Goal: Task Accomplishment & Management: Complete application form

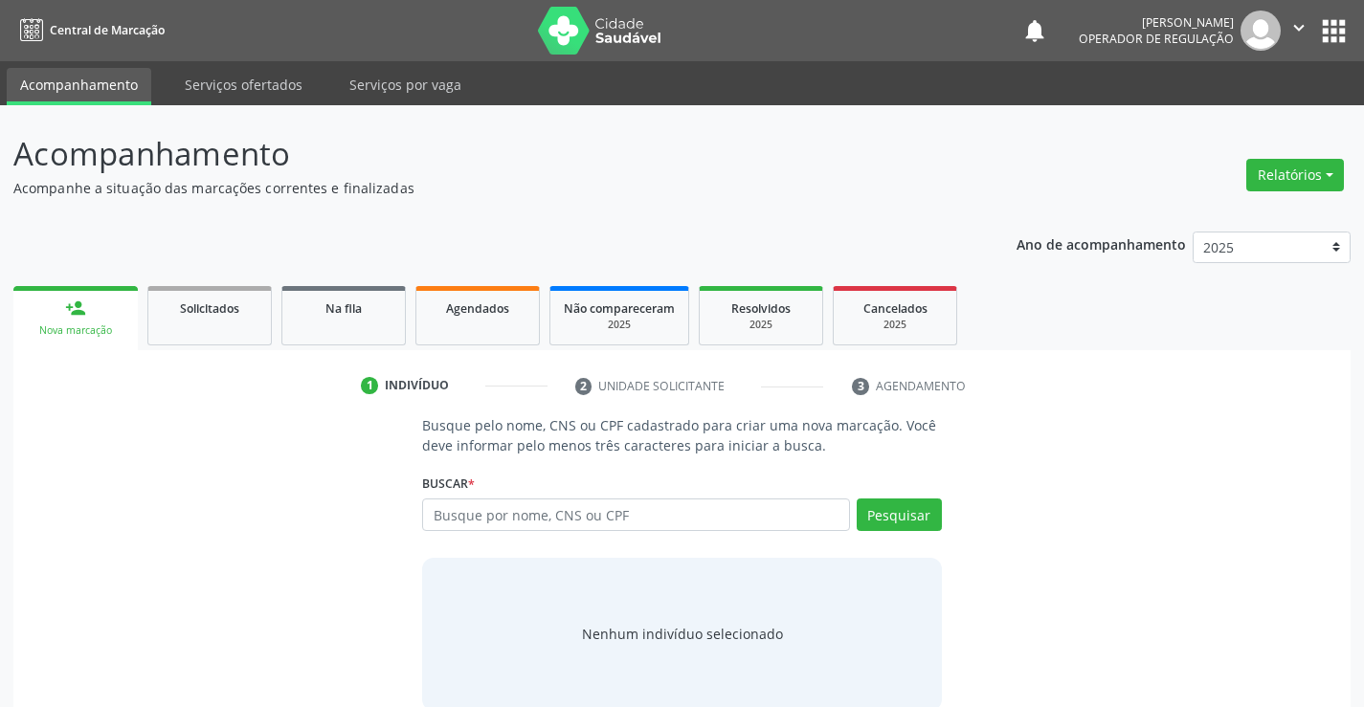
click at [522, 502] on input "text" at bounding box center [635, 515] width 427 height 33
type input "7026092212800840"
click at [934, 516] on button "Pesquisar" at bounding box center [899, 515] width 85 height 33
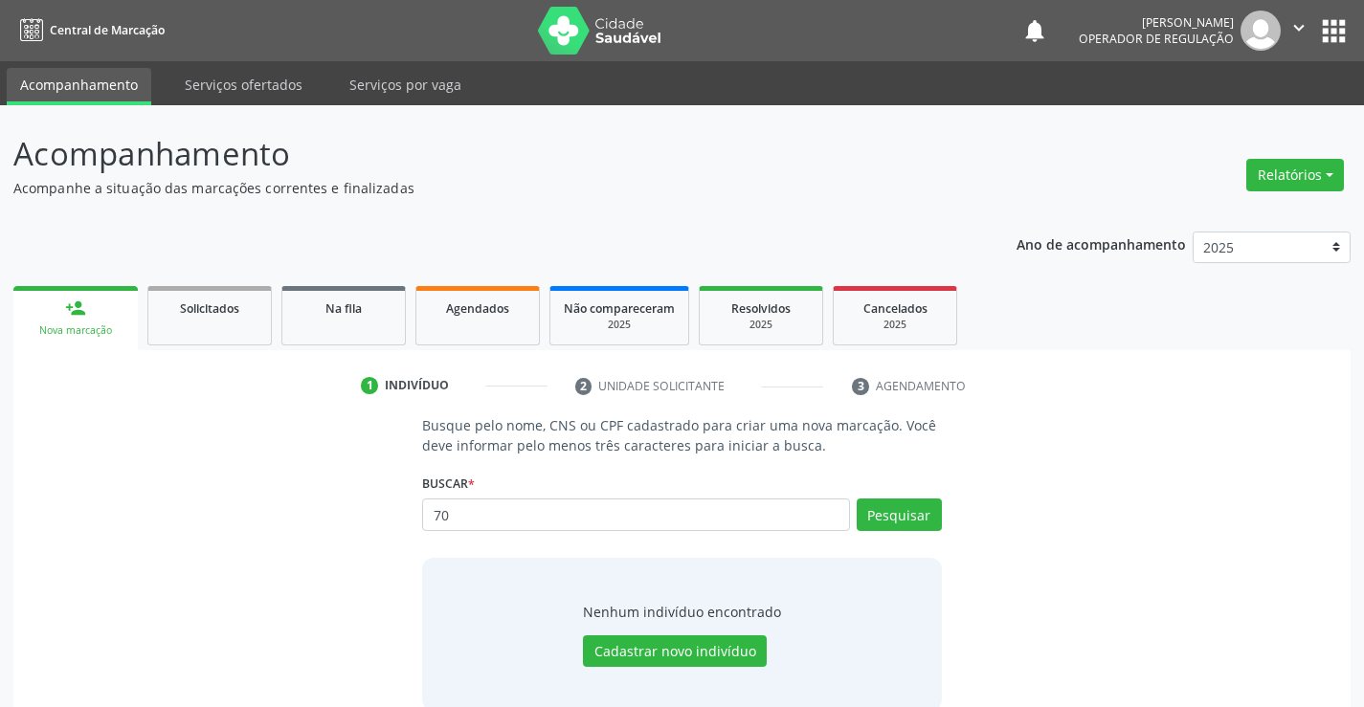
type input "7"
type input "702609221280840"
click at [909, 514] on button "Pesquisar" at bounding box center [899, 515] width 85 height 33
type input "702609221280840"
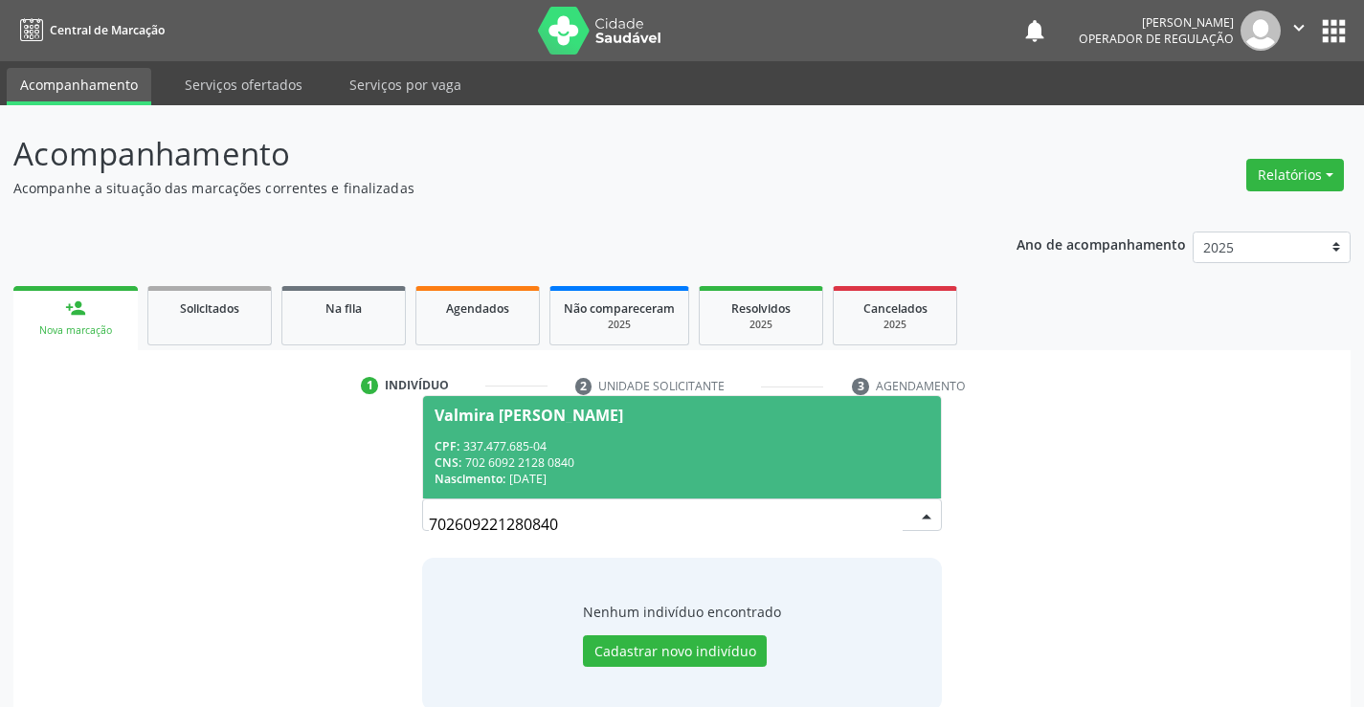
click at [477, 444] on div "CPF: 337.477.685-04" at bounding box center [682, 446] width 494 height 16
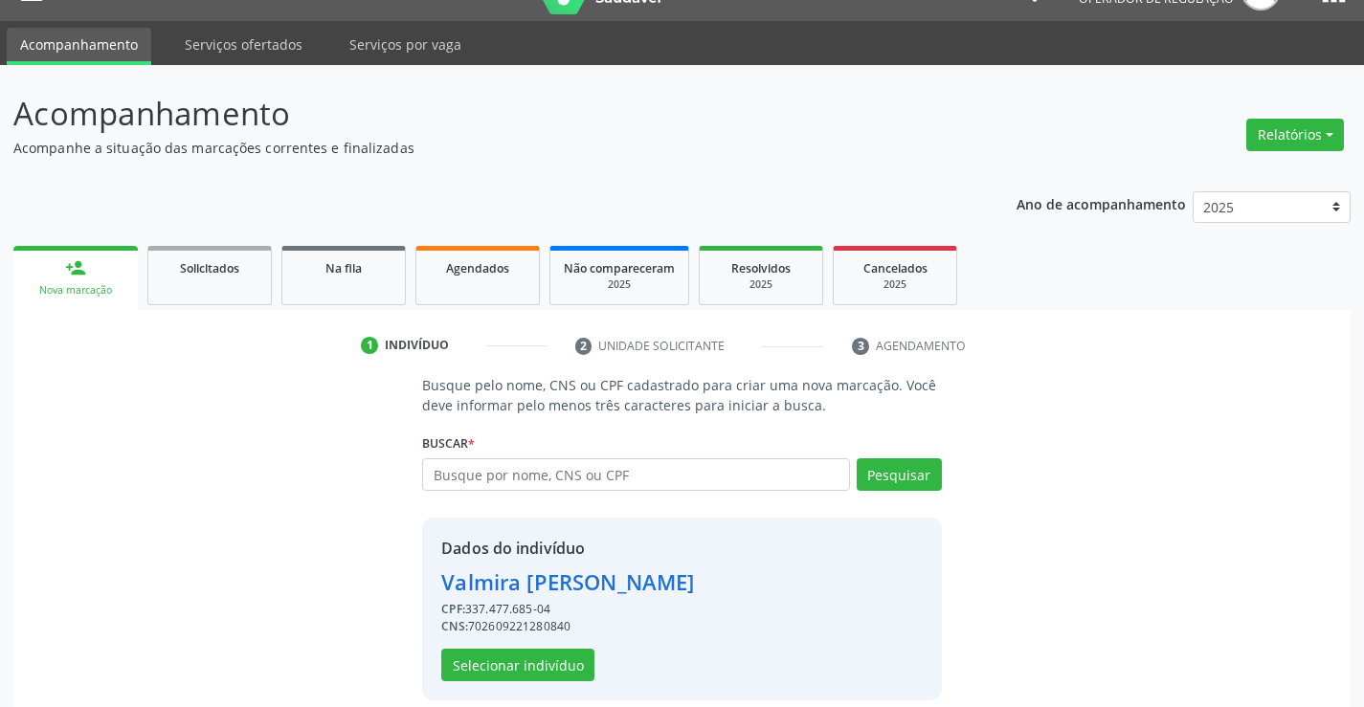
scroll to position [60, 0]
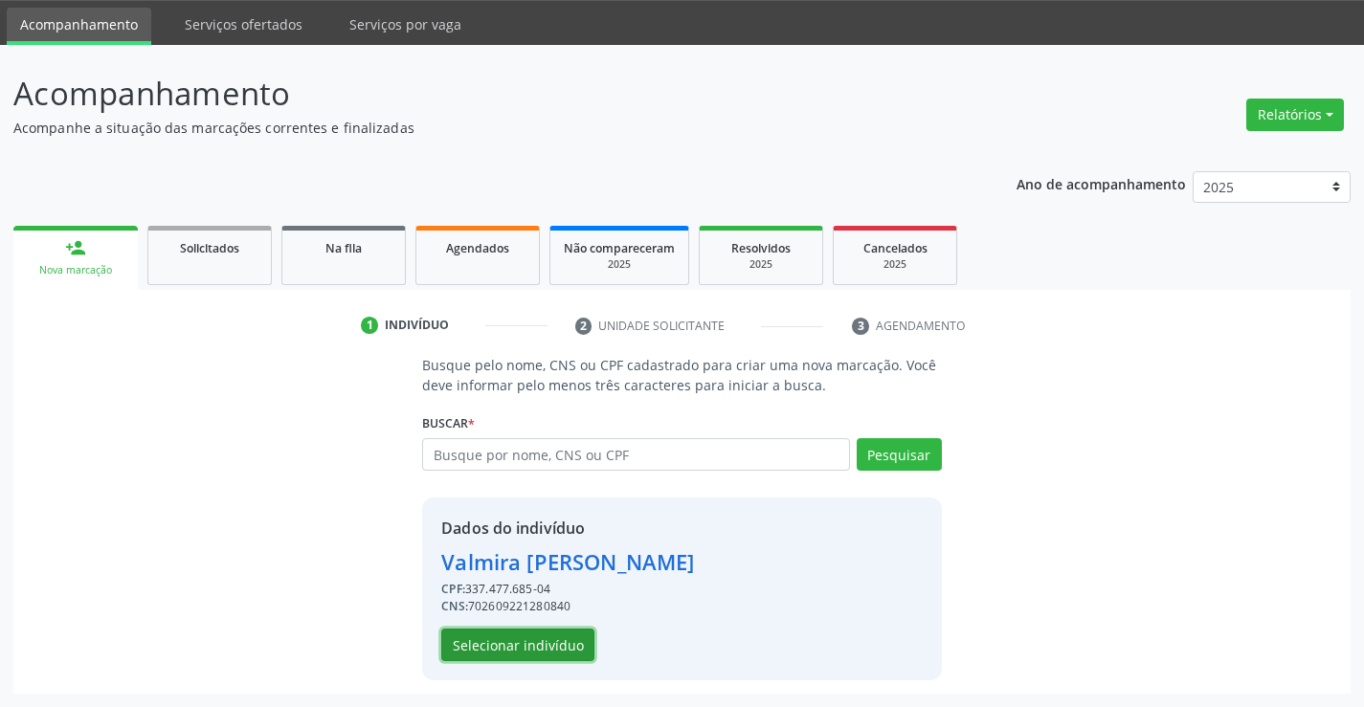
click at [500, 642] on button "Selecionar indivíduo" at bounding box center [517, 645] width 153 height 33
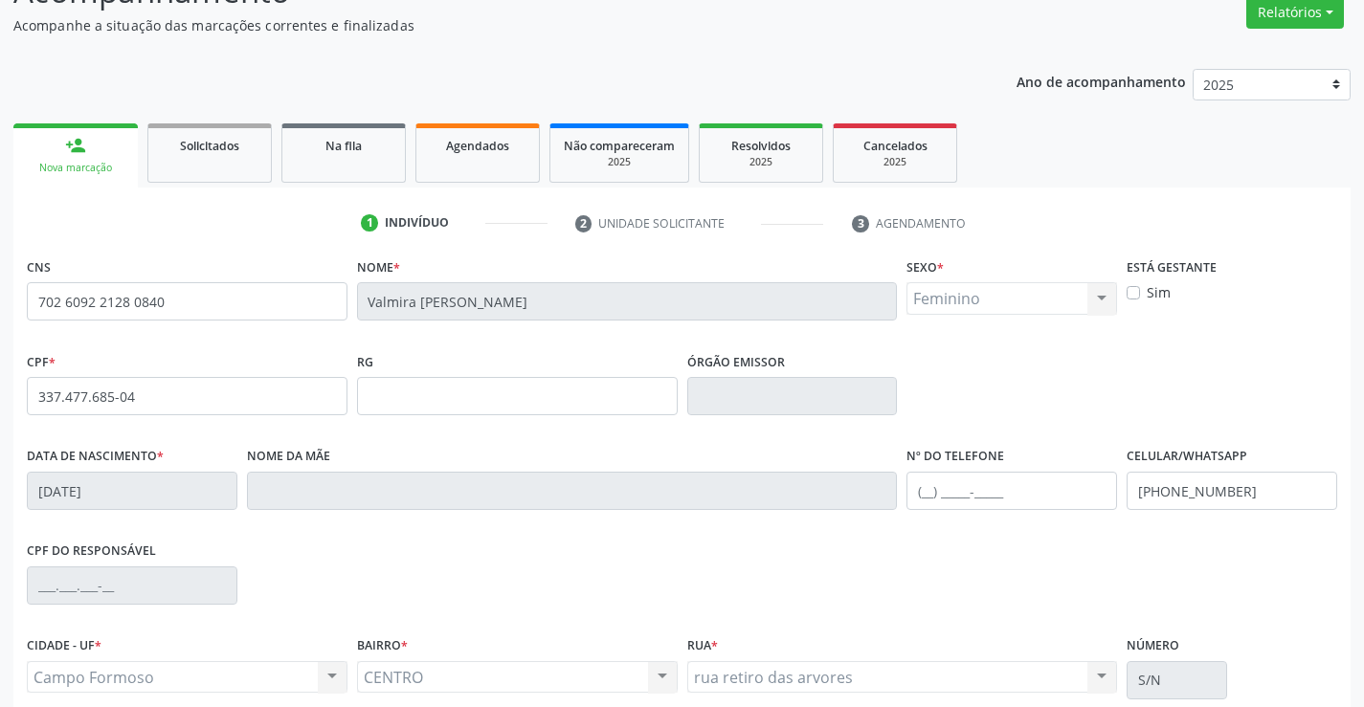
scroll to position [330, 0]
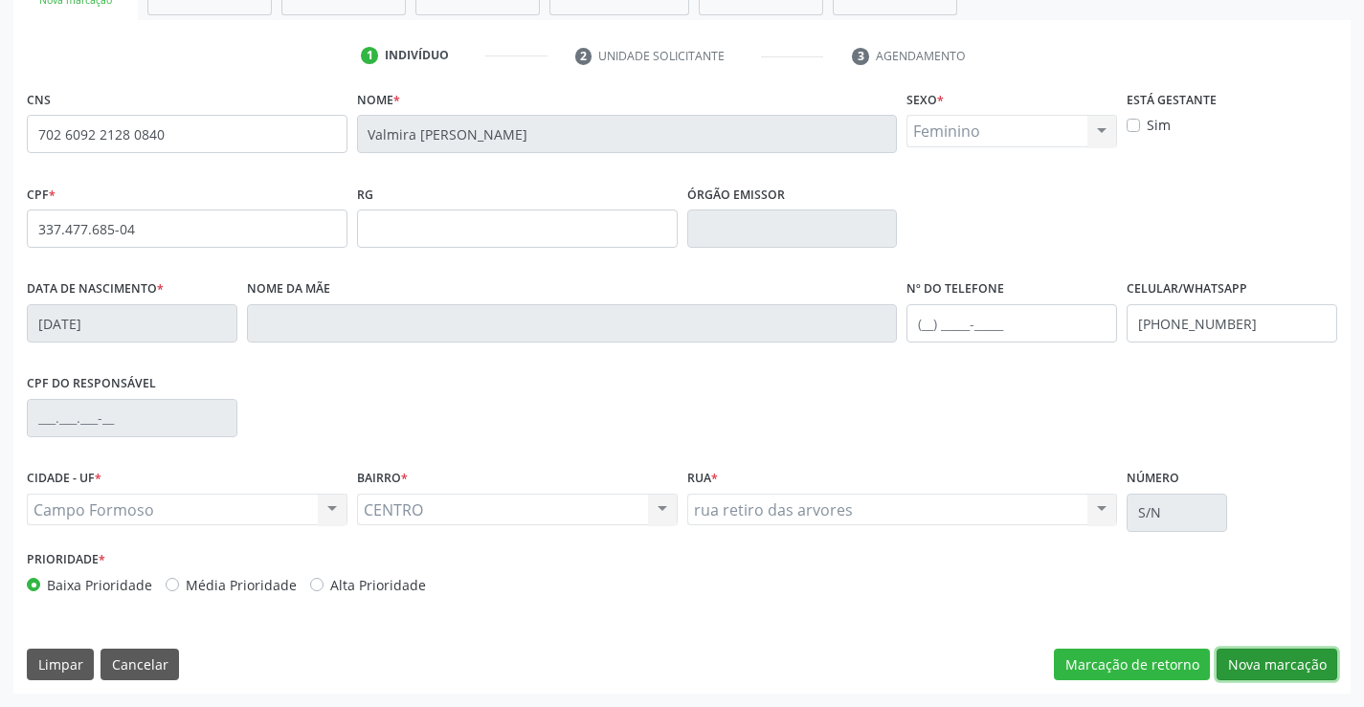
click at [1283, 667] on button "Nova marcação" at bounding box center [1277, 665] width 121 height 33
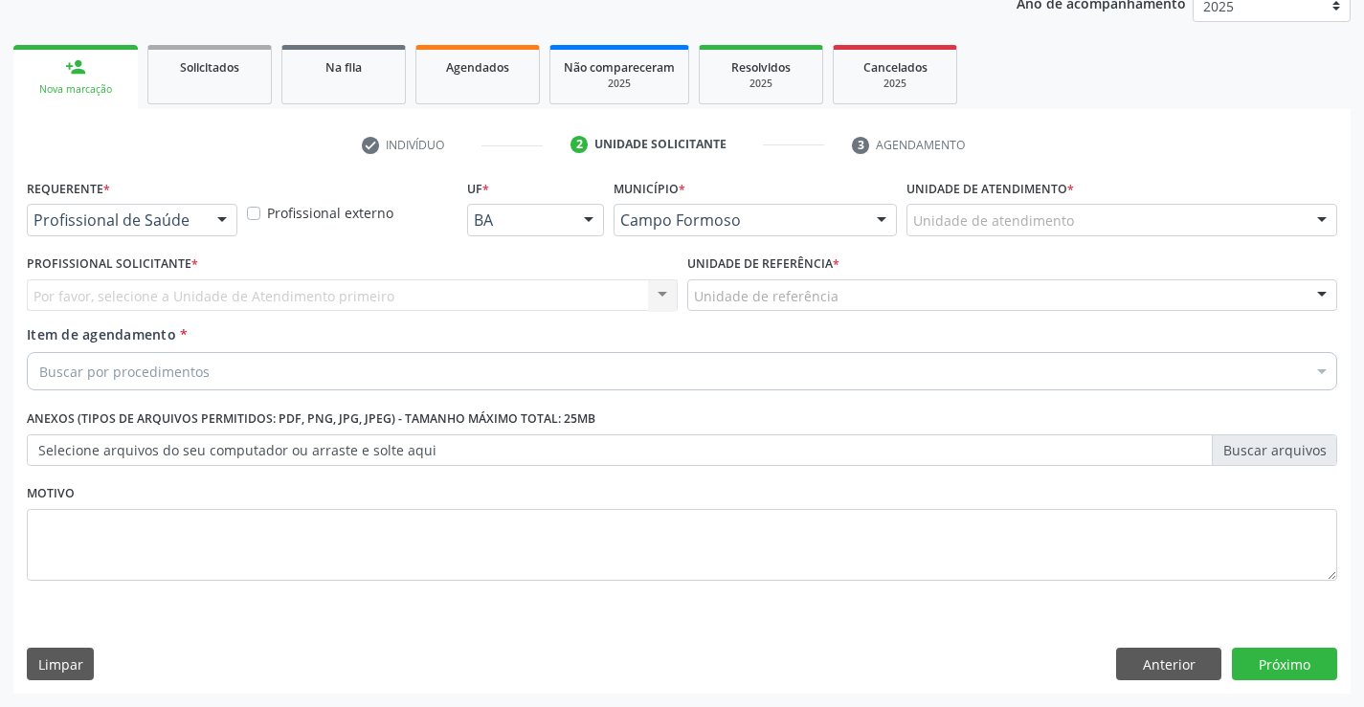
scroll to position [241, 0]
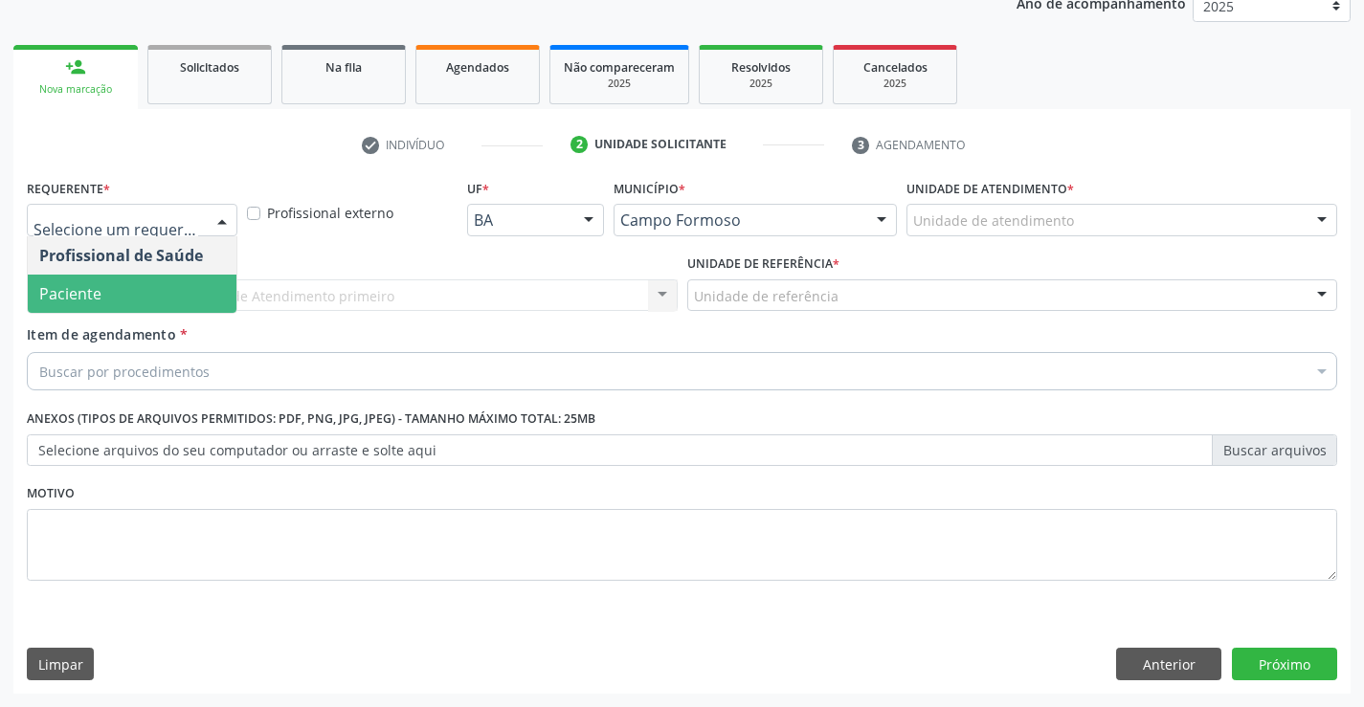
drag, startPoint x: 110, startPoint y: 293, endPoint x: 289, endPoint y: 286, distance: 179.1
click at [125, 291] on span "Paciente" at bounding box center [132, 294] width 209 height 38
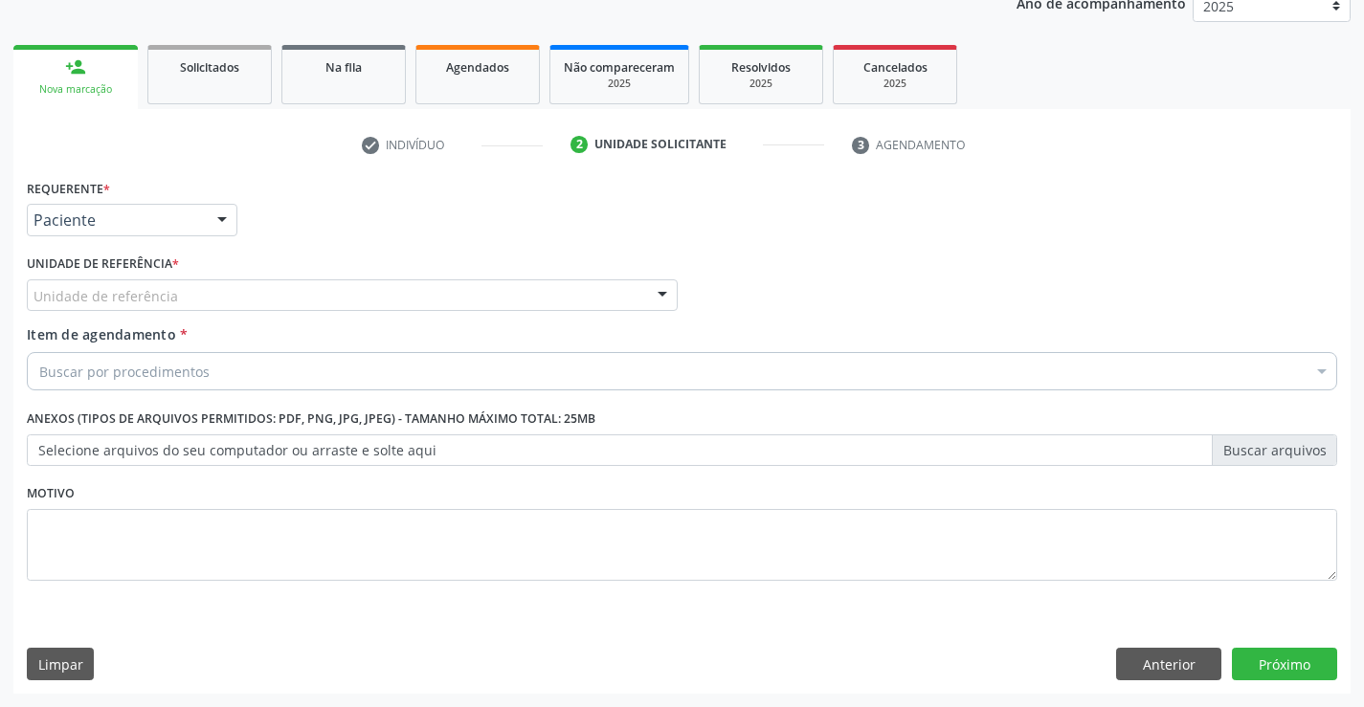
click at [312, 282] on div "Unidade de referência" at bounding box center [352, 296] width 651 height 33
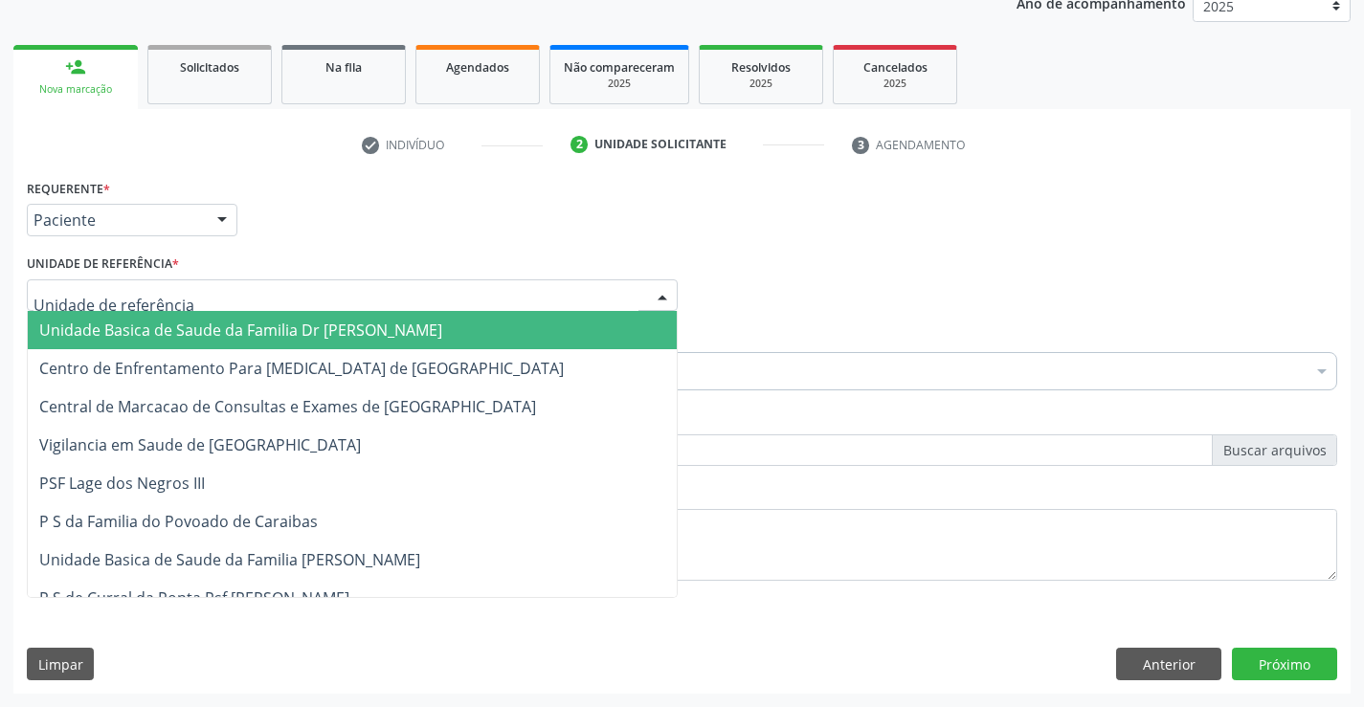
drag, startPoint x: 184, startPoint y: 330, endPoint x: 291, endPoint y: 348, distance: 108.7
click at [185, 330] on span "Unidade Basica de Saude da Familia Dr [PERSON_NAME]" at bounding box center [240, 330] width 403 height 21
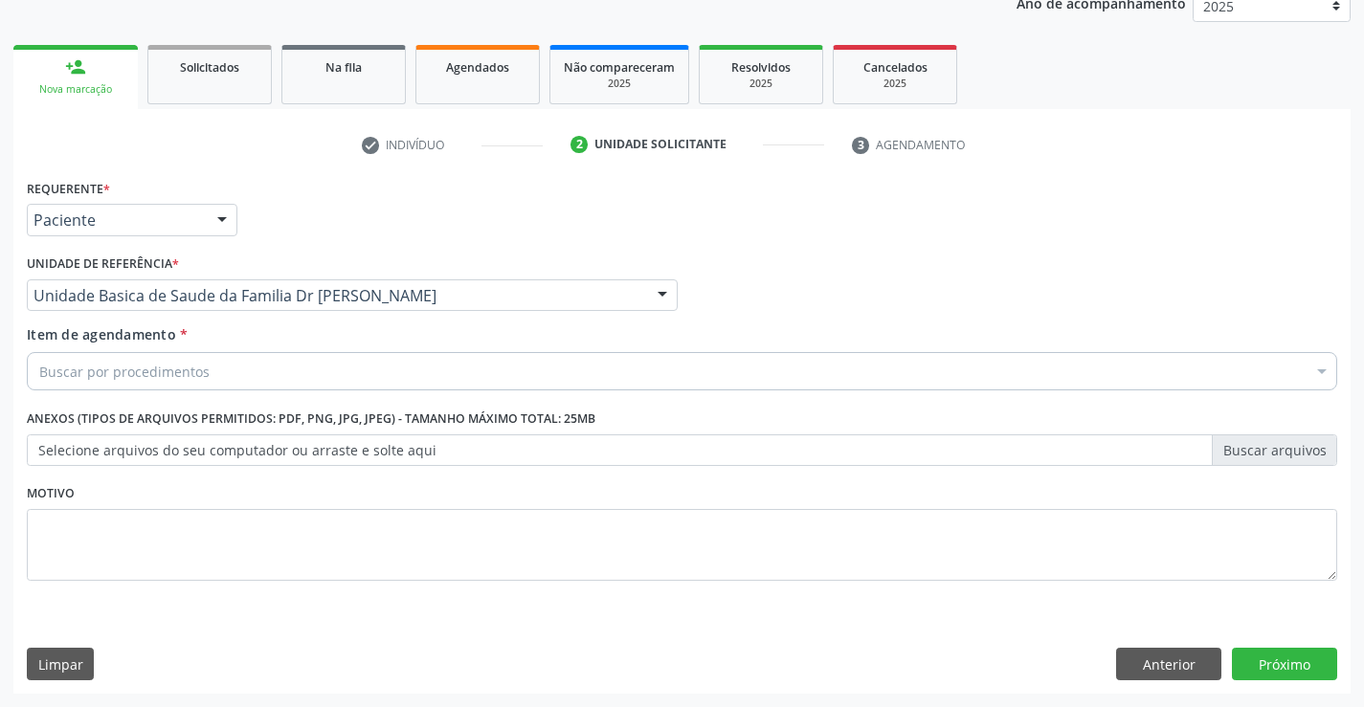
click at [264, 367] on div "Buscar por procedimentos" at bounding box center [682, 371] width 1311 height 38
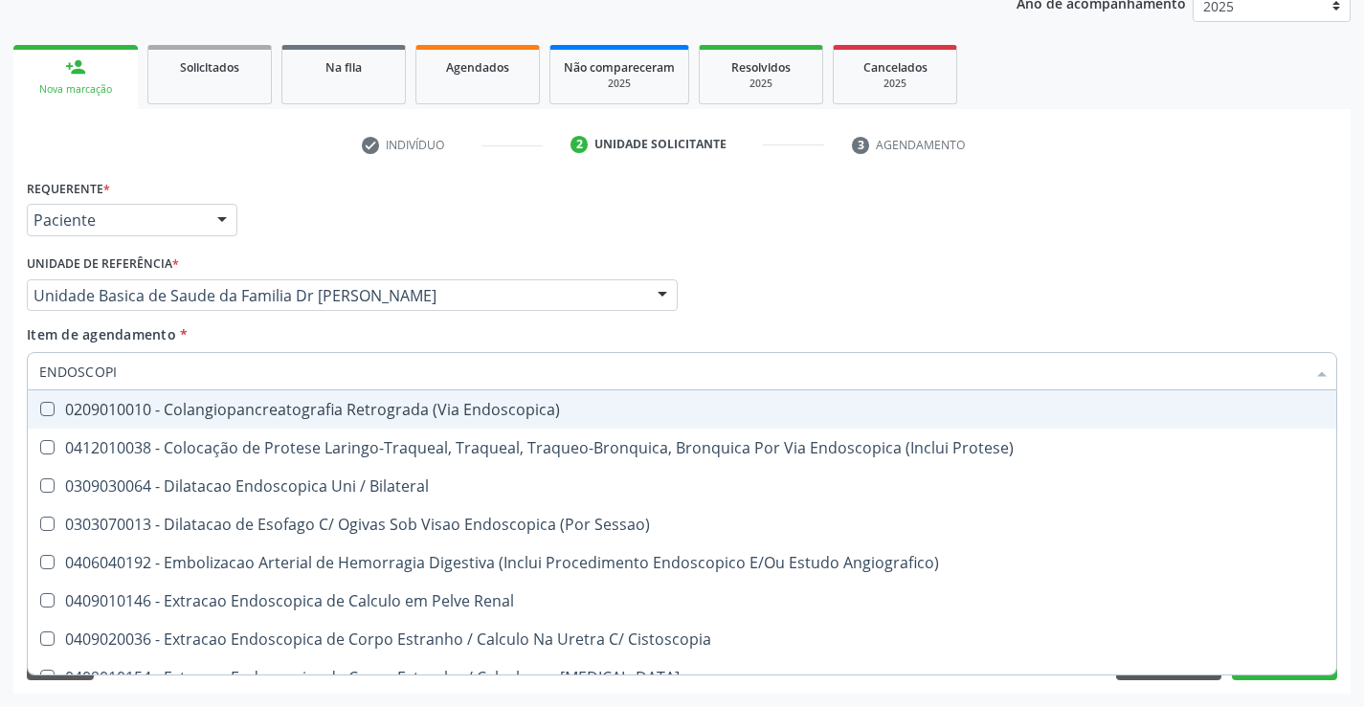
type input "ENDOSCOPIA"
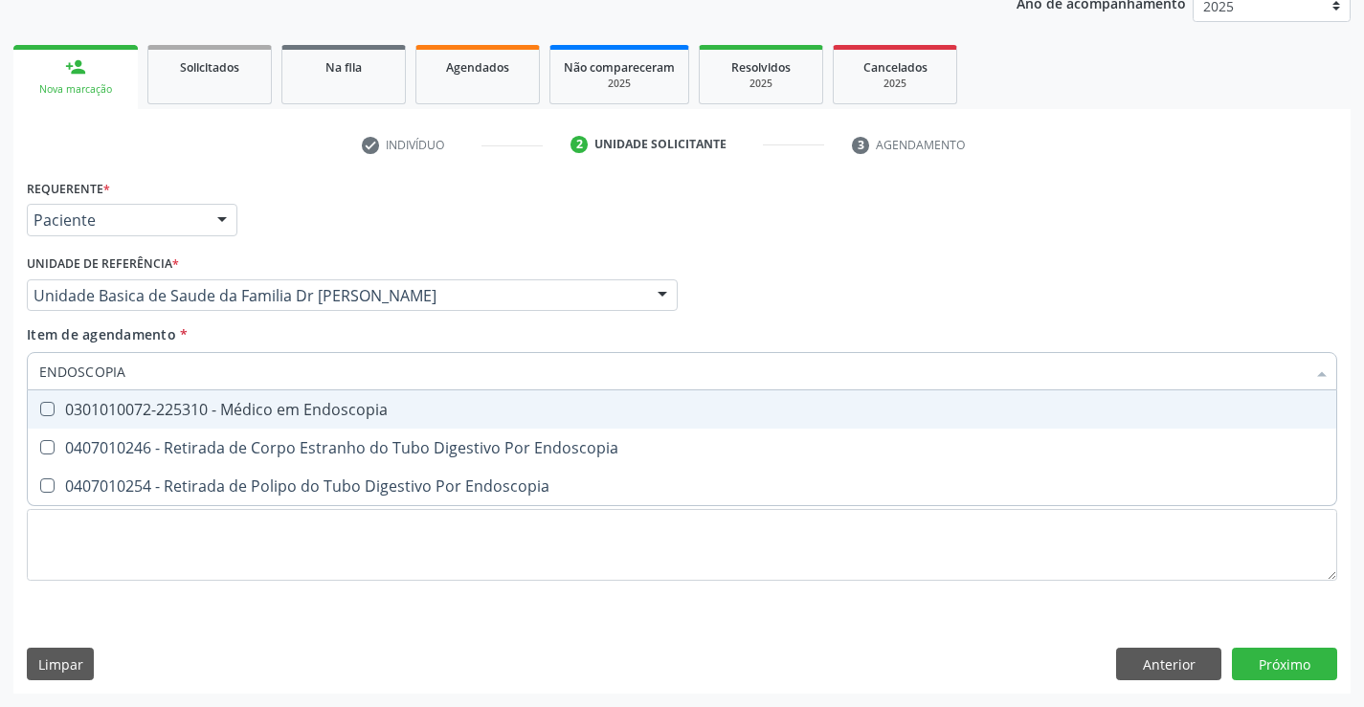
click at [271, 412] on div "0301010072-225310 - Médico em Endoscopia" at bounding box center [682, 409] width 1286 height 15
checkbox Endoscopia "true"
click at [423, 334] on div "Item de agendamento * ENDOSCOPIA Desfazer seleção 0301010072-225310 - Médico em…" at bounding box center [682, 355] width 1311 height 60
checkbox Endoscopia "true"
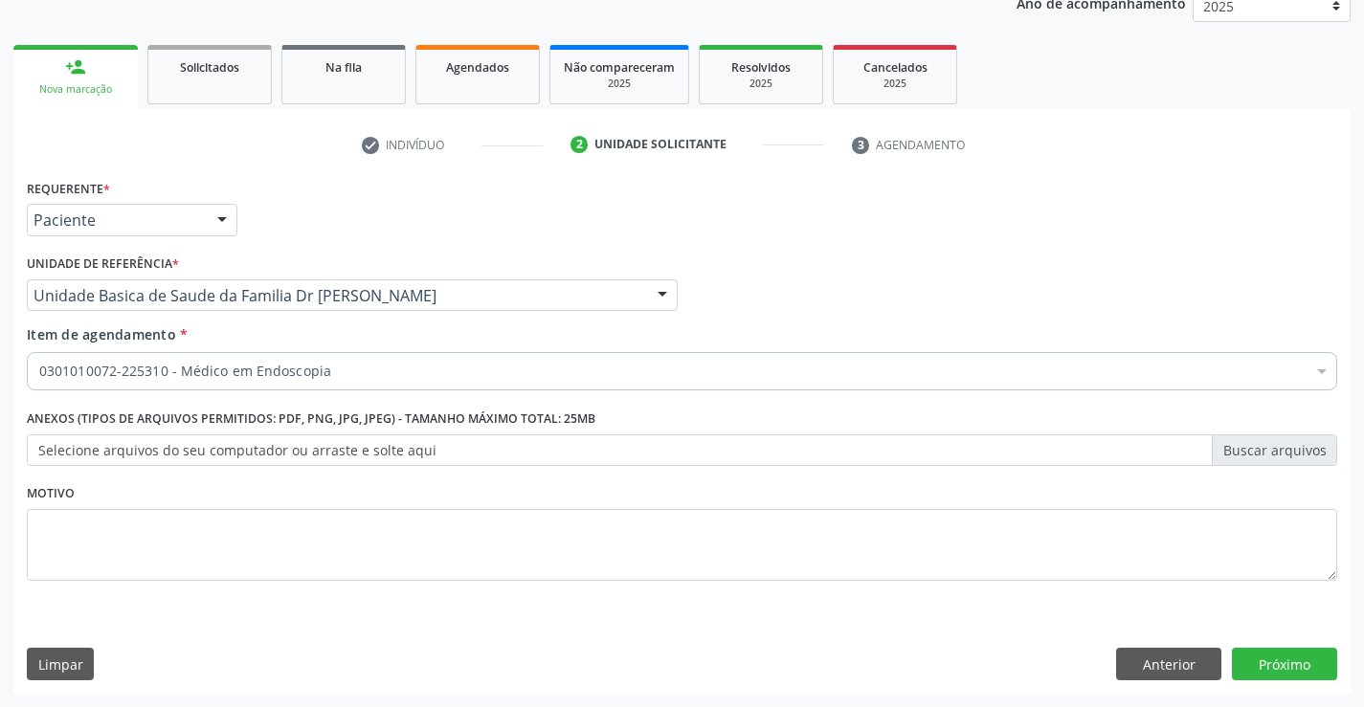
click at [1269, 647] on div "Requerente * Paciente Profissional de Saúde Paciente Nenhum resultado encontrad…" at bounding box center [681, 434] width 1337 height 520
click at [1270, 665] on button "Próximo" at bounding box center [1284, 664] width 105 height 33
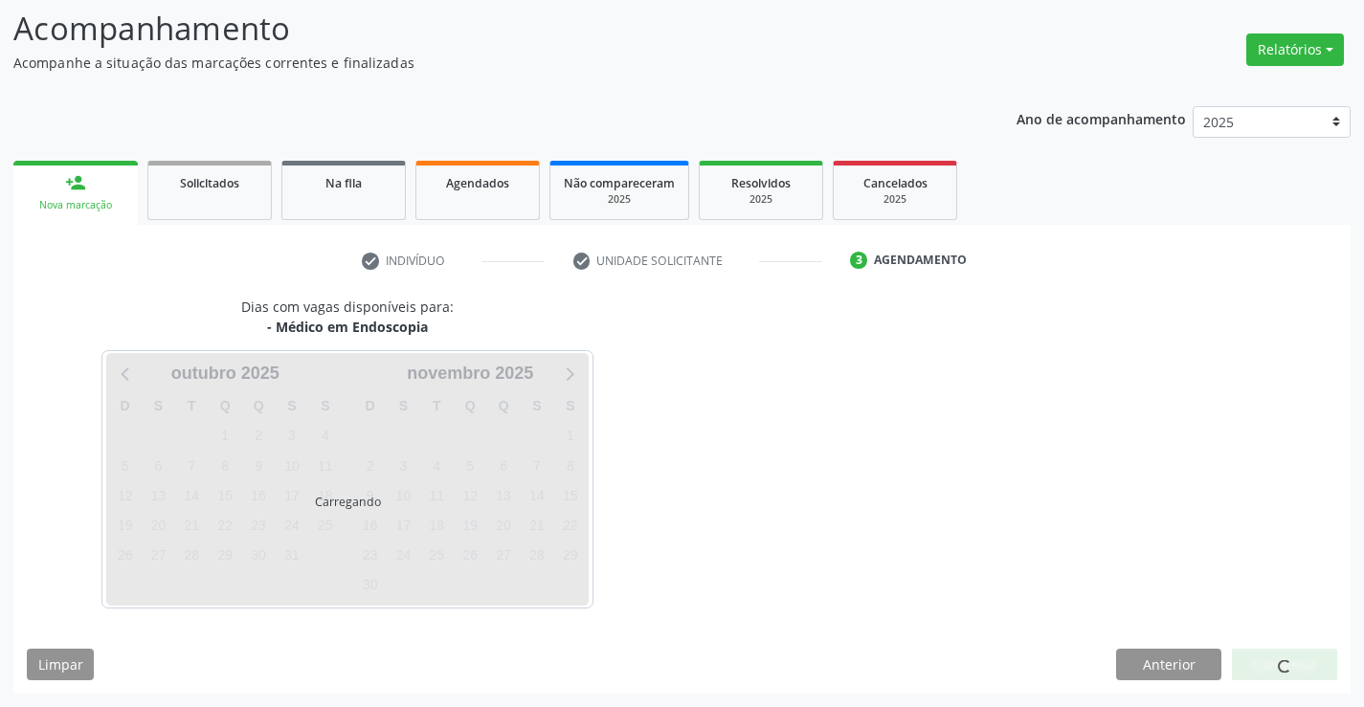
scroll to position [182, 0]
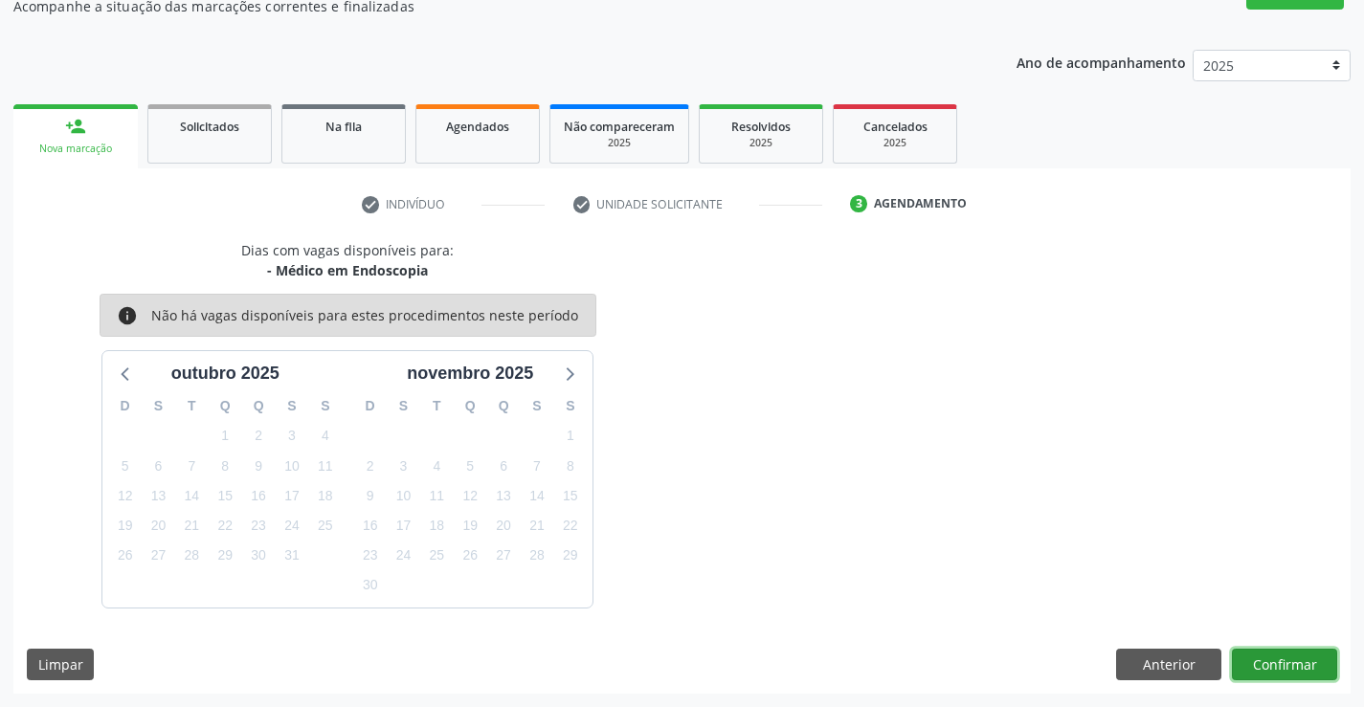
click at [1277, 665] on button "Confirmar" at bounding box center [1284, 665] width 105 height 33
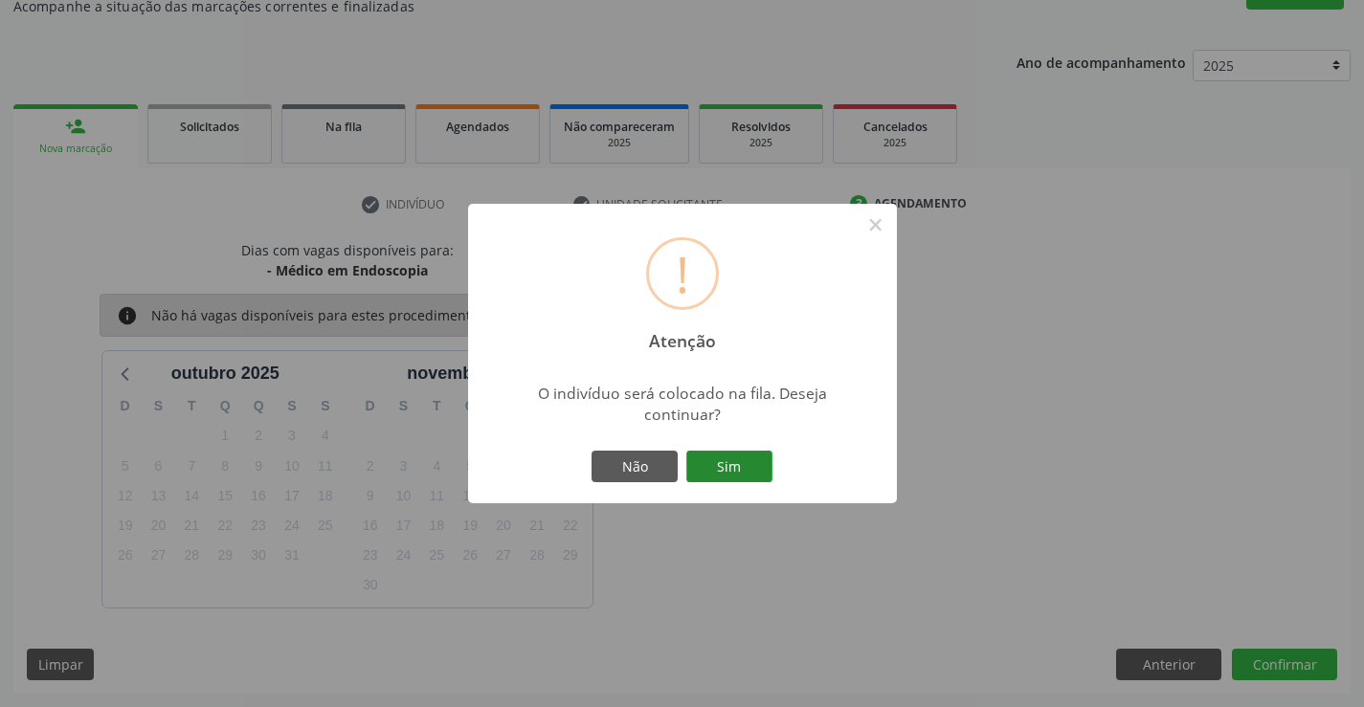
click at [759, 471] on button "Sim" at bounding box center [729, 467] width 86 height 33
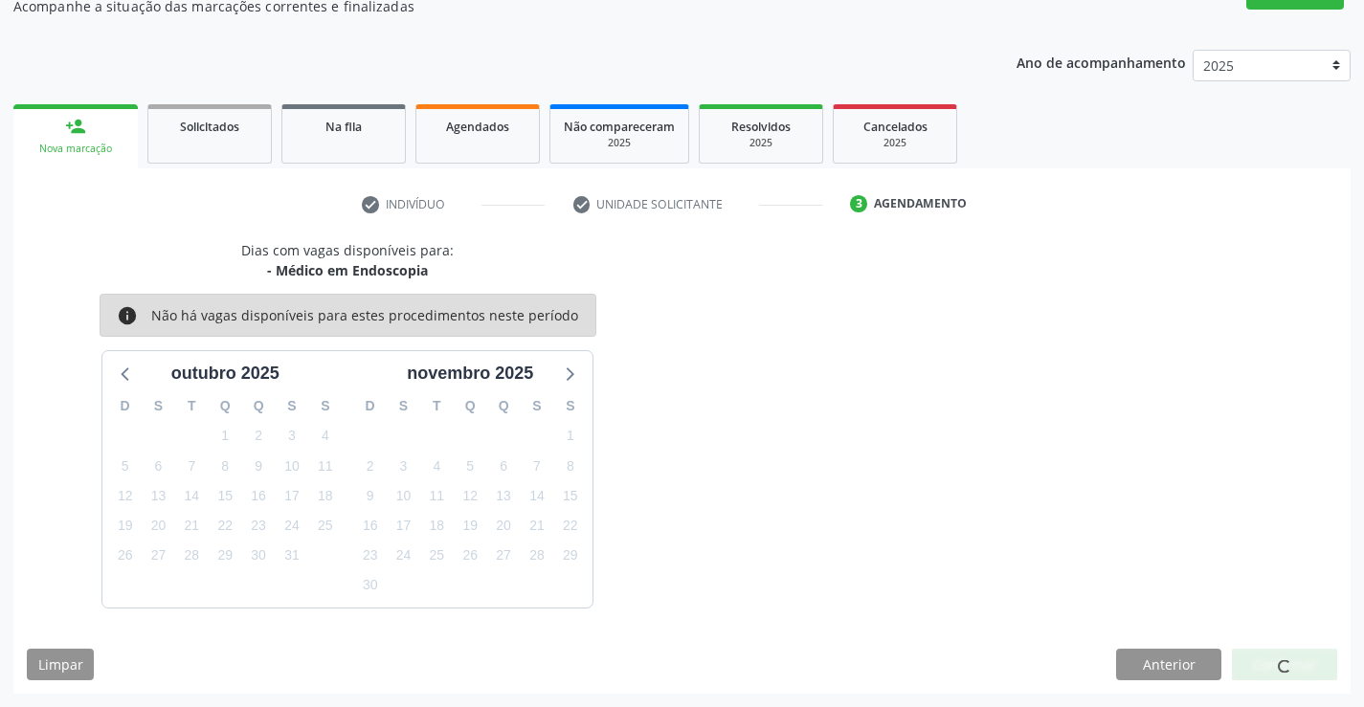
scroll to position [0, 0]
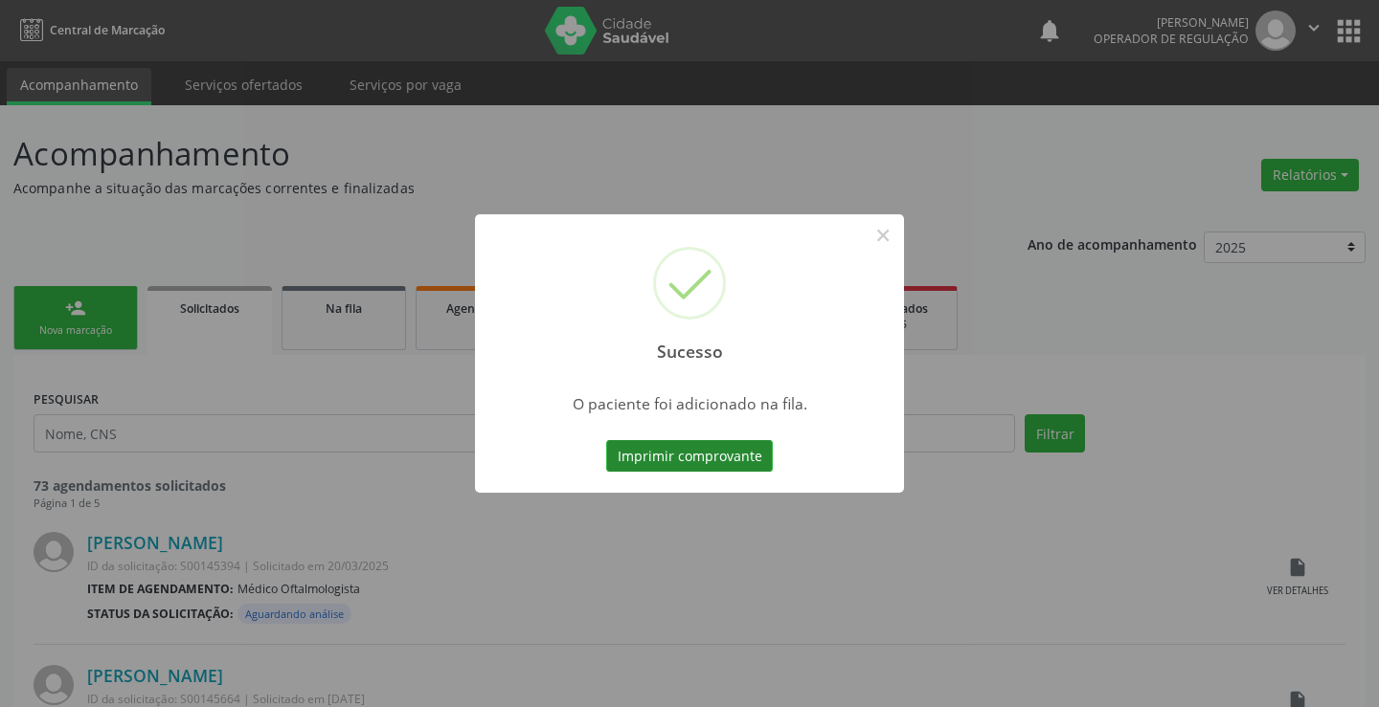
click at [705, 448] on button "Imprimir comprovante" at bounding box center [689, 456] width 167 height 33
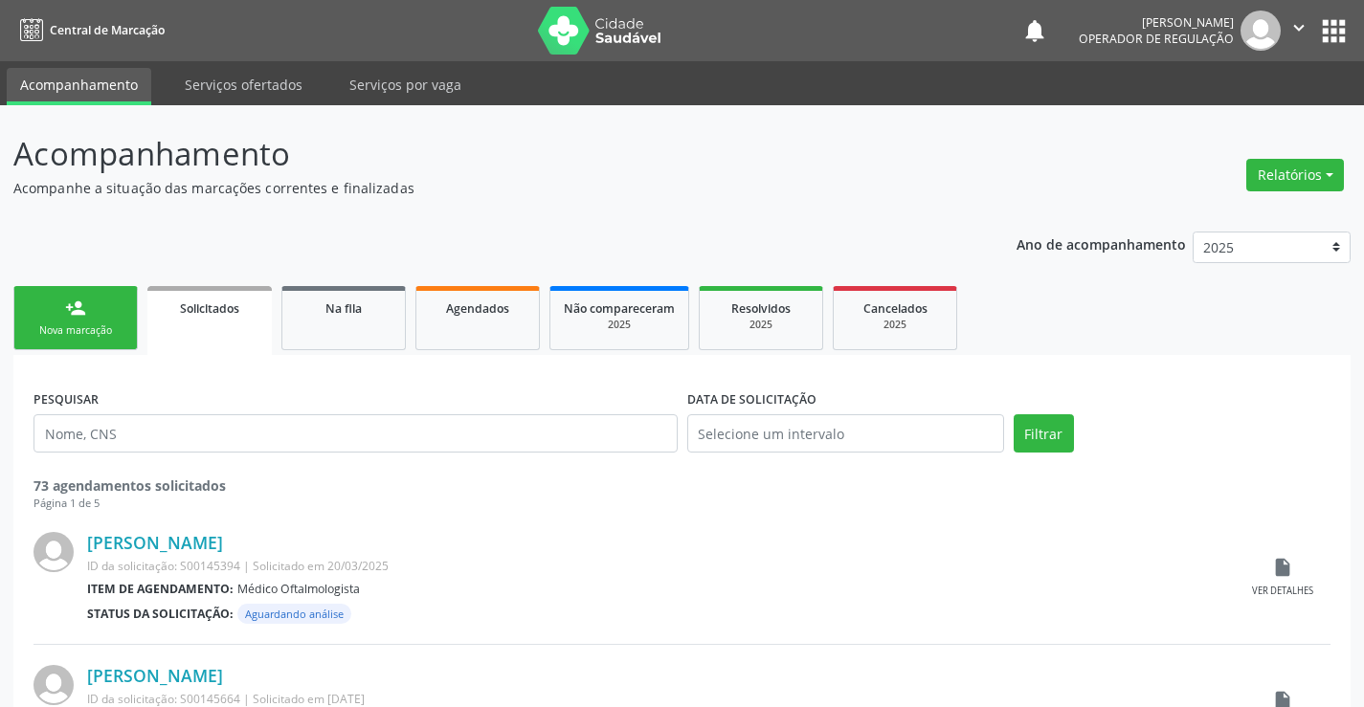
click at [89, 332] on div "Nova marcação" at bounding box center [76, 331] width 96 height 14
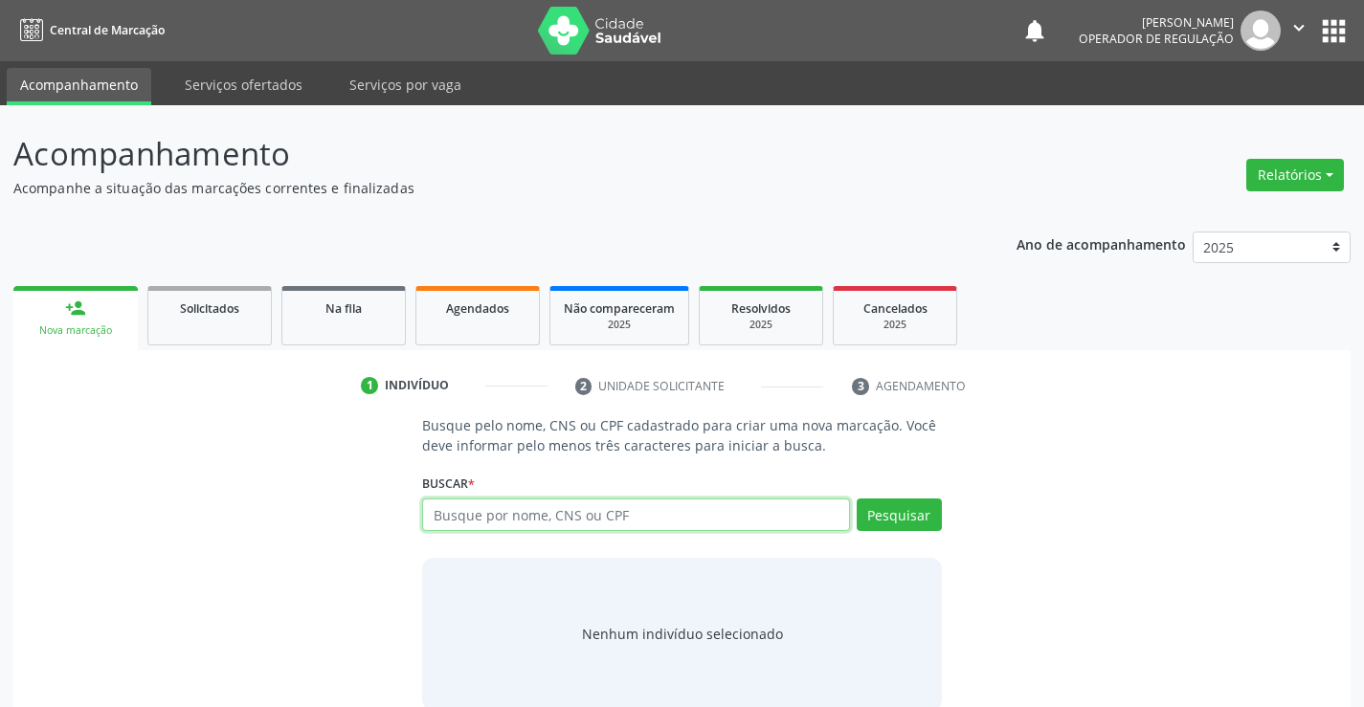
click at [491, 515] on input "text" at bounding box center [635, 515] width 427 height 33
click at [497, 512] on input "text" at bounding box center [635, 515] width 427 height 33
type input "706004356309948"
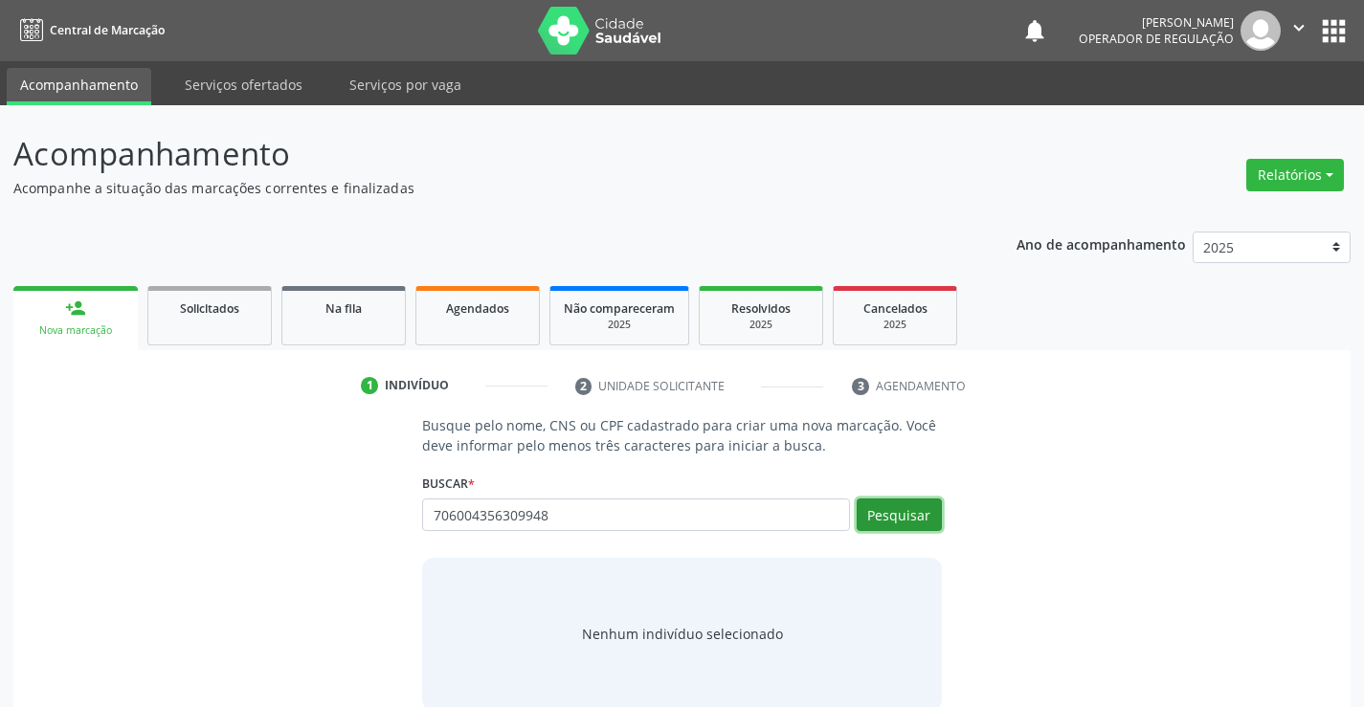
click at [922, 511] on button "Pesquisar" at bounding box center [899, 515] width 85 height 33
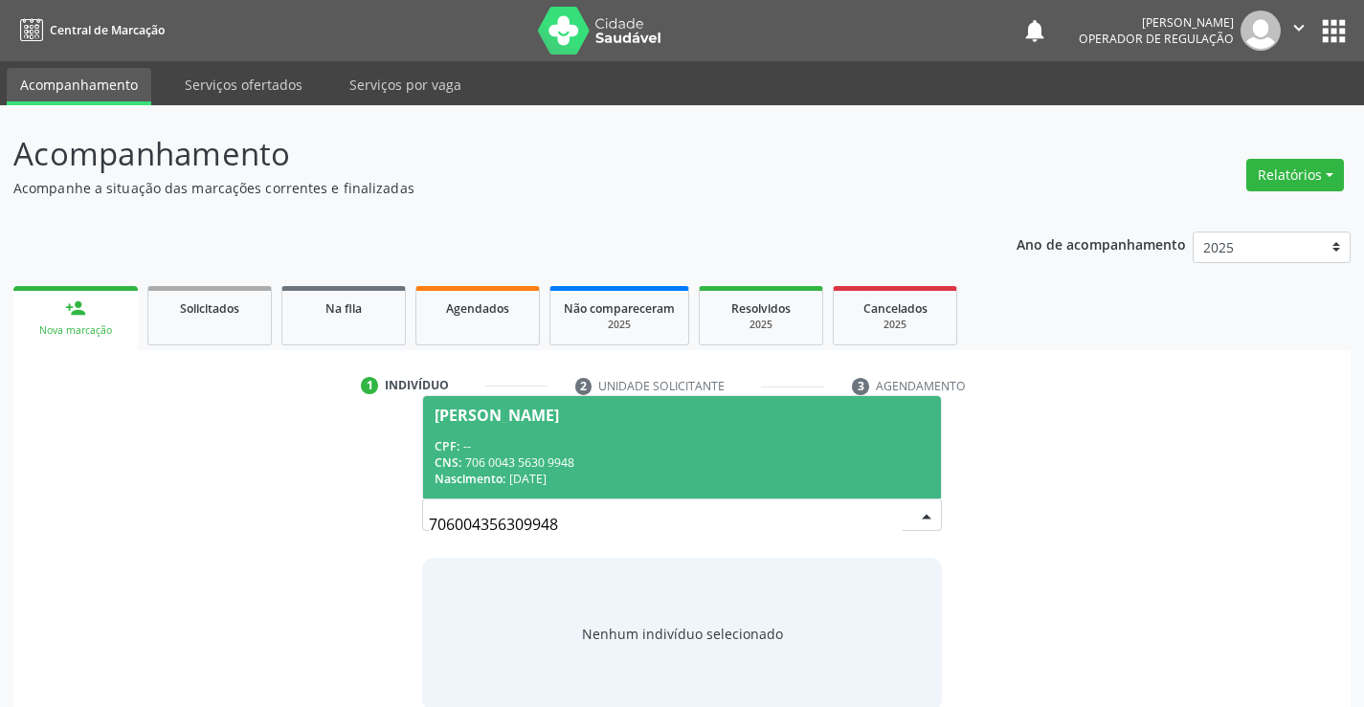
click at [524, 460] on div "CNS: 706 0043 5630 9948" at bounding box center [682, 463] width 494 height 16
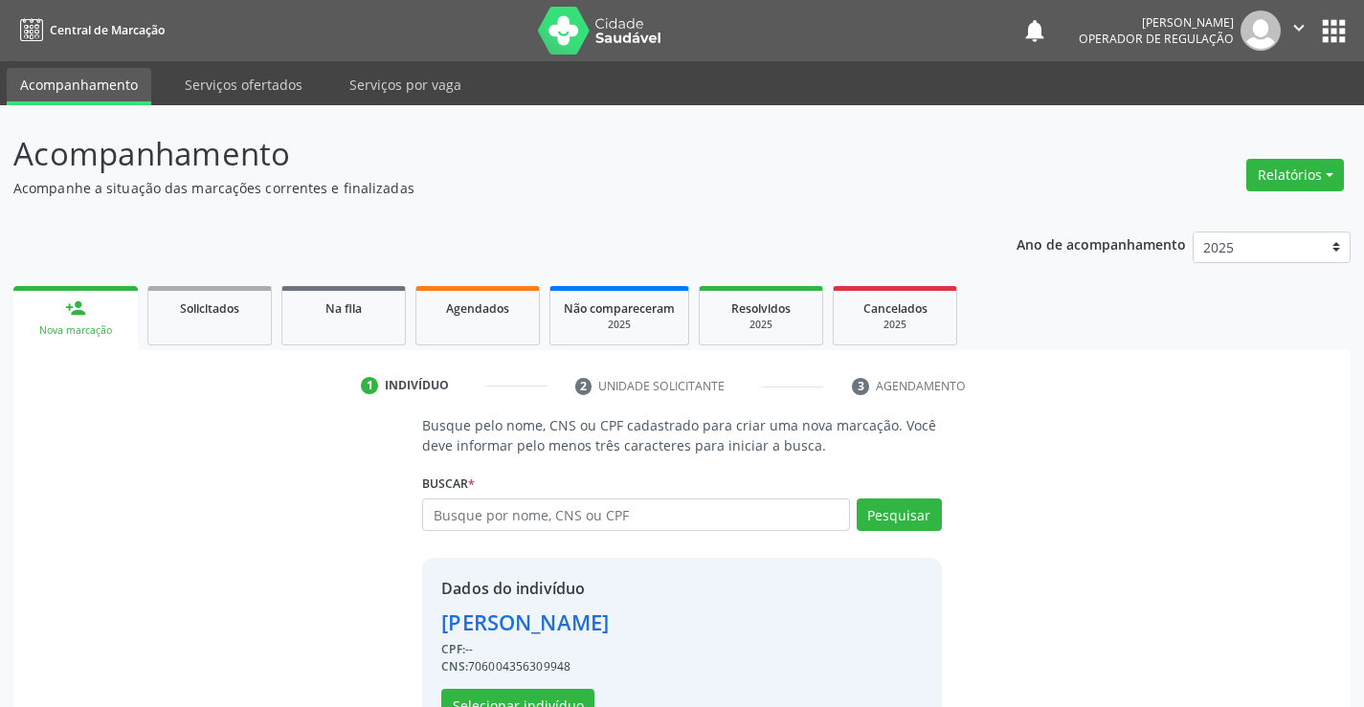
scroll to position [60, 0]
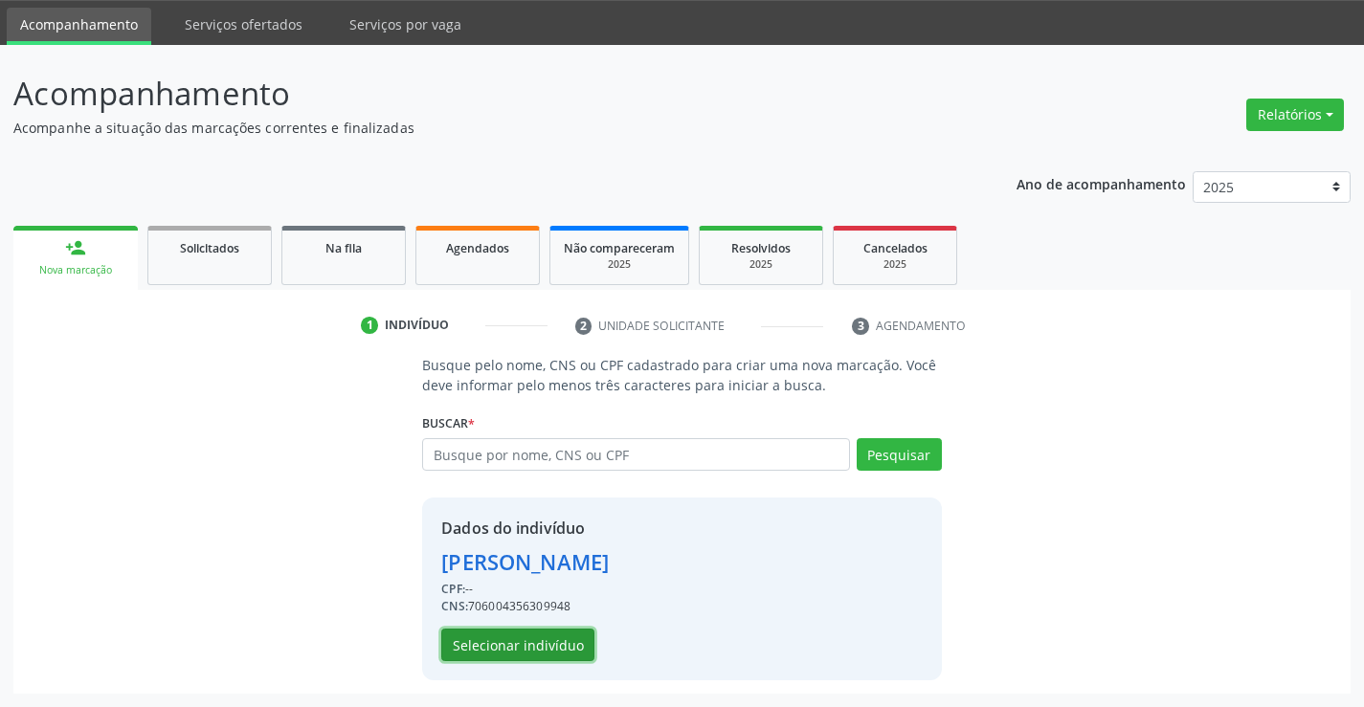
click at [514, 636] on button "Selecionar indivíduo" at bounding box center [517, 645] width 153 height 33
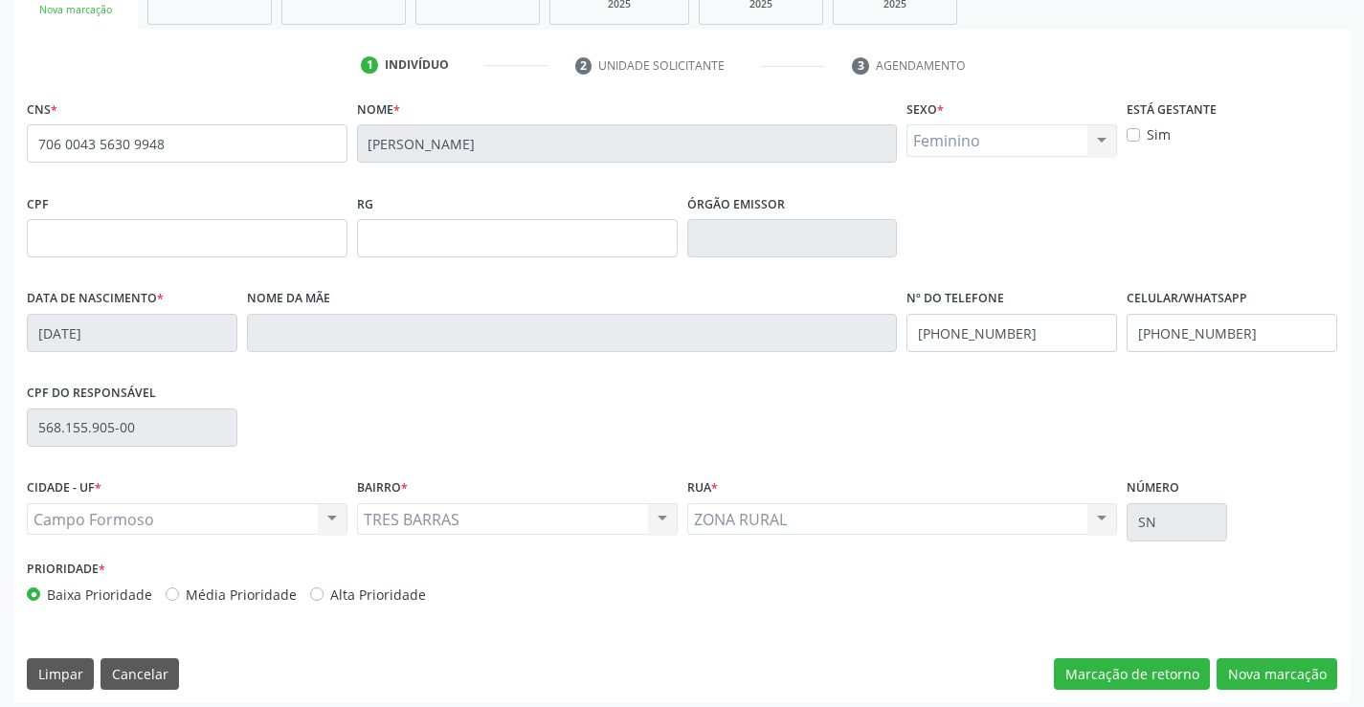
scroll to position [330, 0]
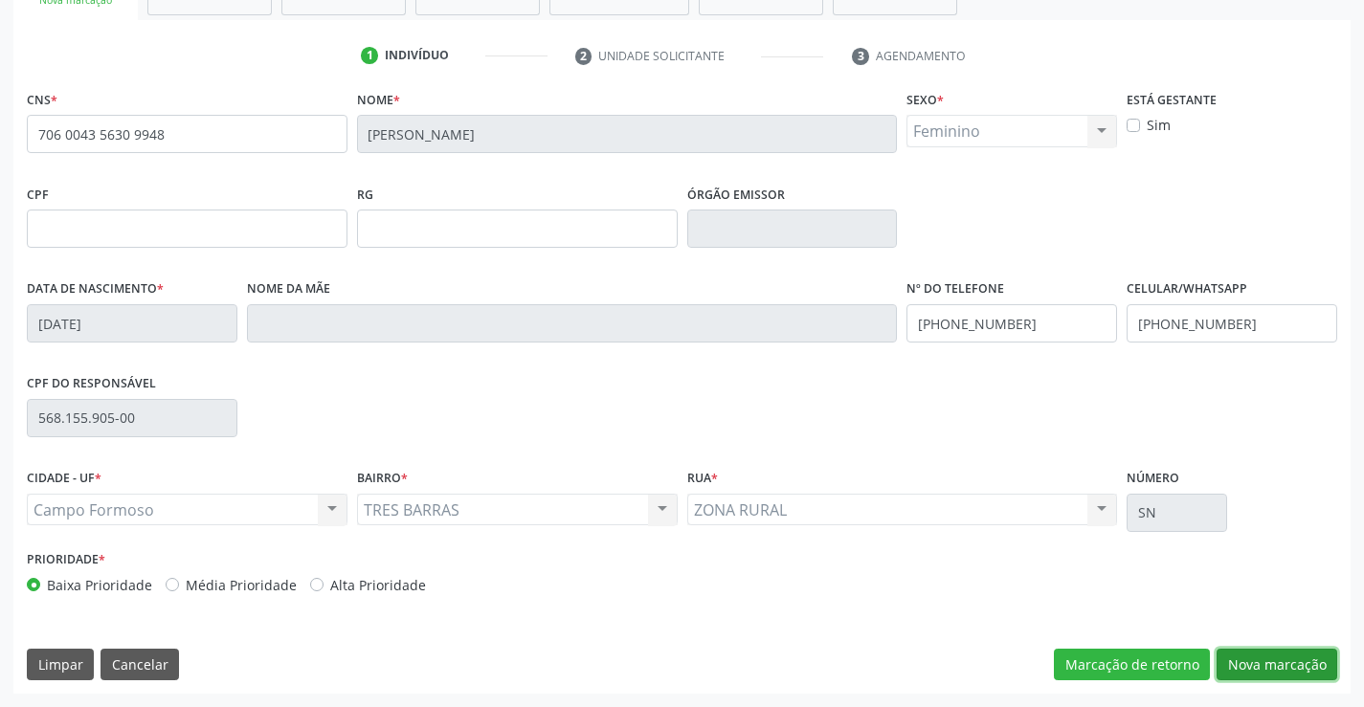
click at [1285, 659] on button "Nova marcação" at bounding box center [1277, 665] width 121 height 33
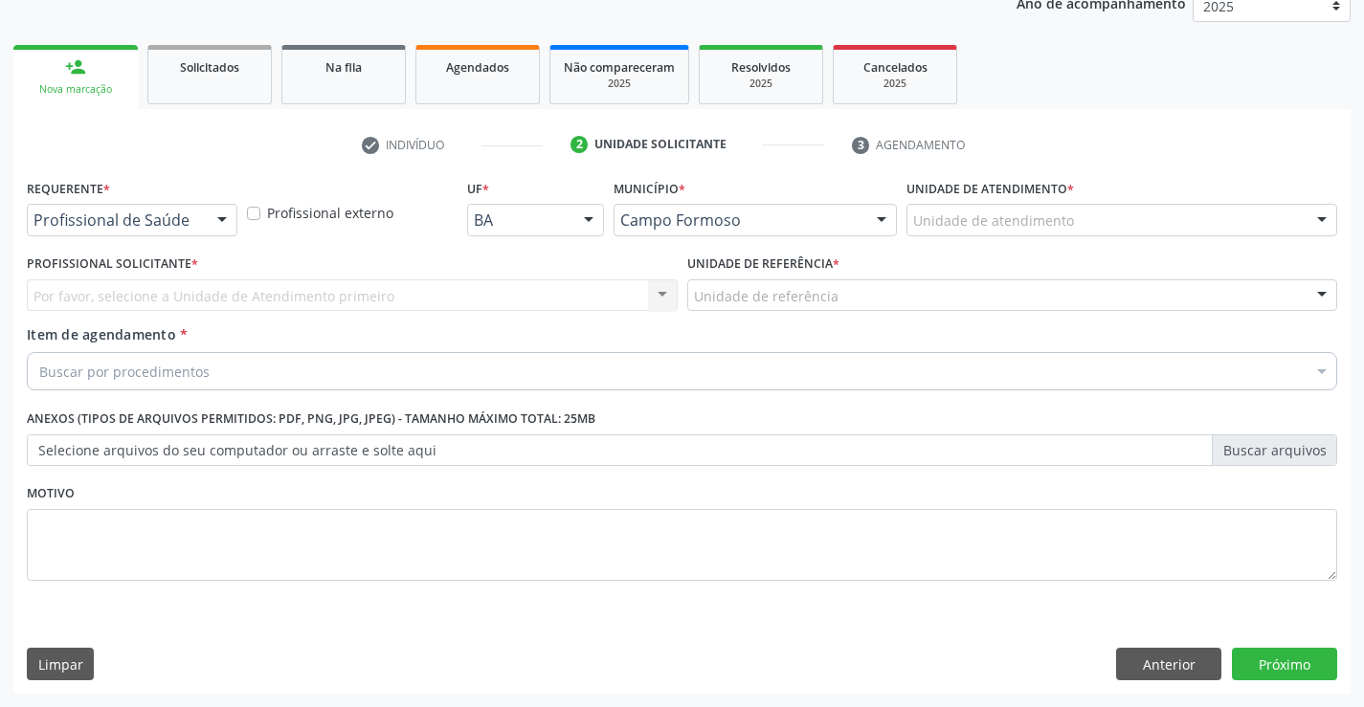
scroll to position [241, 0]
click at [218, 220] on div at bounding box center [222, 221] width 29 height 33
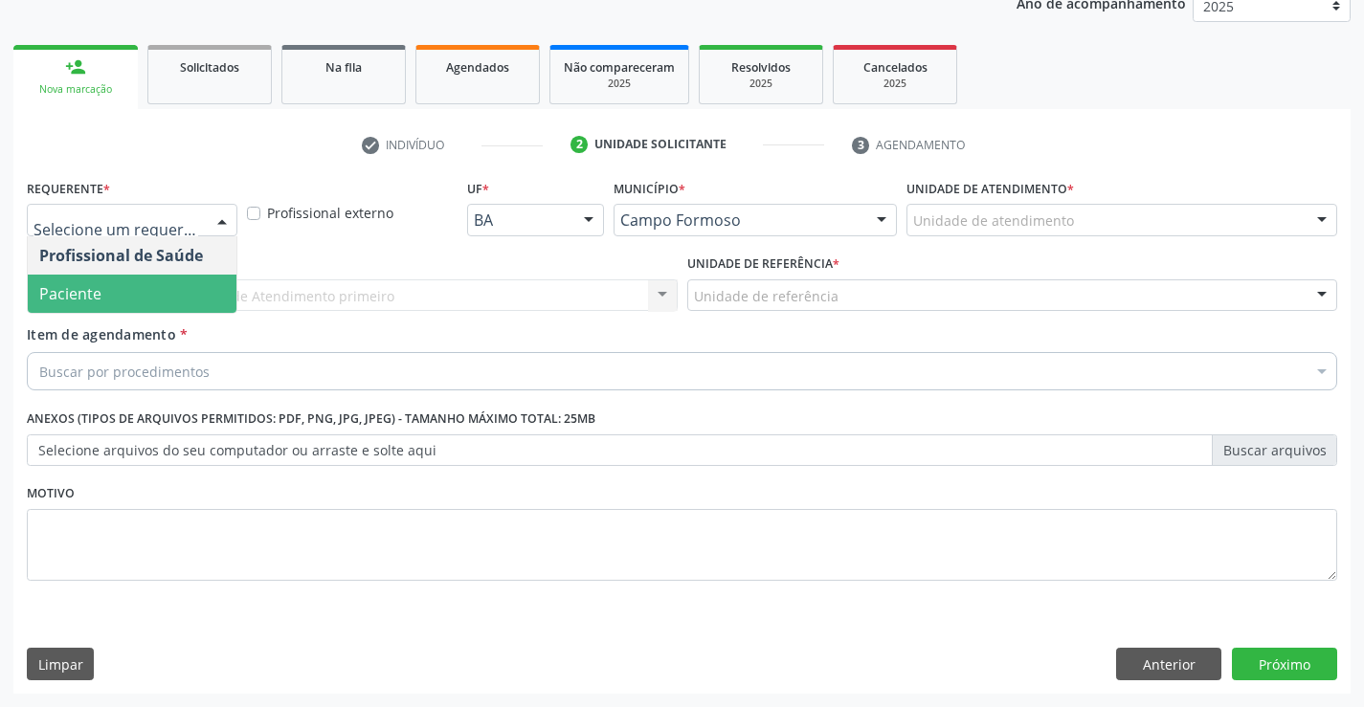
drag, startPoint x: 97, startPoint y: 289, endPoint x: 476, endPoint y: 265, distance: 379.8
click at [123, 289] on span "Paciente" at bounding box center [132, 294] width 209 height 38
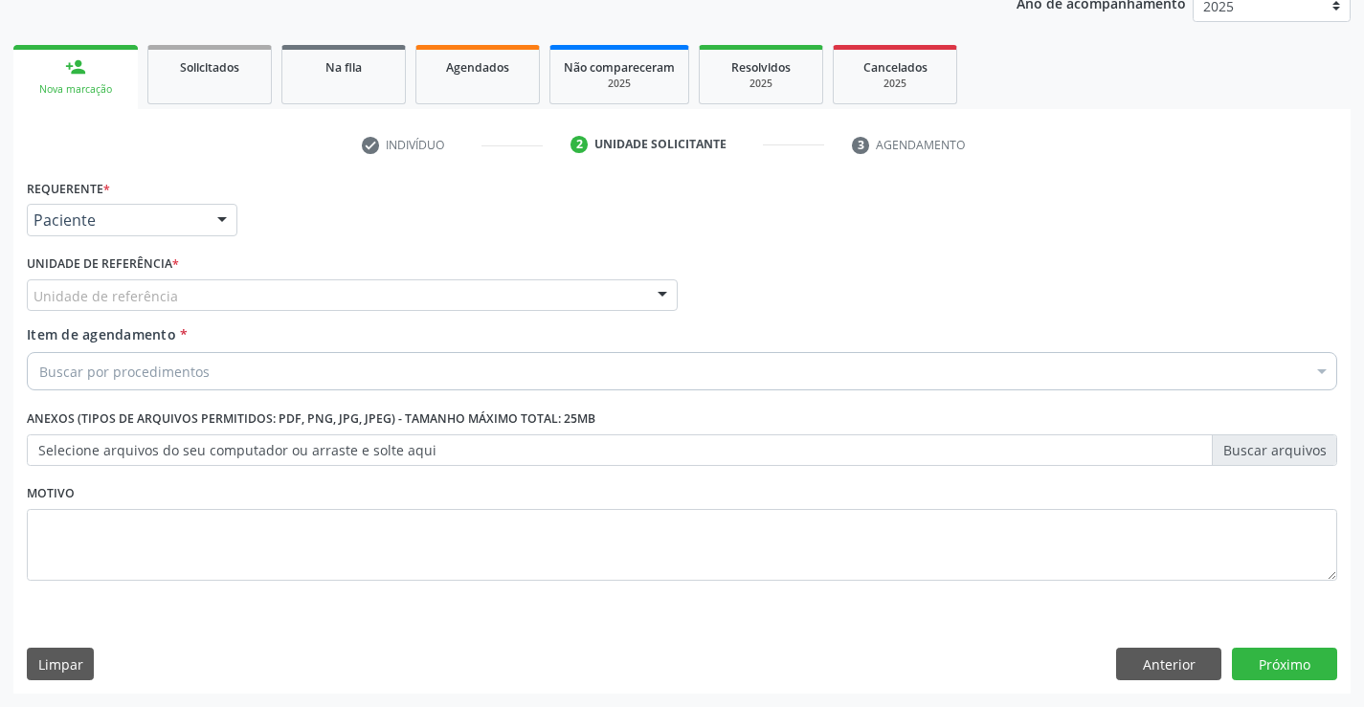
click at [598, 303] on div "Unidade de referência" at bounding box center [352, 296] width 651 height 33
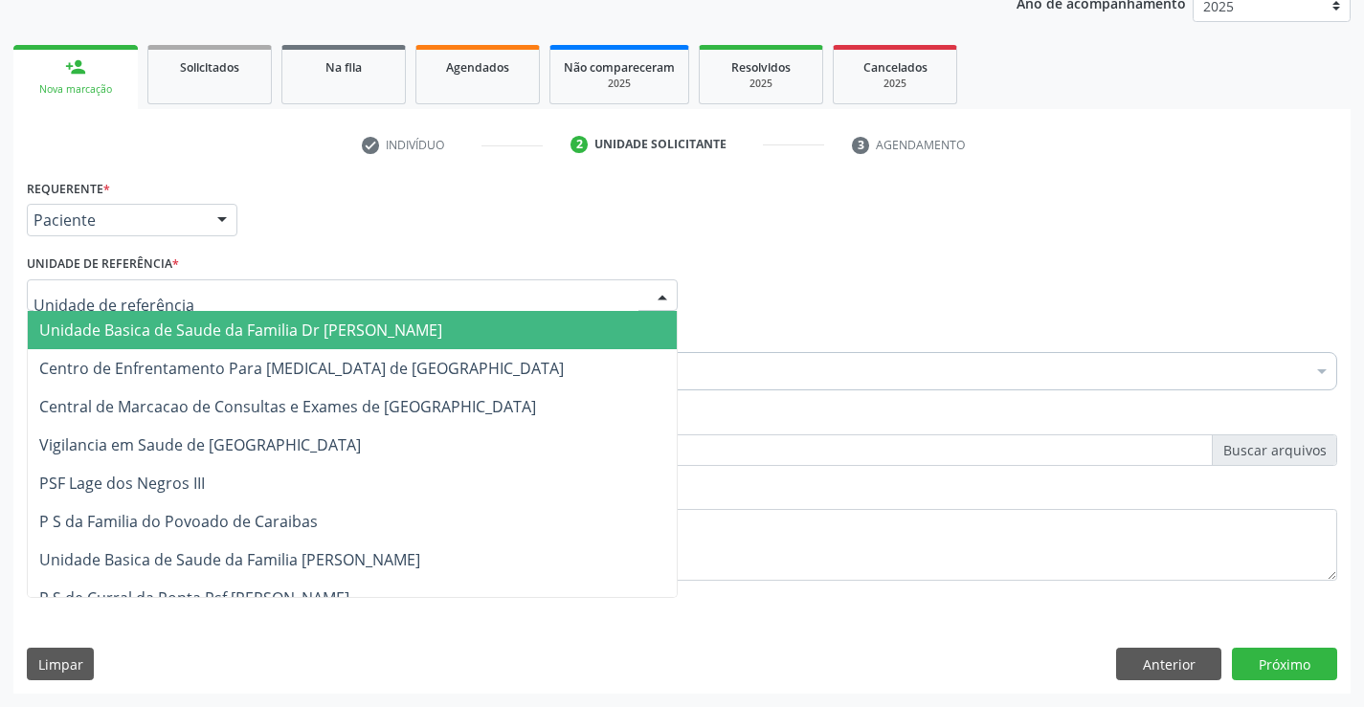
click at [204, 333] on span "Unidade Basica de Saude da Familia Dr [PERSON_NAME]" at bounding box center [240, 330] width 403 height 21
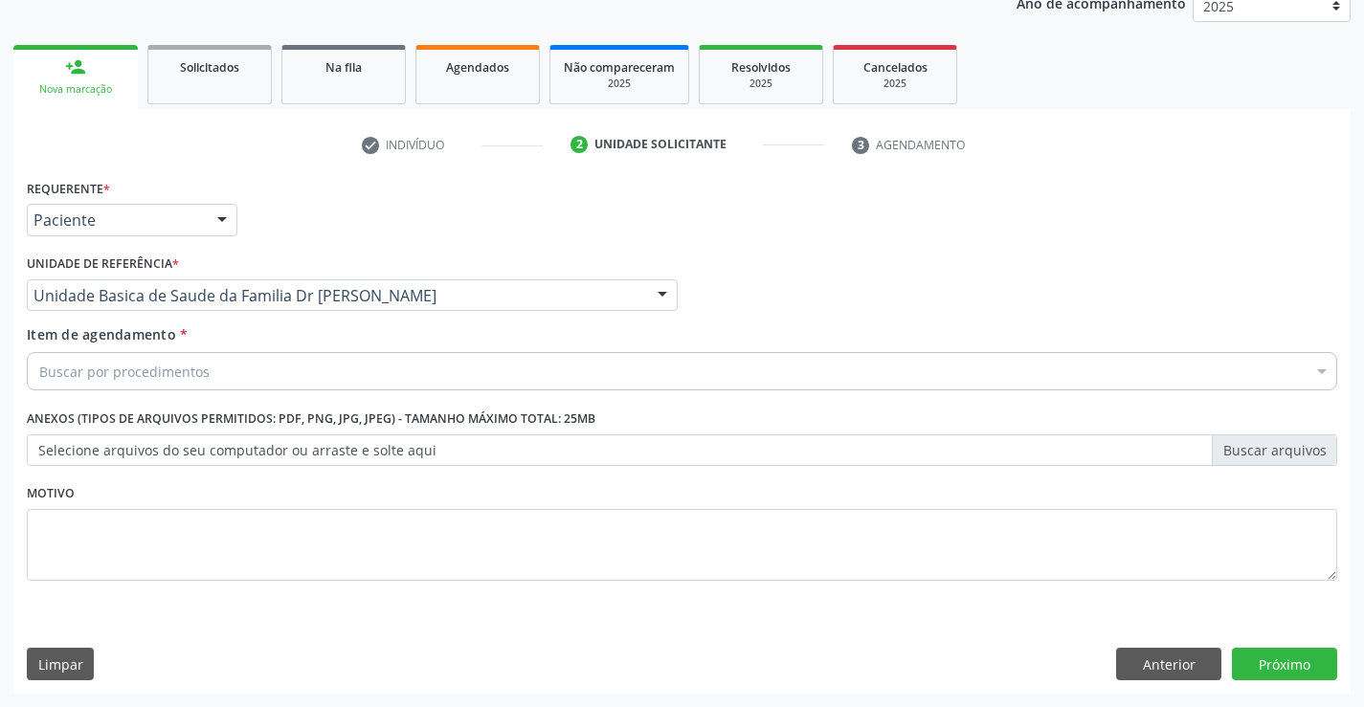
drag, startPoint x: 385, startPoint y: 370, endPoint x: 509, endPoint y: 355, distance: 125.4
click at [420, 370] on div "Buscar por procedimentos" at bounding box center [682, 371] width 1311 height 38
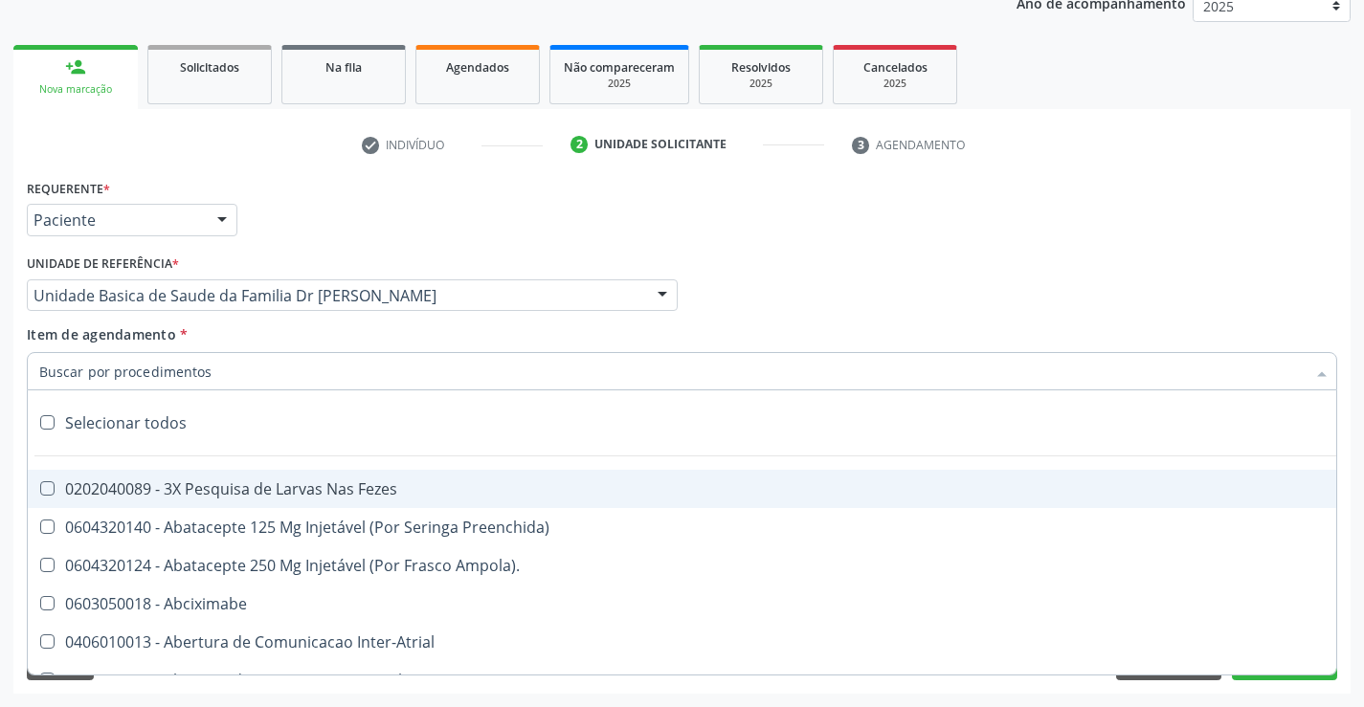
drag, startPoint x: 147, startPoint y: 368, endPoint x: 258, endPoint y: 358, distance: 110.5
click at [147, 368] on input "Item de agendamento *" at bounding box center [672, 371] width 1267 height 38
drag, startPoint x: 83, startPoint y: 370, endPoint x: 142, endPoint y: 381, distance: 59.3
click at [107, 377] on input "Item de agendamento *" at bounding box center [672, 371] width 1267 height 38
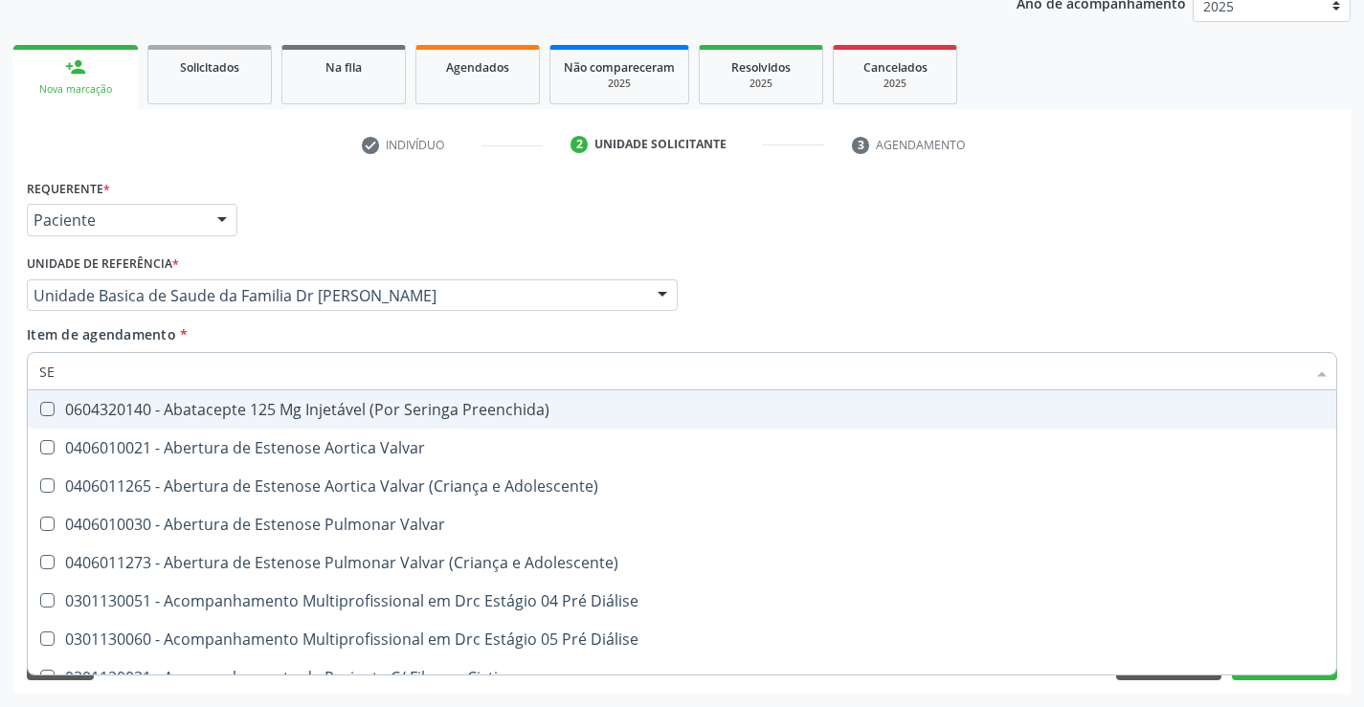
type input "S"
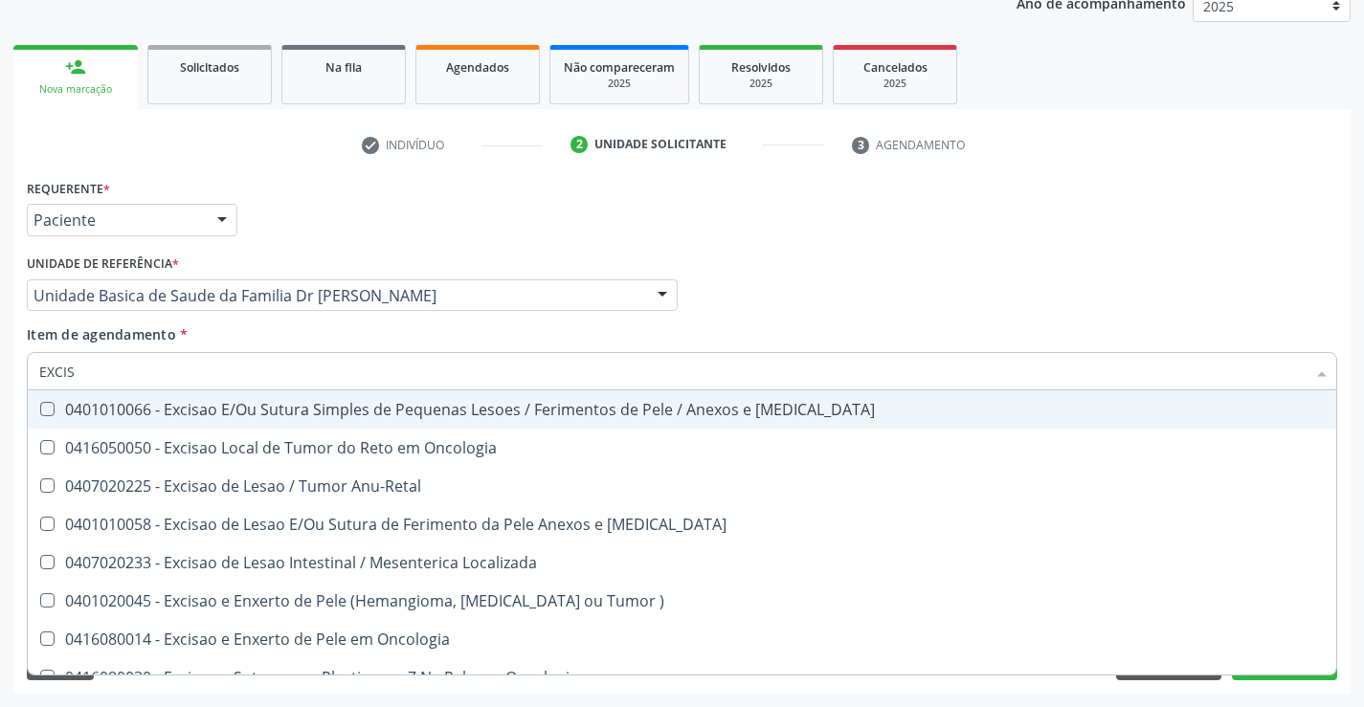
type input "EXCISA"
drag, startPoint x: 417, startPoint y: 405, endPoint x: 420, endPoint y: 395, distance: 10.0
click at [416, 405] on div "0401010066 - Excisao E/Ou Sutura Simples de Pequenas Lesoes / Ferimentos de Pel…" at bounding box center [682, 409] width 1286 height 15
checkbox Mucosa "true"
click at [476, 325] on div "Requerente * Paciente Profissional de Saúde Paciente Nenhum resultado encontrad…" at bounding box center [682, 391] width 1311 height 434
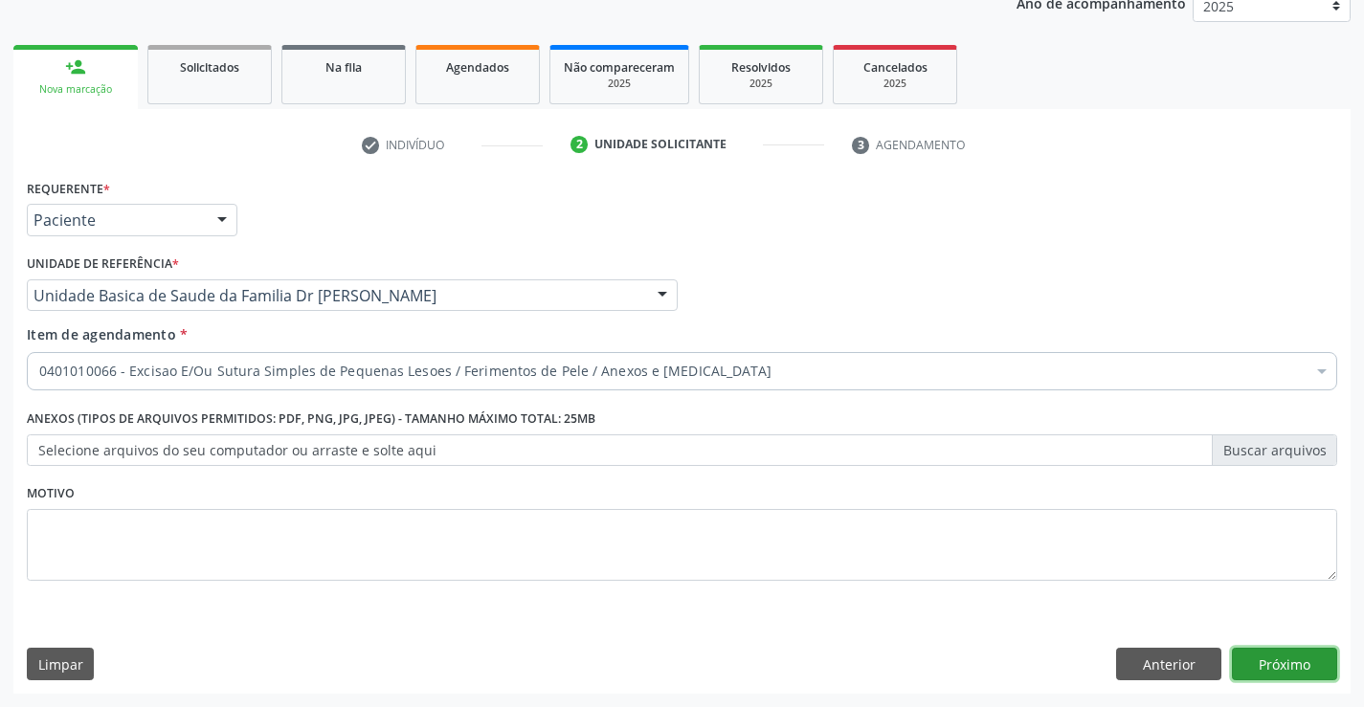
click at [1294, 661] on button "Próximo" at bounding box center [1284, 664] width 105 height 33
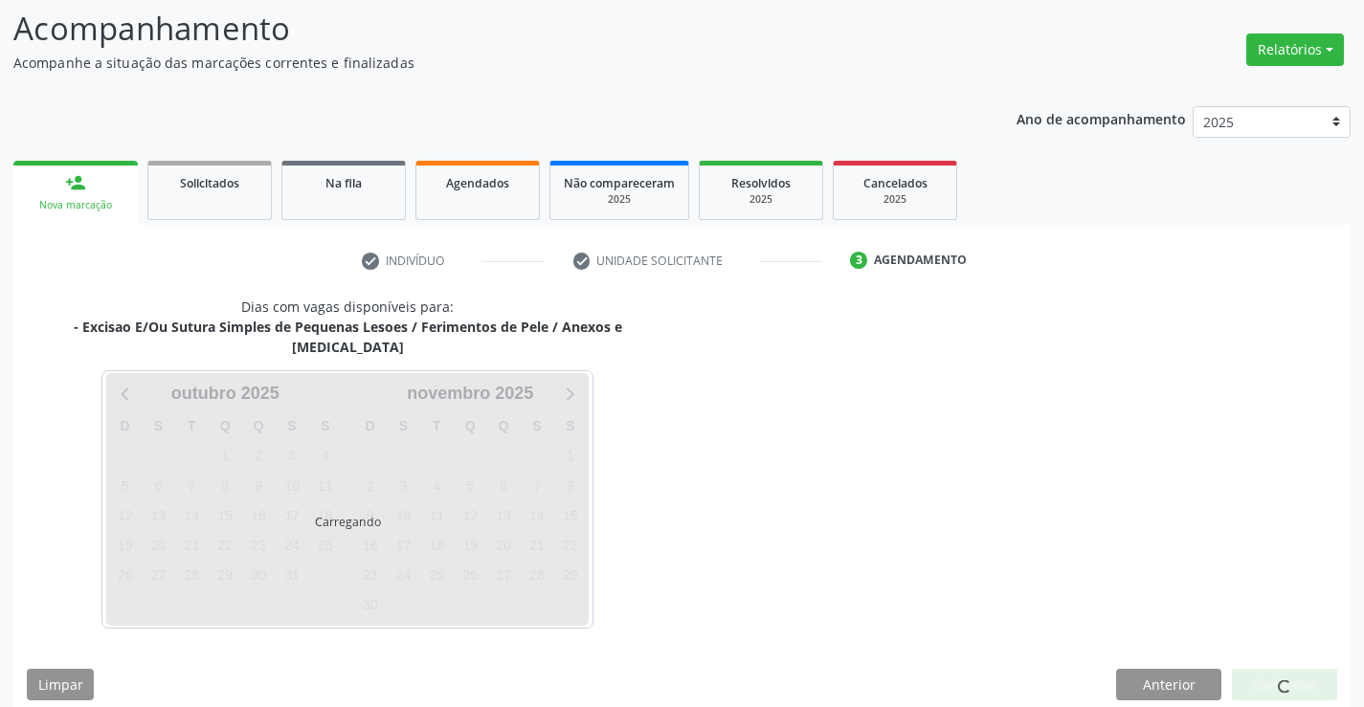
scroll to position [182, 0]
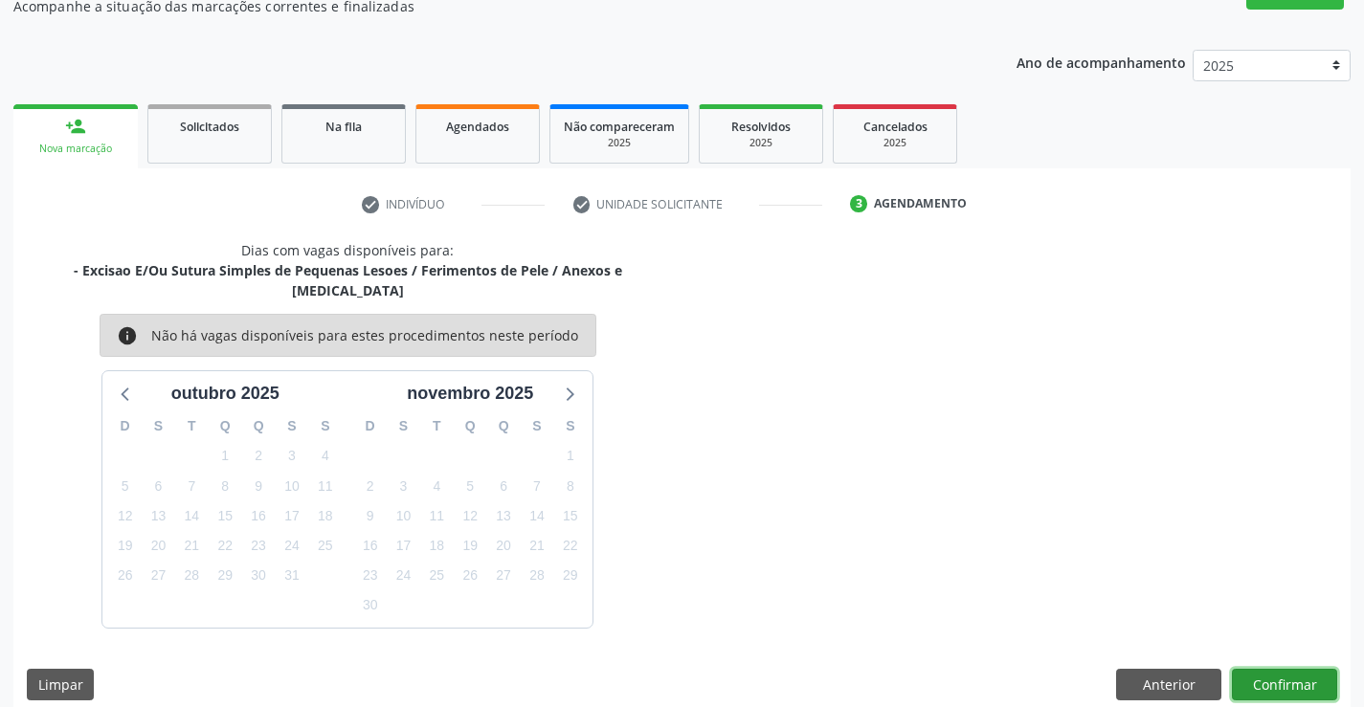
drag, startPoint x: 1283, startPoint y: 660, endPoint x: 1272, endPoint y: 663, distance: 11.2
click at [1272, 669] on button "Confirmar" at bounding box center [1284, 685] width 105 height 33
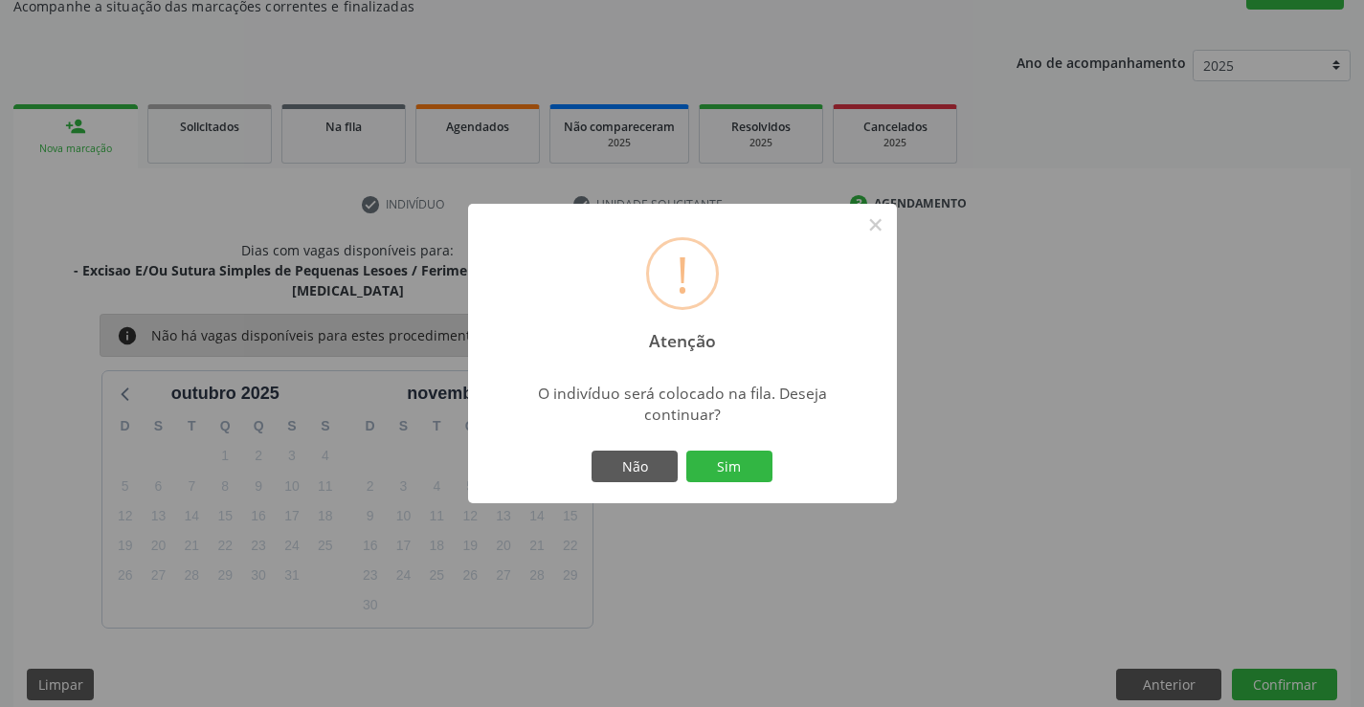
click at [706, 468] on button "Sim" at bounding box center [729, 467] width 86 height 33
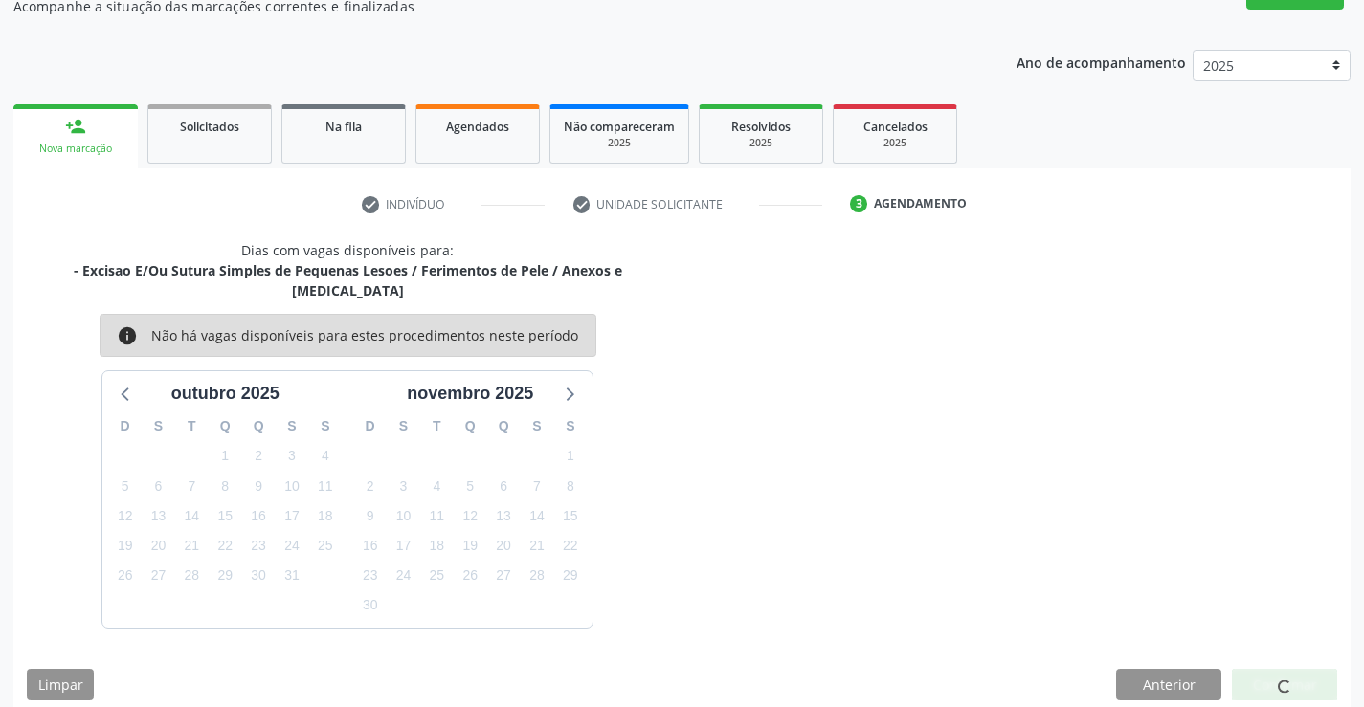
scroll to position [0, 0]
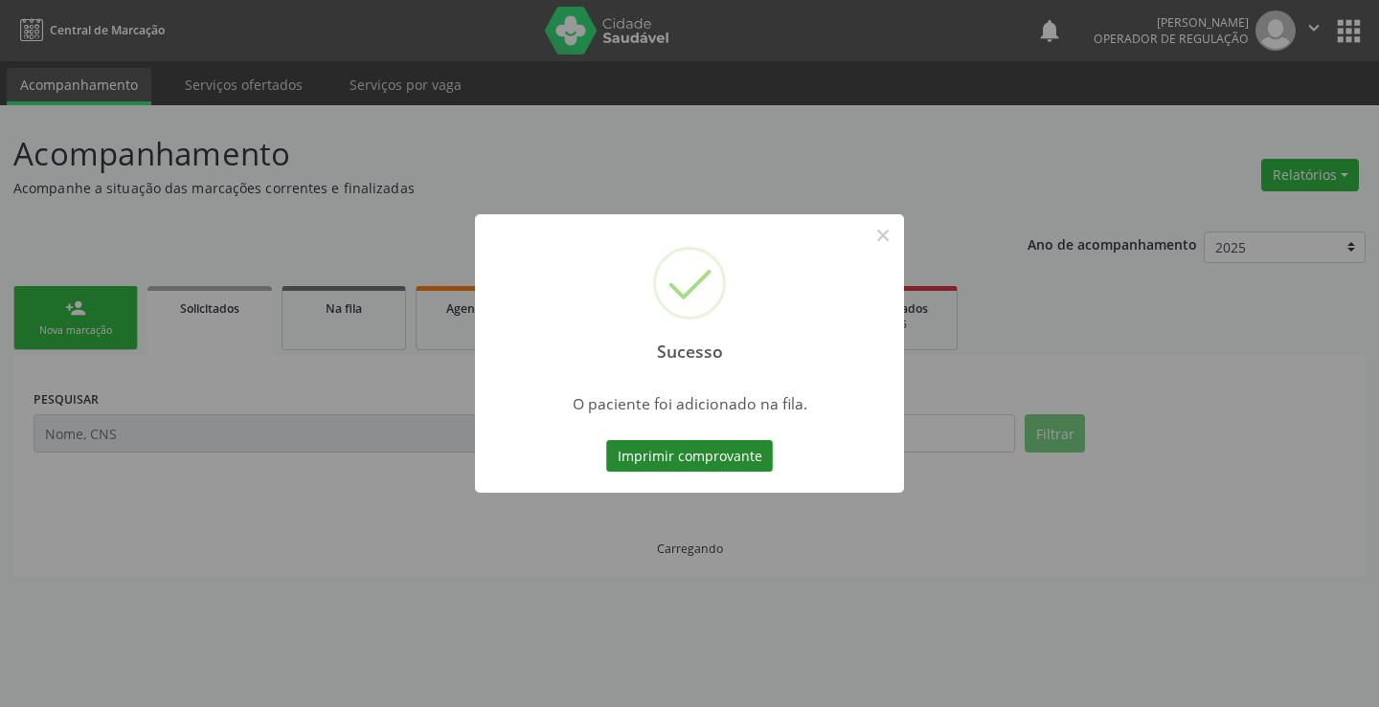
drag, startPoint x: 697, startPoint y: 454, endPoint x: 708, endPoint y: 454, distance: 11.5
click at [708, 454] on button "Imprimir comprovante" at bounding box center [689, 456] width 167 height 33
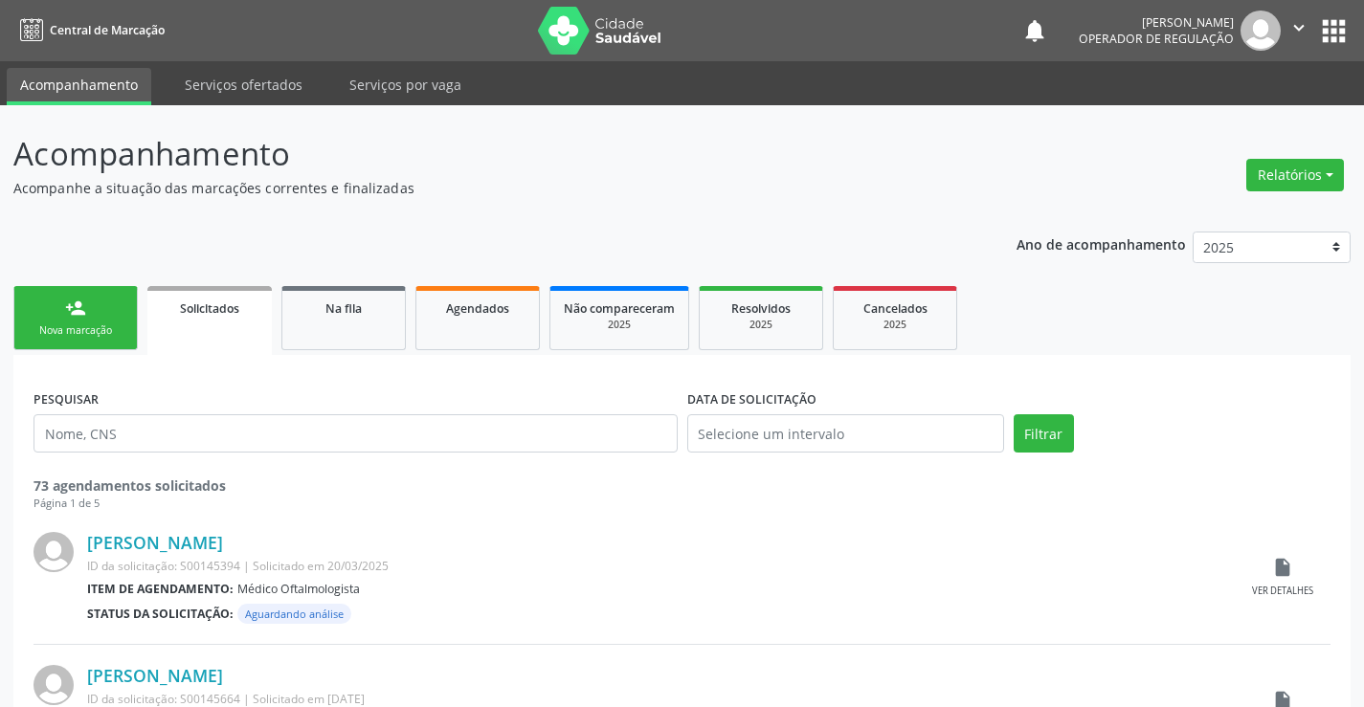
click at [84, 329] on div "Nova marcação" at bounding box center [76, 331] width 96 height 14
click at [84, 326] on div "Nova marcação" at bounding box center [76, 331] width 96 height 14
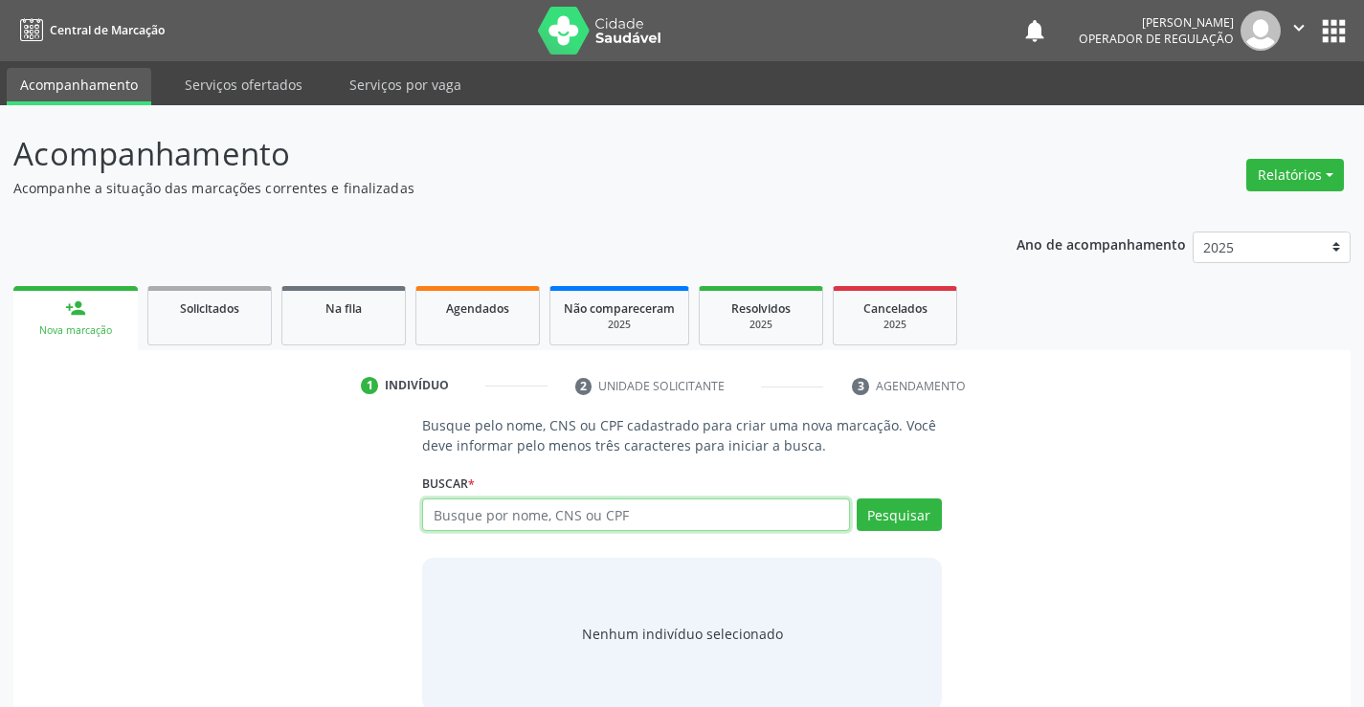
click at [564, 499] on input "text" at bounding box center [635, 515] width 427 height 33
type input "700006926866909"
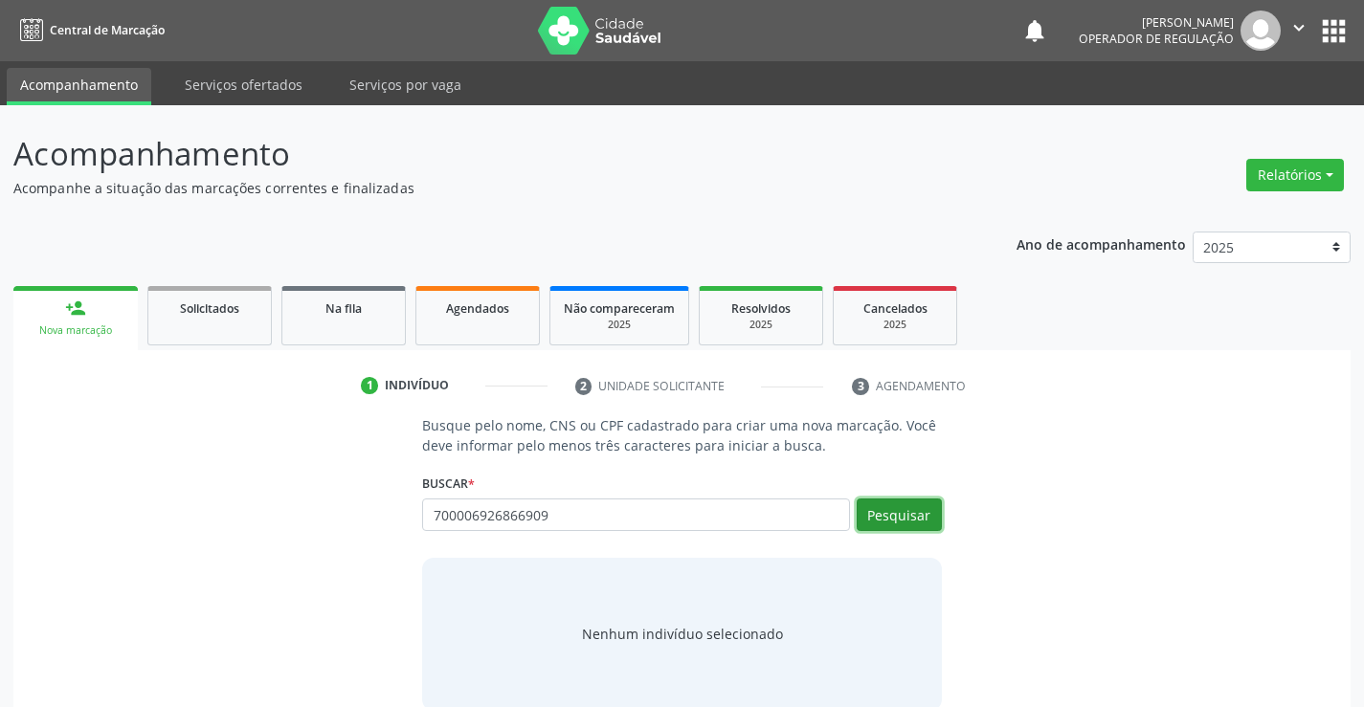
click at [919, 523] on button "Pesquisar" at bounding box center [899, 515] width 85 height 33
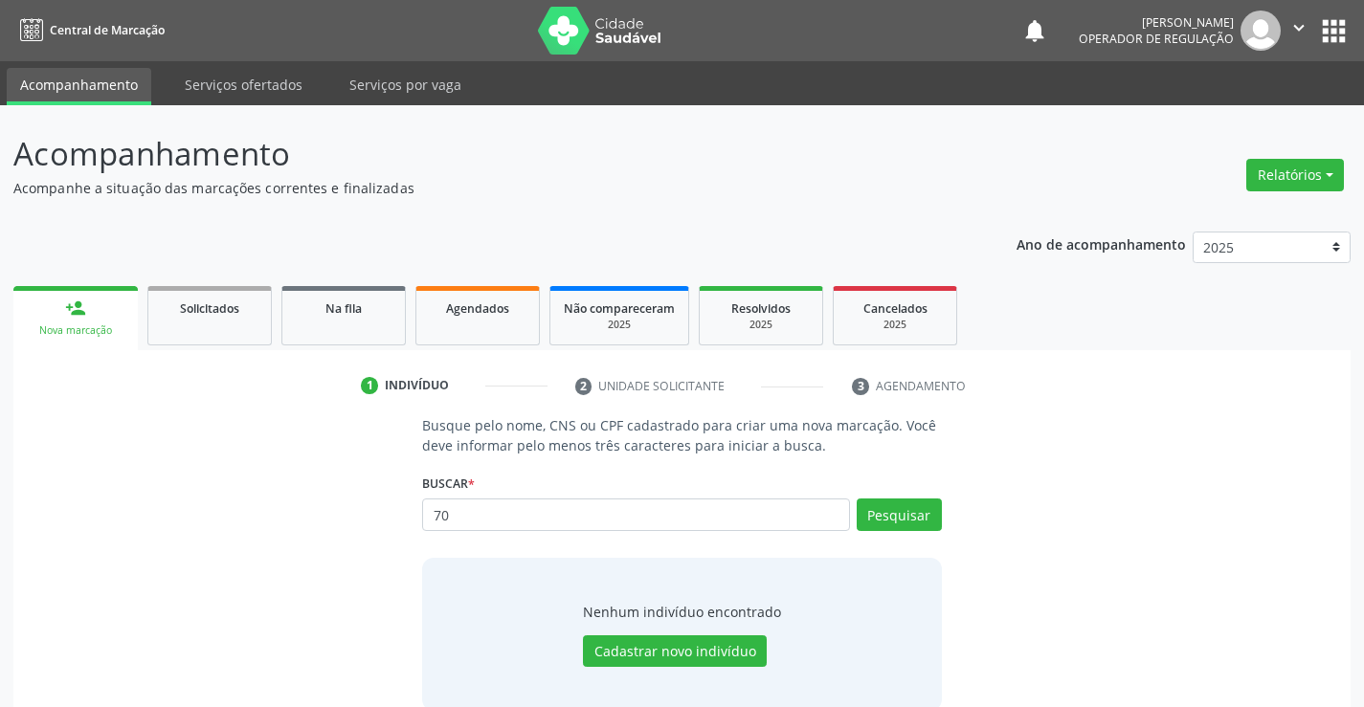
type input "7"
type input "700006926686909"
click at [925, 517] on button "Pesquisar" at bounding box center [899, 515] width 85 height 33
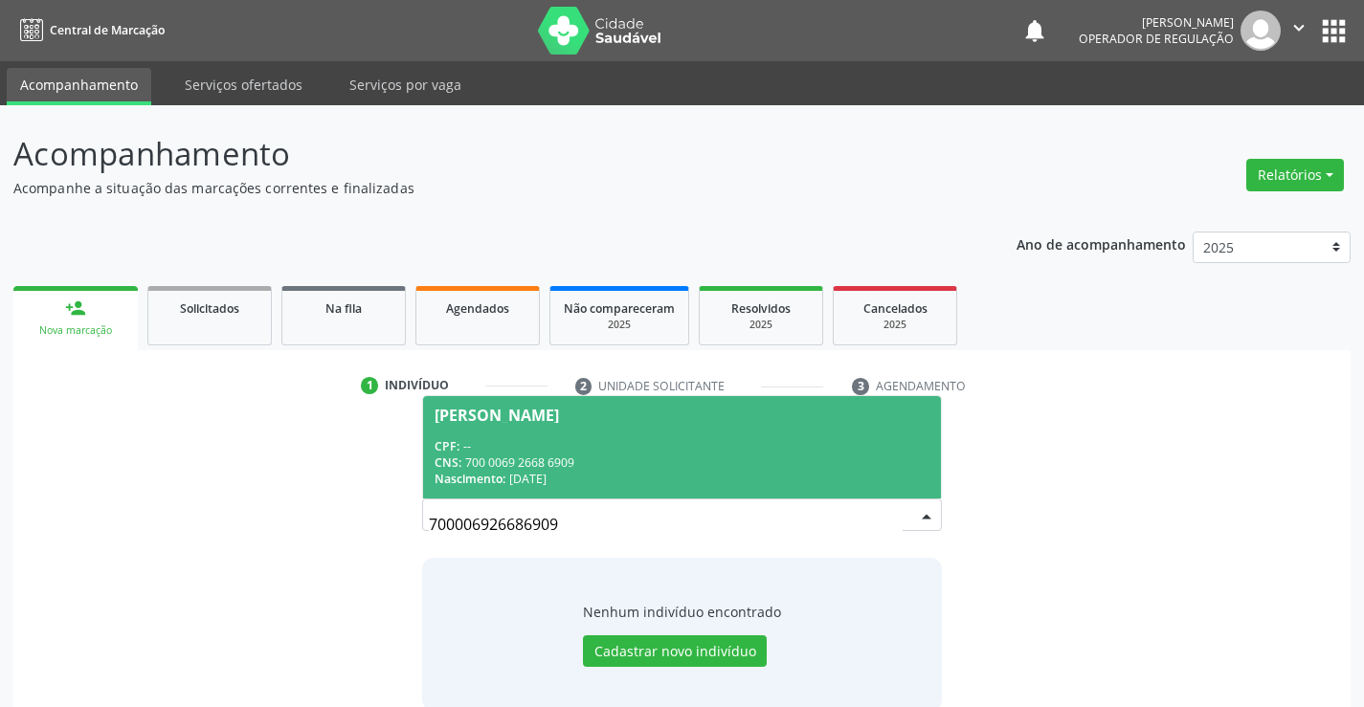
click at [480, 428] on span "[PERSON_NAME] CPF: -- CNS: 700 0069 2668 6909 Nascimento: [DATE]" at bounding box center [681, 447] width 517 height 102
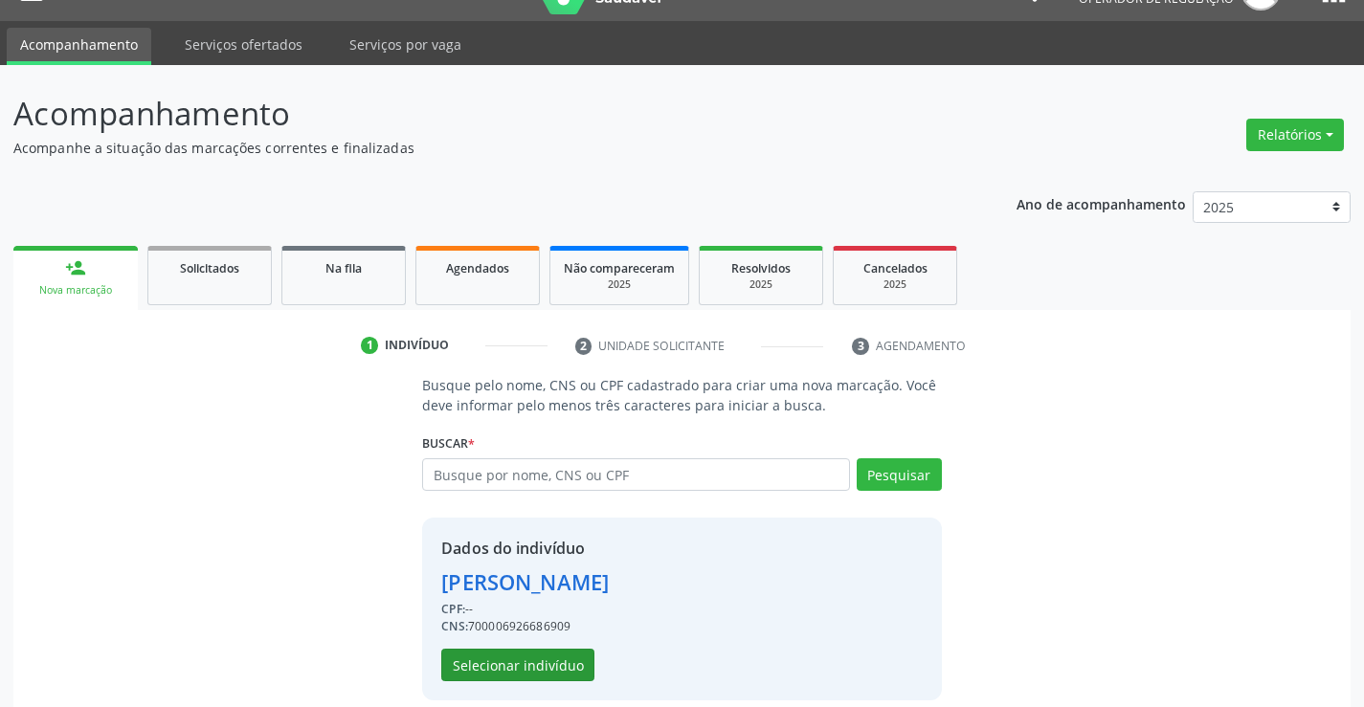
scroll to position [60, 0]
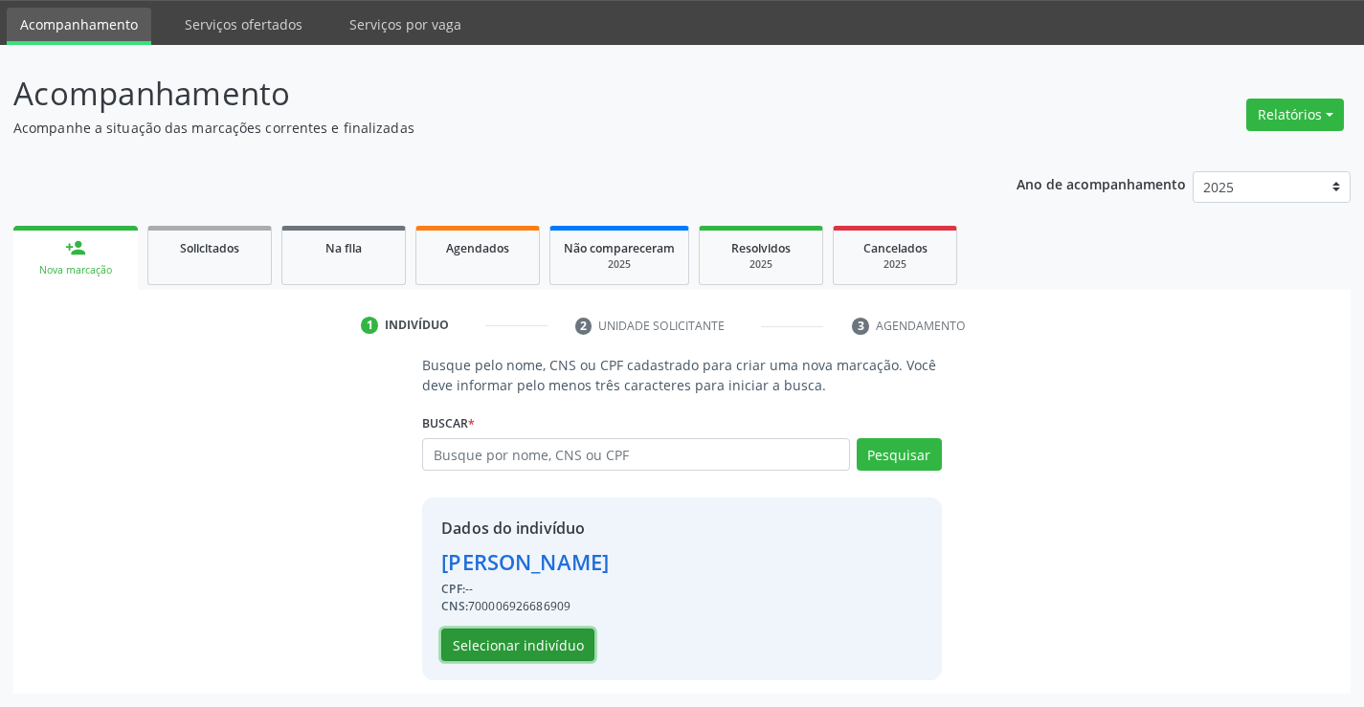
click at [496, 640] on button "Selecionar indivíduo" at bounding box center [517, 645] width 153 height 33
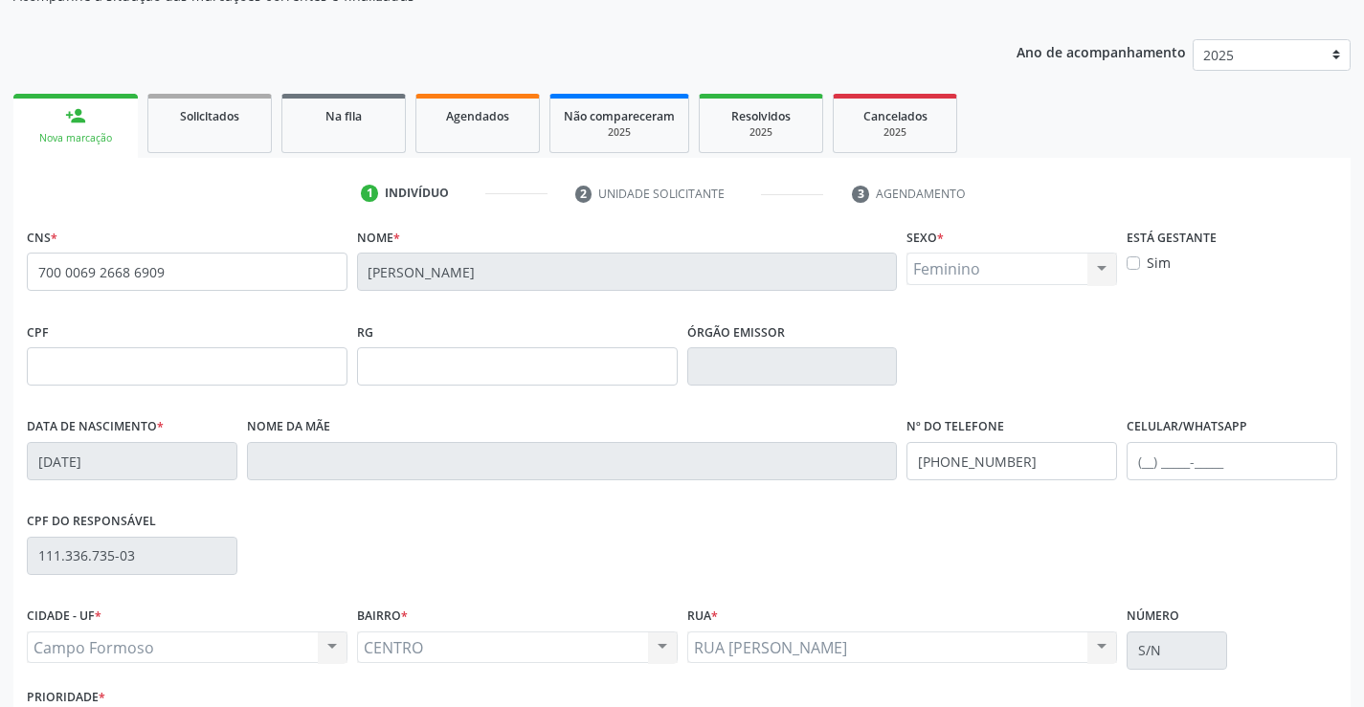
scroll to position [330, 0]
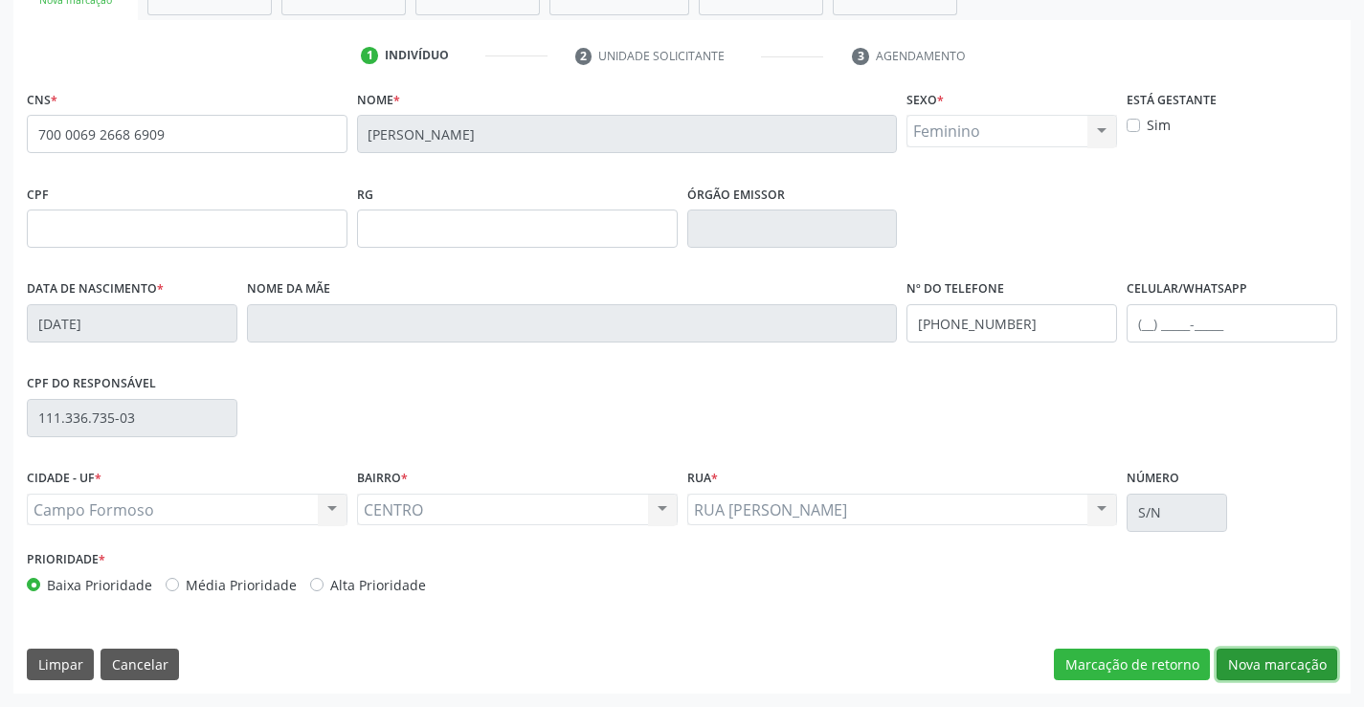
drag, startPoint x: 1284, startPoint y: 659, endPoint x: 1099, endPoint y: 394, distance: 322.4
click at [1283, 661] on button "Nova marcação" at bounding box center [1277, 665] width 121 height 33
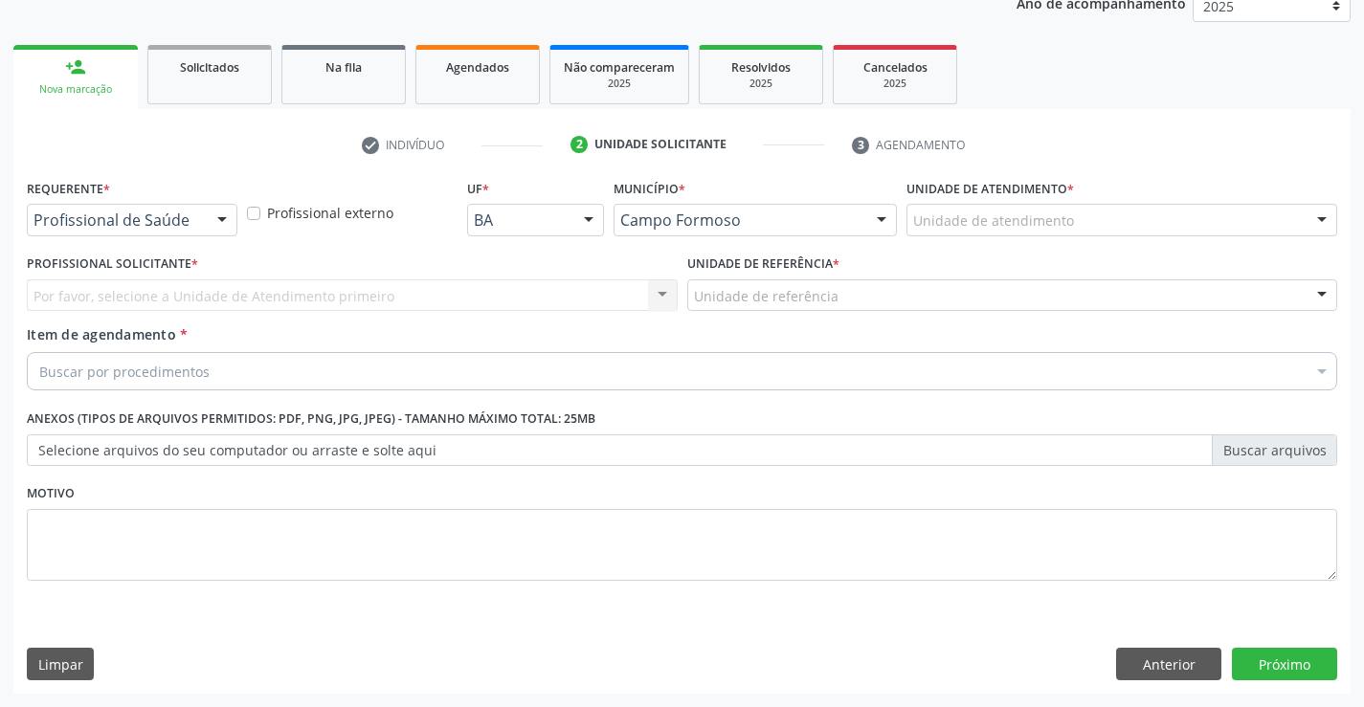
scroll to position [241, 0]
drag, startPoint x: 177, startPoint y: 230, endPoint x: 212, endPoint y: 276, distance: 57.4
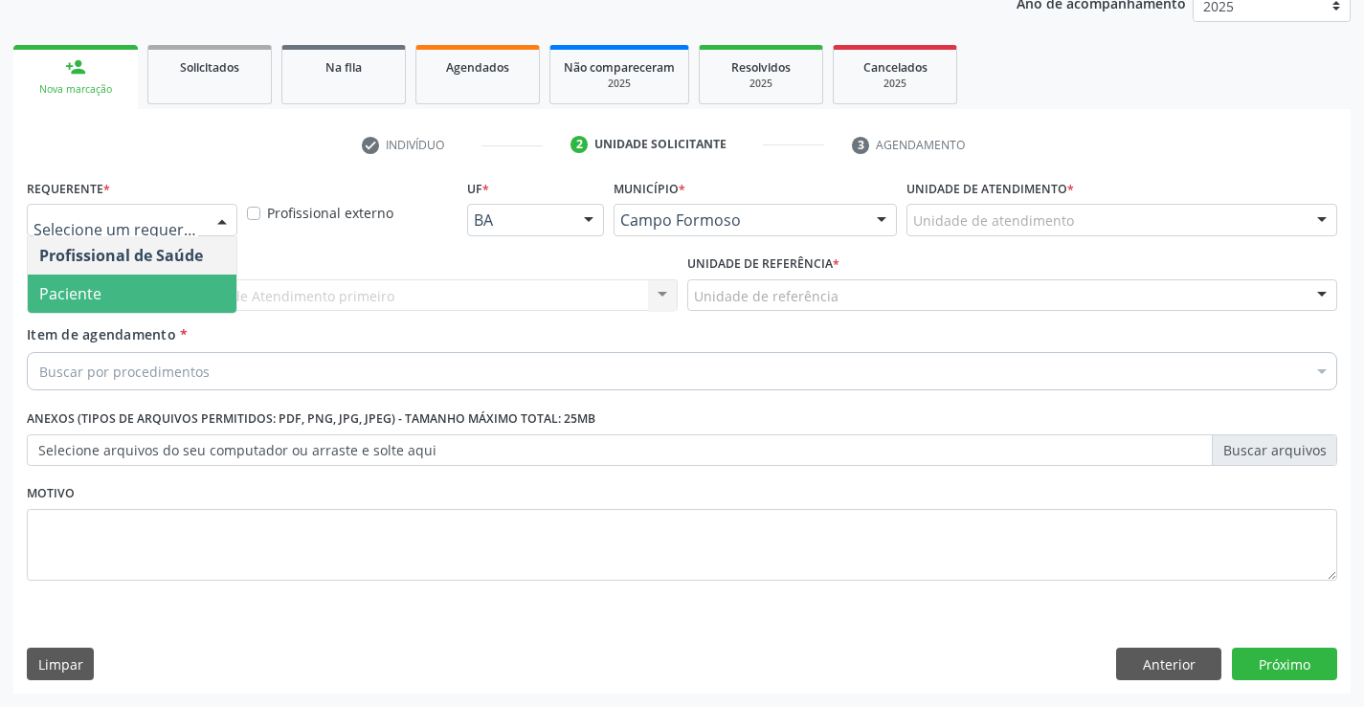
click at [132, 298] on span "Paciente" at bounding box center [132, 294] width 209 height 38
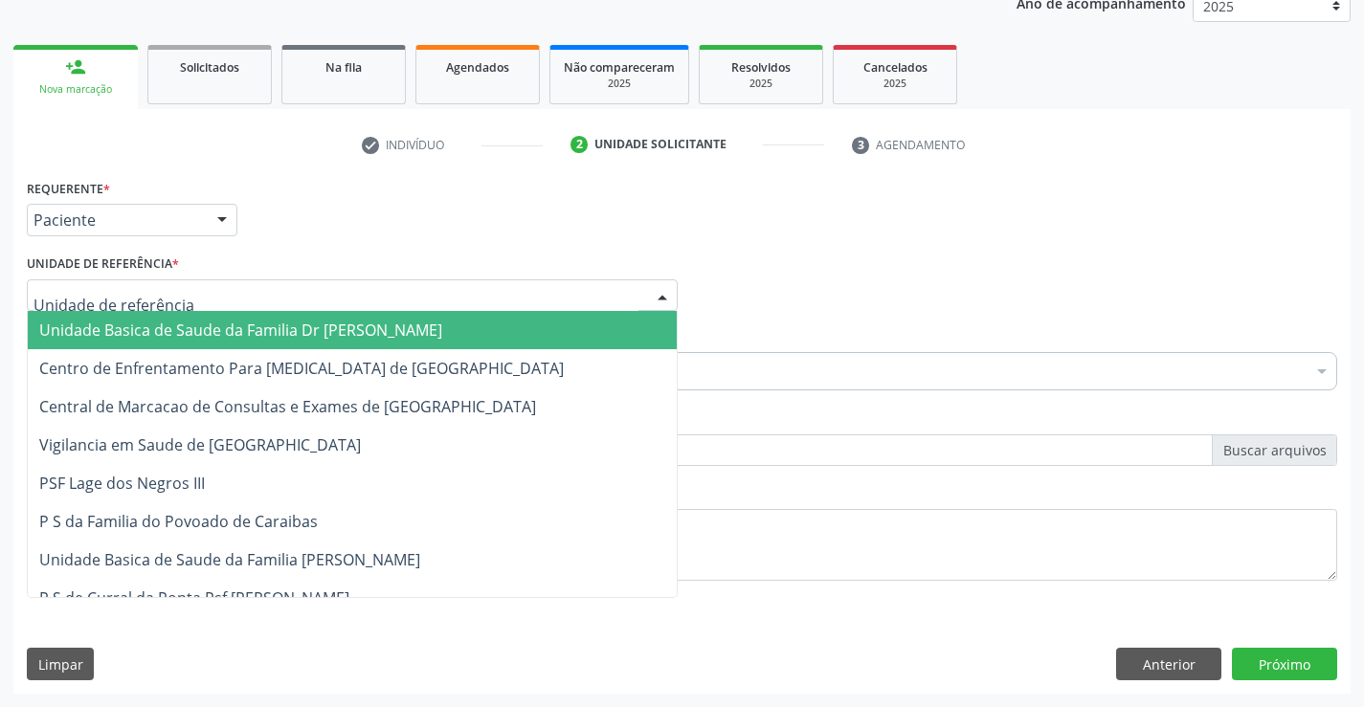
drag, startPoint x: 289, startPoint y: 288, endPoint x: 233, endPoint y: 320, distance: 64.7
click at [286, 290] on div at bounding box center [352, 296] width 651 height 33
drag, startPoint x: 225, startPoint y: 325, endPoint x: 243, endPoint y: 350, distance: 30.8
click at [225, 328] on span "Unidade Basica de Saude da Familia Dr [PERSON_NAME]" at bounding box center [240, 330] width 403 height 21
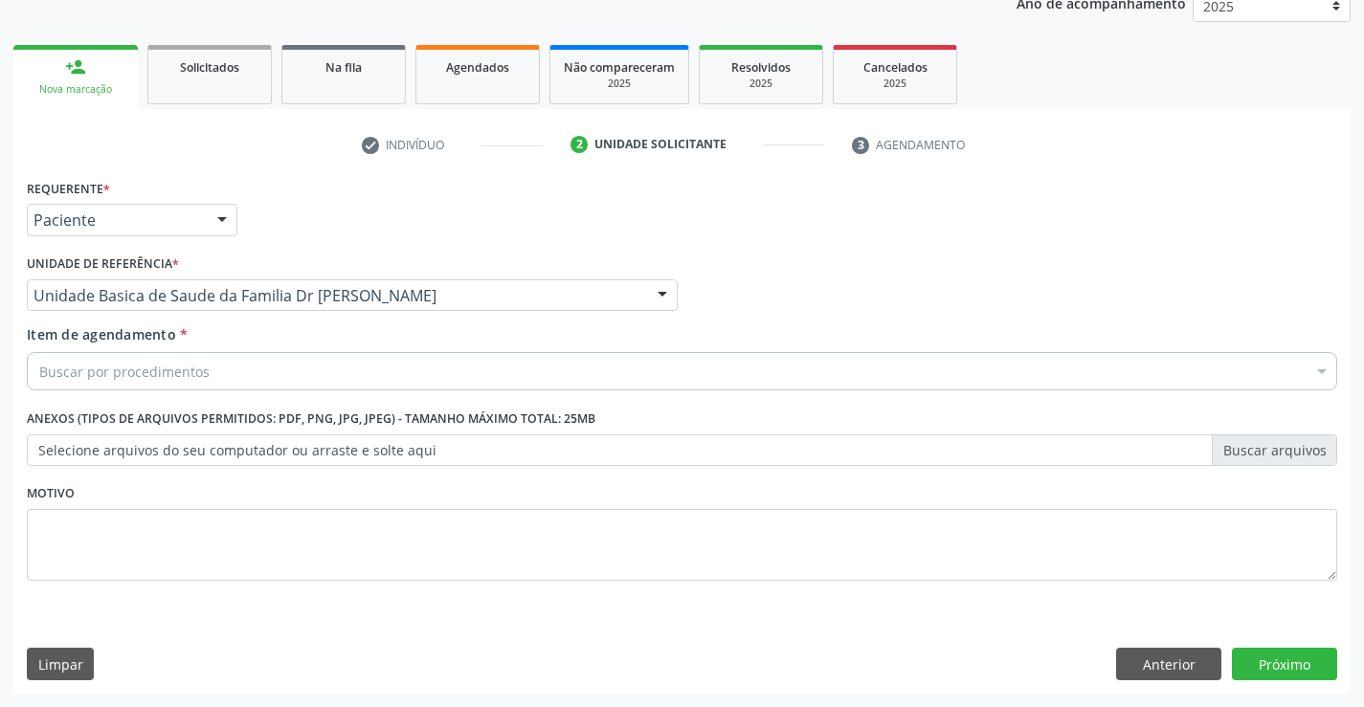
click at [220, 367] on div "Buscar por procedimentos" at bounding box center [682, 371] width 1311 height 38
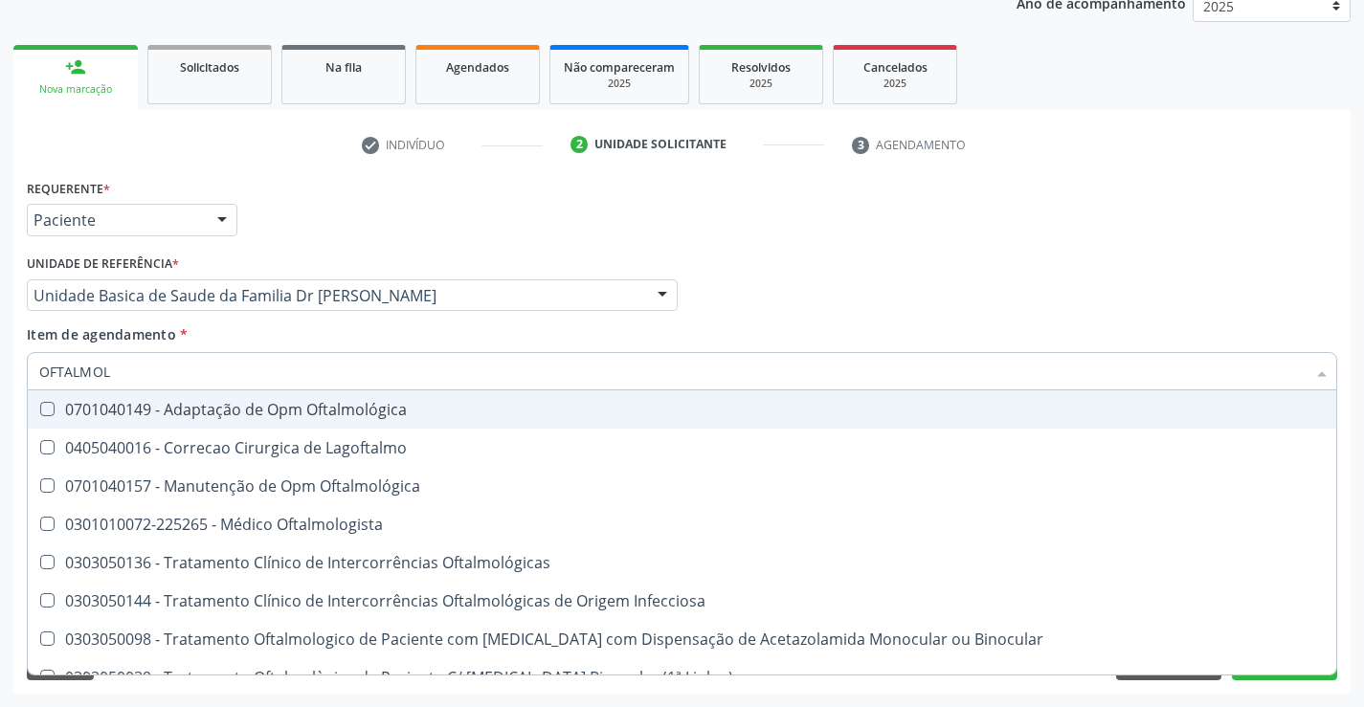
type input "OFTALMOLO"
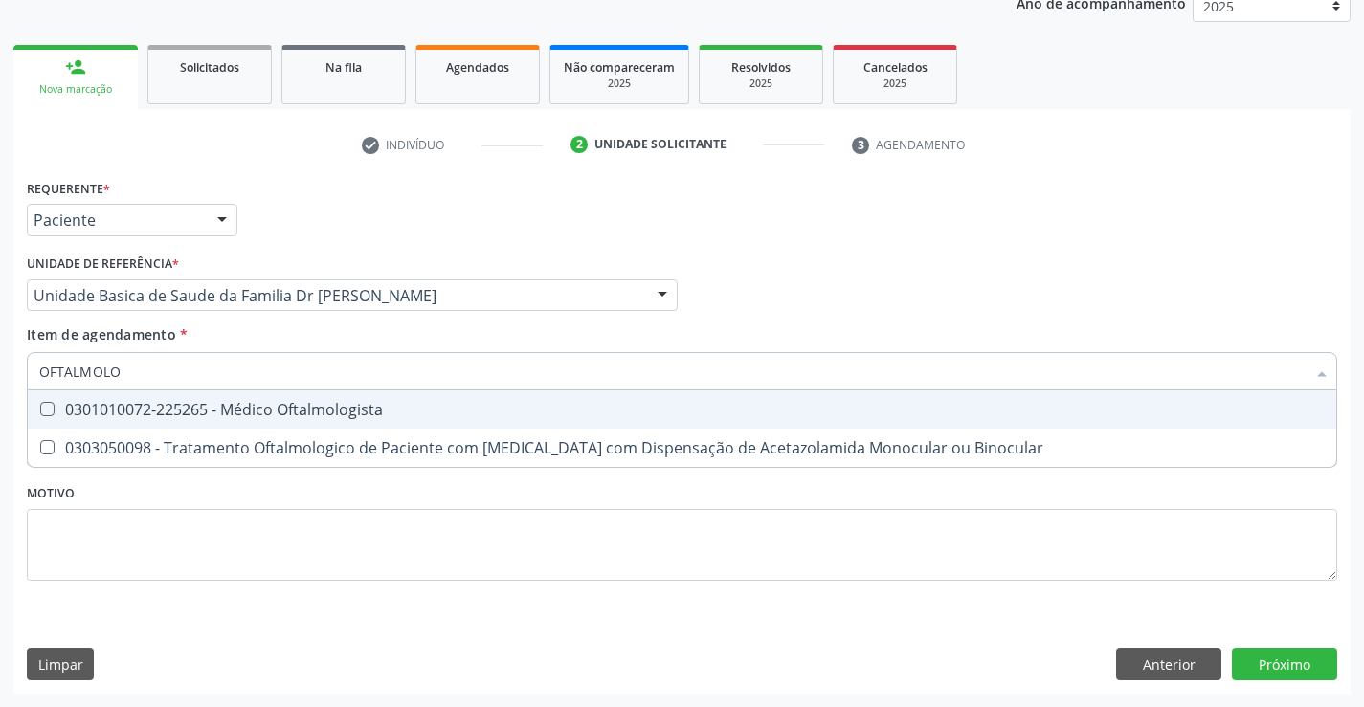
click at [236, 402] on div "0301010072-225265 - Médico Oftalmologista" at bounding box center [682, 409] width 1286 height 15
checkbox Oftalmologista "true"
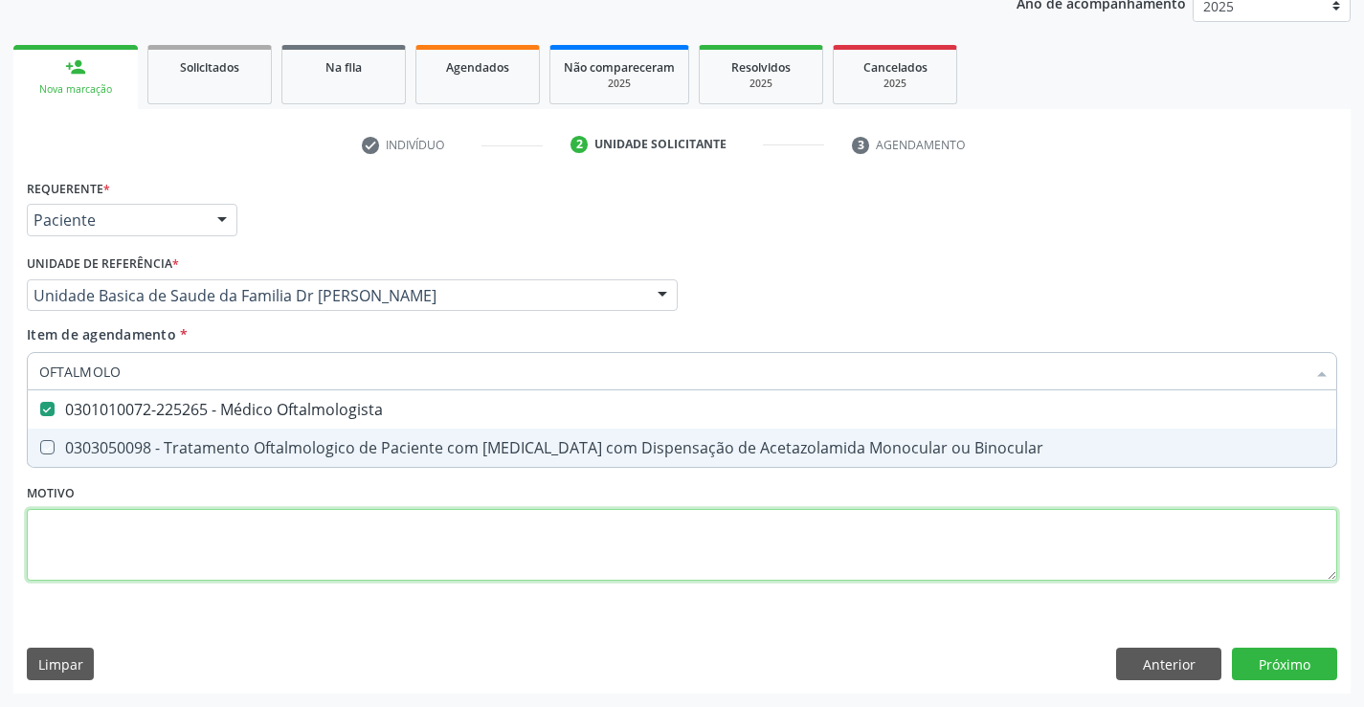
drag, startPoint x: 224, startPoint y: 522, endPoint x: 137, endPoint y: 385, distance: 162.3
click at [224, 518] on div "Requerente * Paciente Profissional de Saúde Paciente Nenhum resultado encontrad…" at bounding box center [682, 391] width 1311 height 434
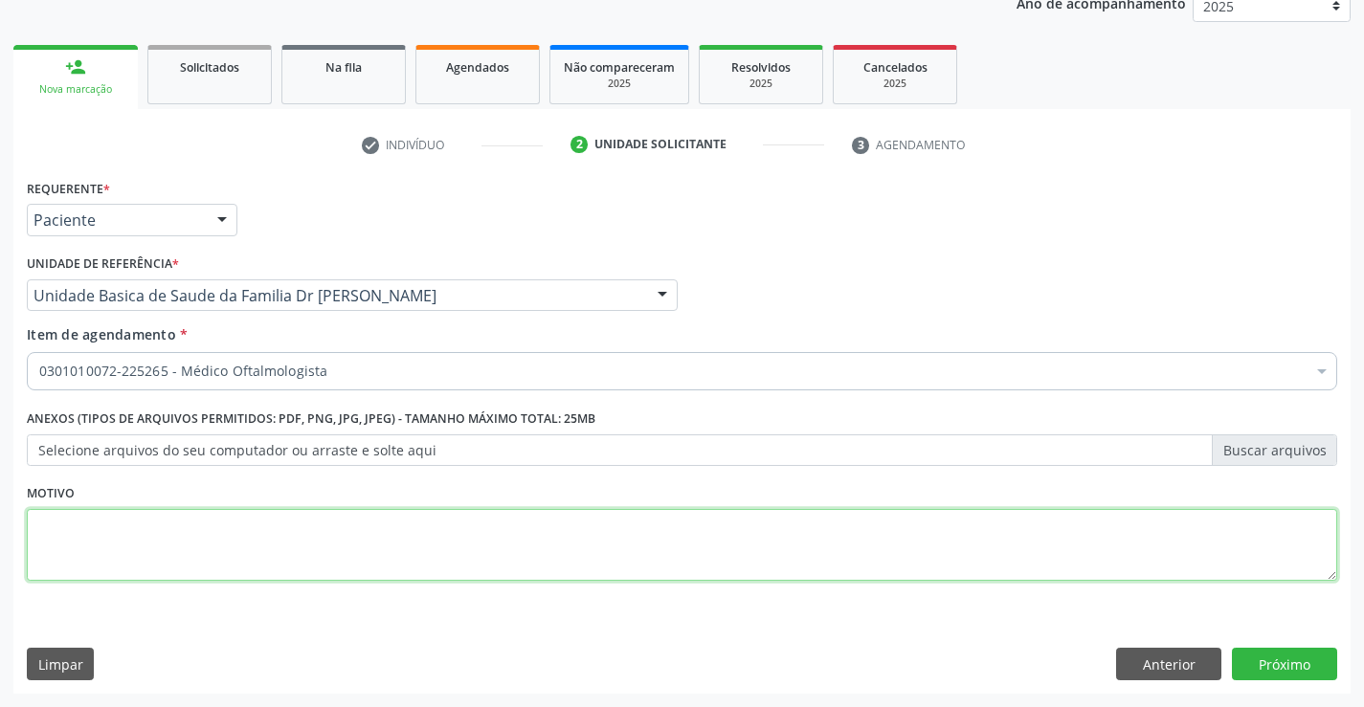
checkbox Oftalmologista "true"
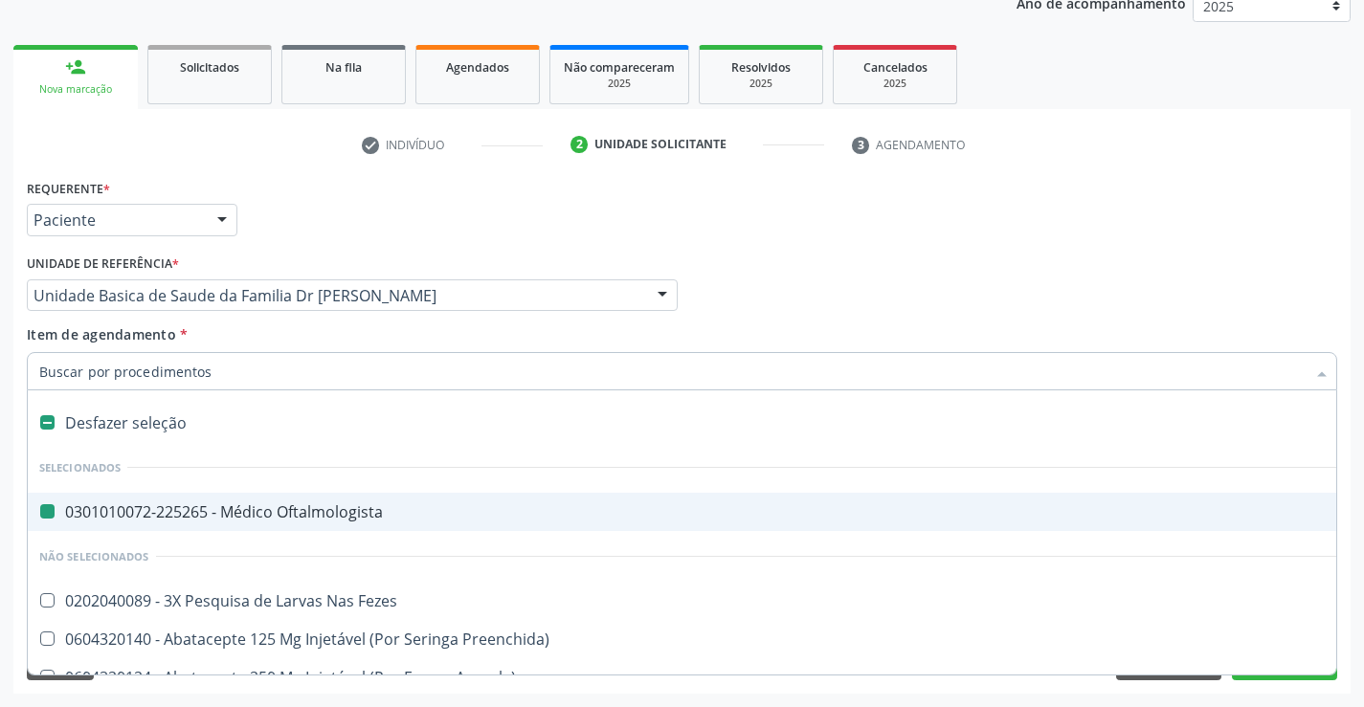
type input "E"
checkbox Oftalmologista "false"
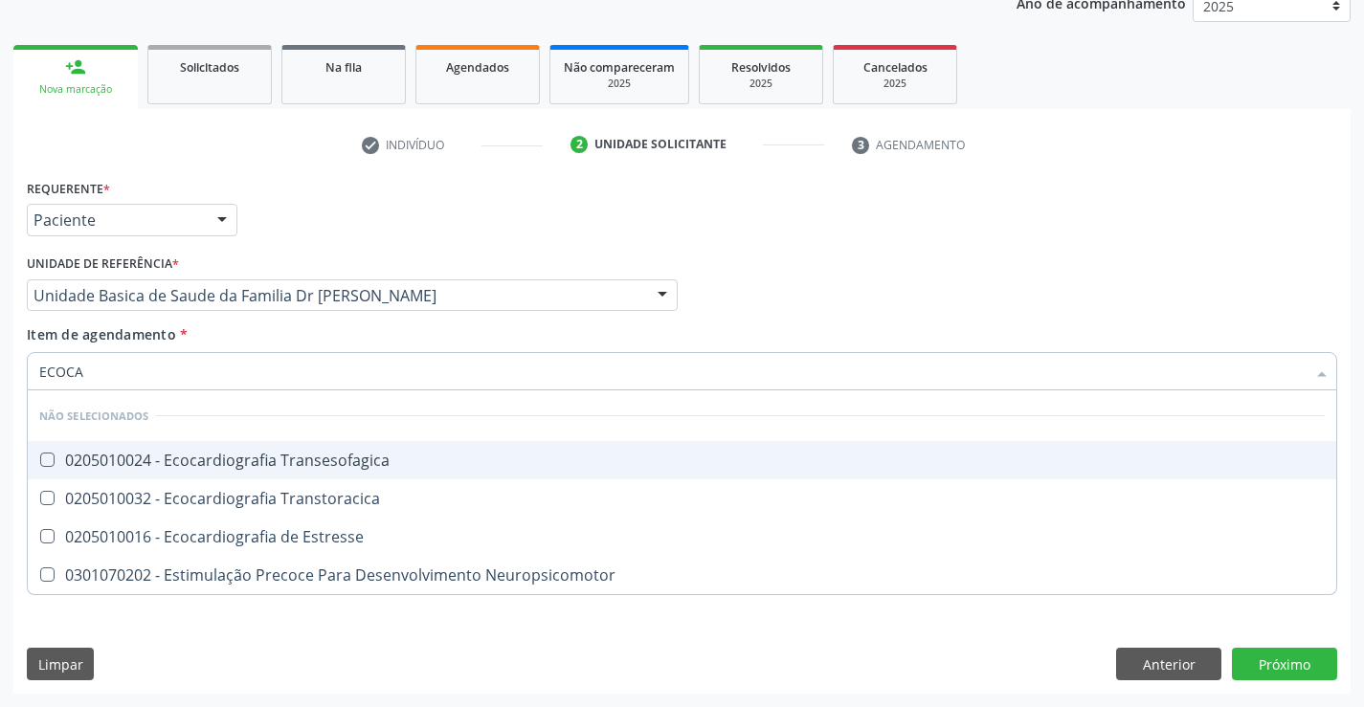
type input "ECOCAR"
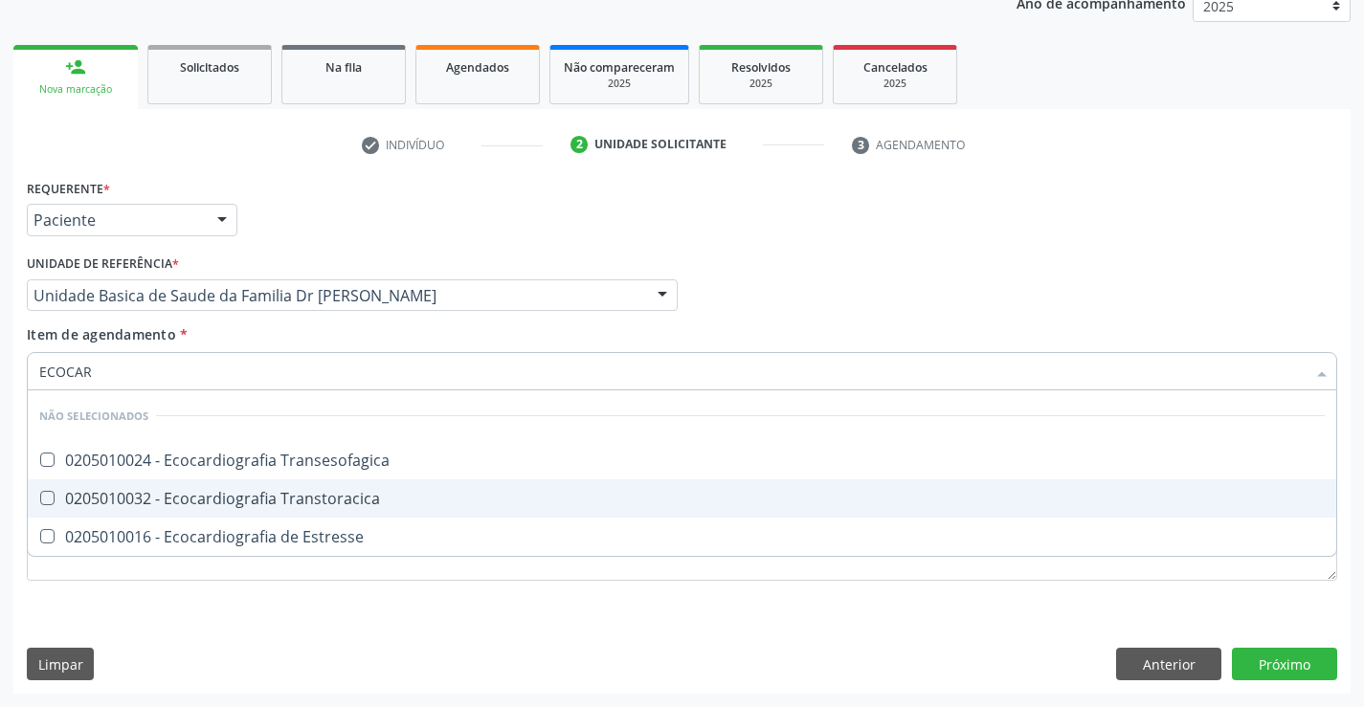
click at [158, 491] on div "0205010032 - Ecocardiografia Transtoracica" at bounding box center [682, 498] width 1286 height 15
checkbox Transtoracica "true"
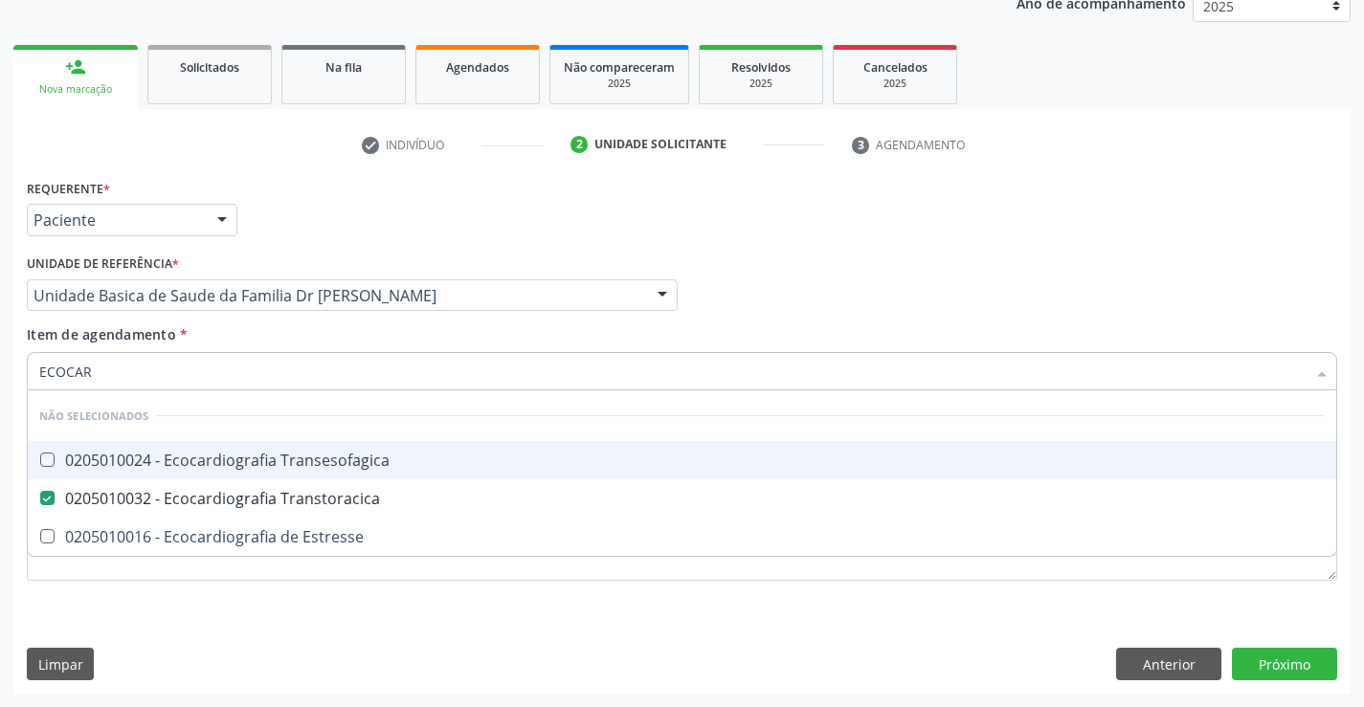
click at [275, 335] on div "Item de agendamento * ECOCAR Desfazer seleção Não selecionados 0205010024 - Eco…" at bounding box center [682, 355] width 1311 height 60
checkbox Transesofagica "true"
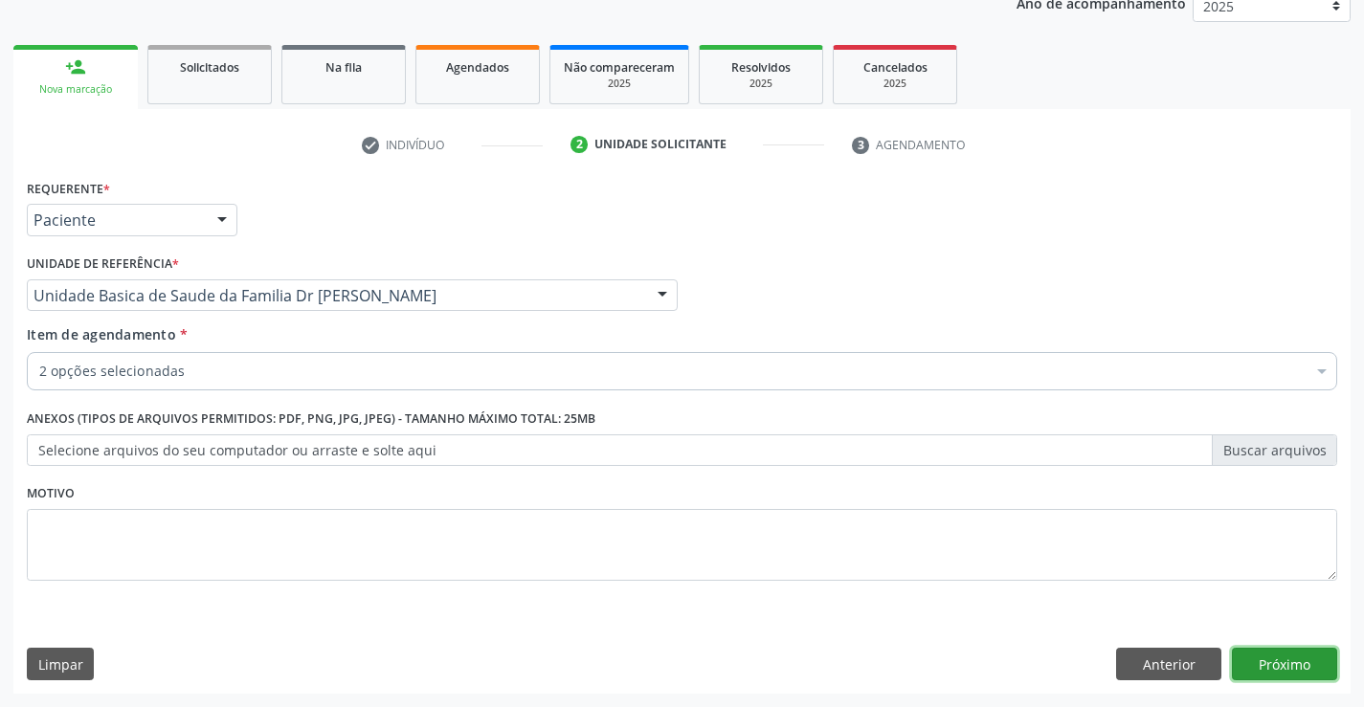
click at [1265, 662] on button "Próximo" at bounding box center [1284, 664] width 105 height 33
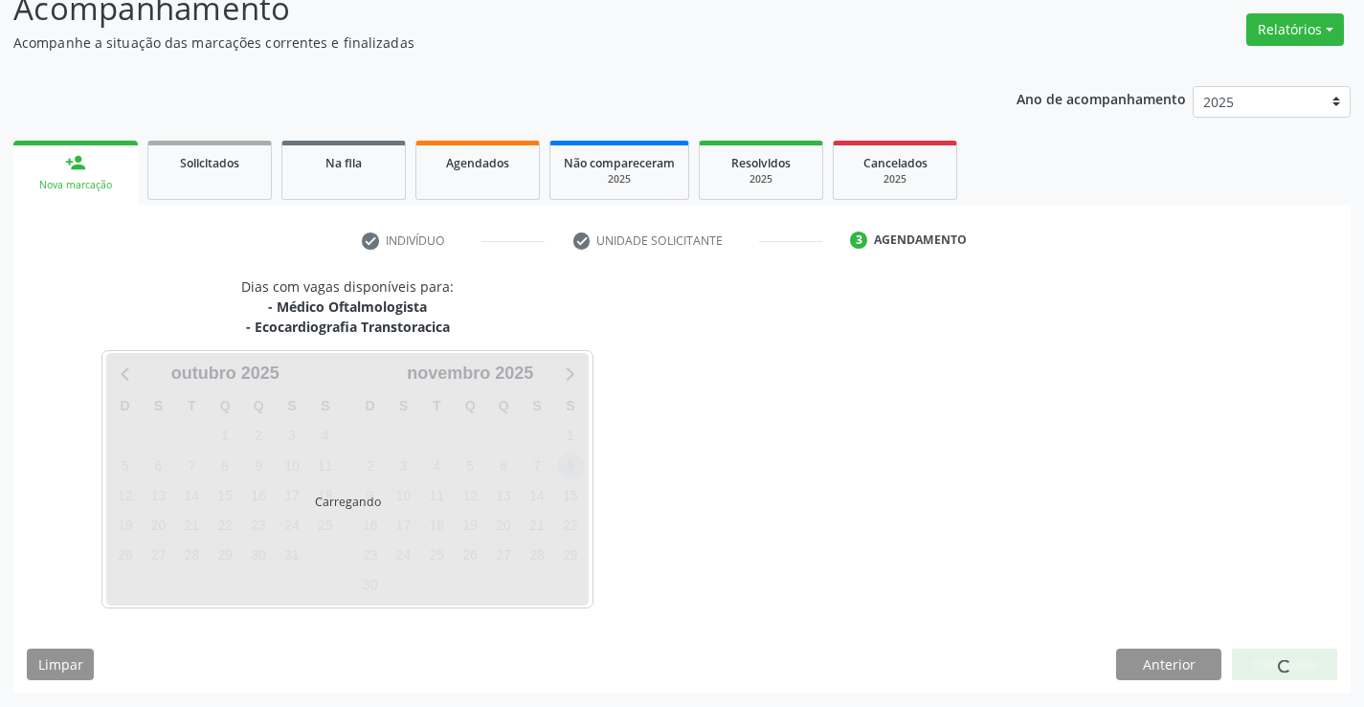
scroll to position [202, 0]
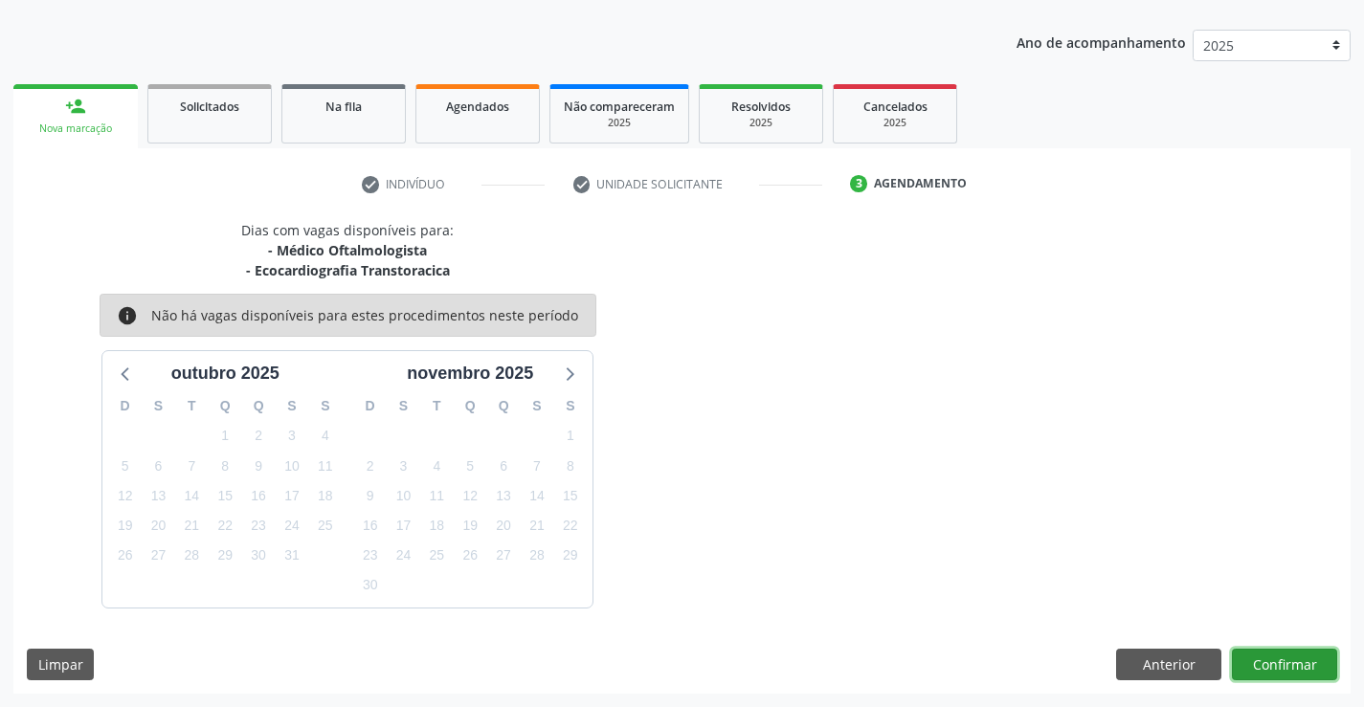
click at [1267, 650] on button "Confirmar" at bounding box center [1284, 665] width 105 height 33
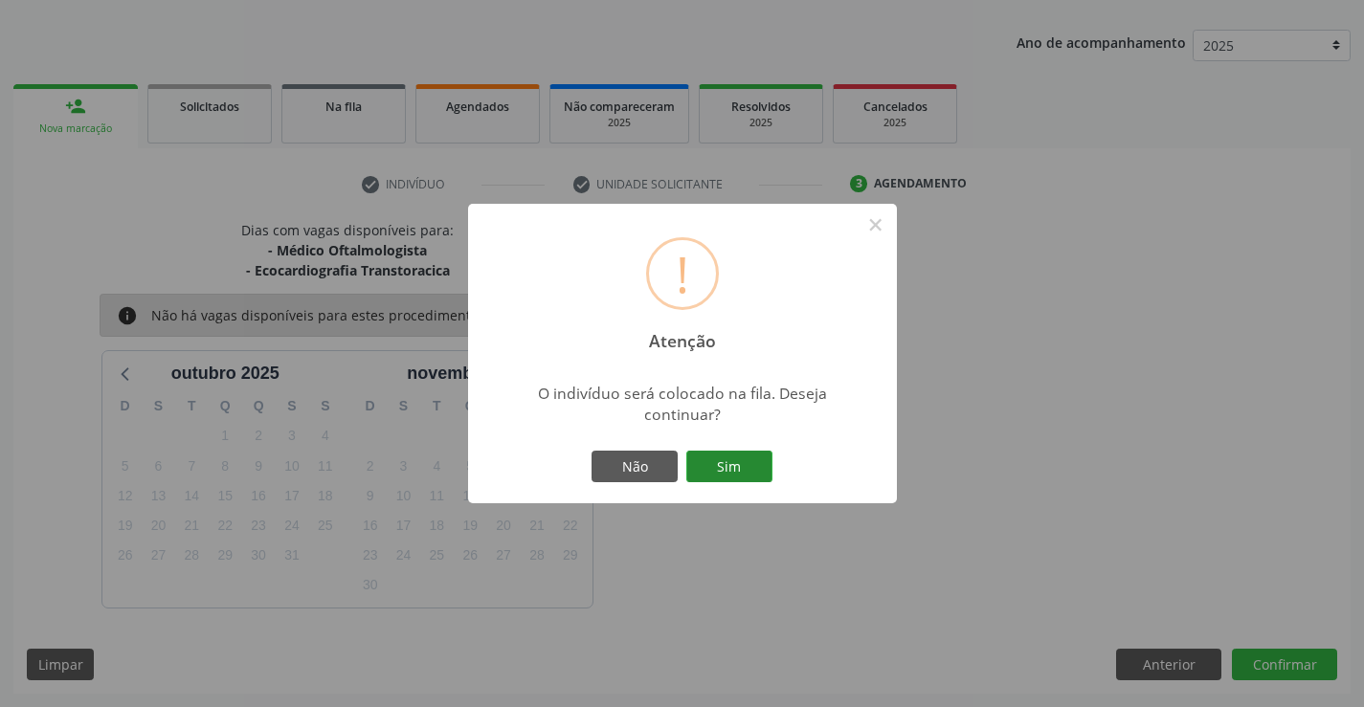
click at [729, 474] on button "Sim" at bounding box center [729, 467] width 86 height 33
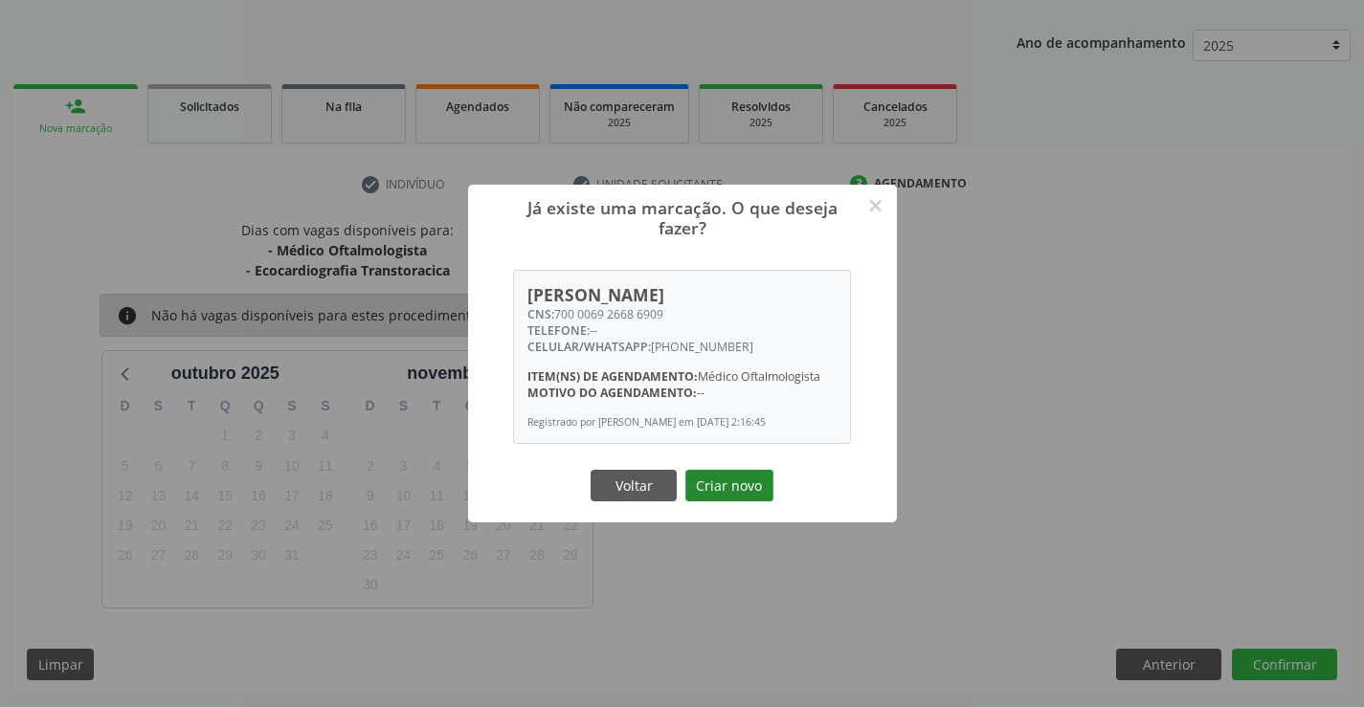
click at [732, 487] on button "Criar novo" at bounding box center [729, 486] width 88 height 33
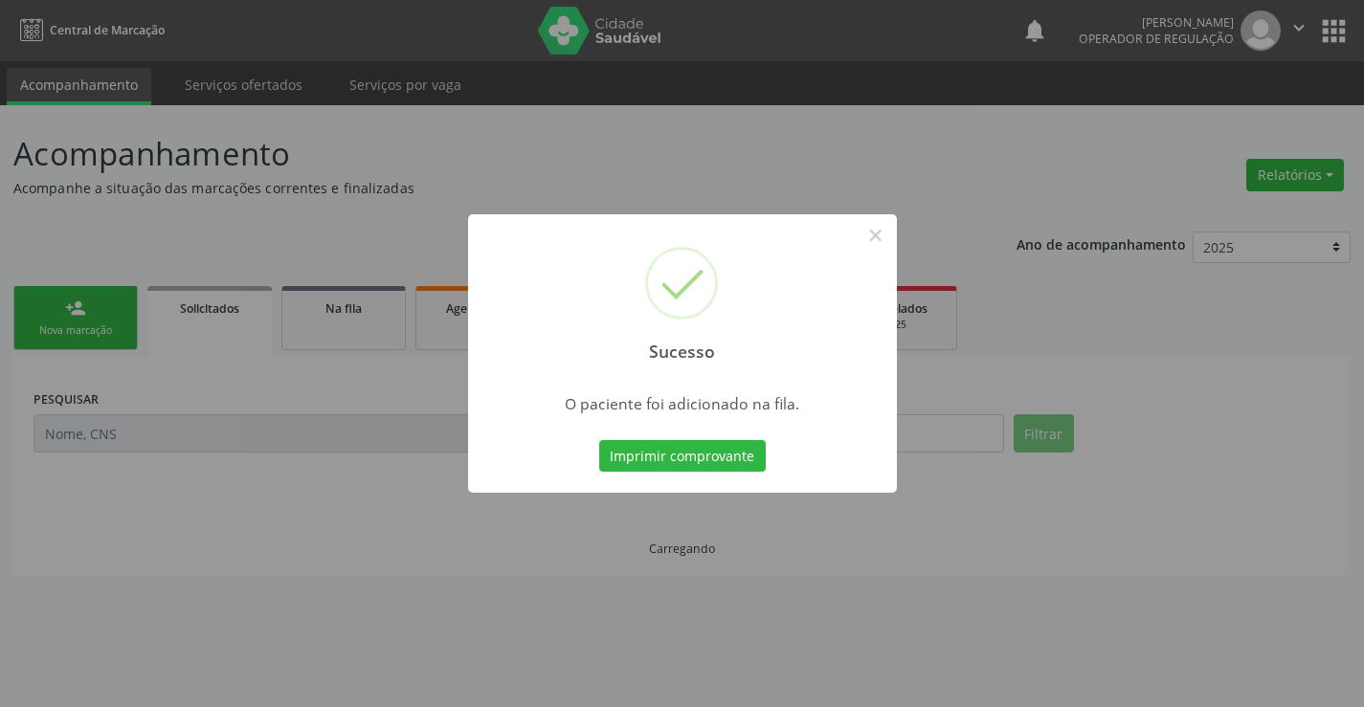
scroll to position [0, 0]
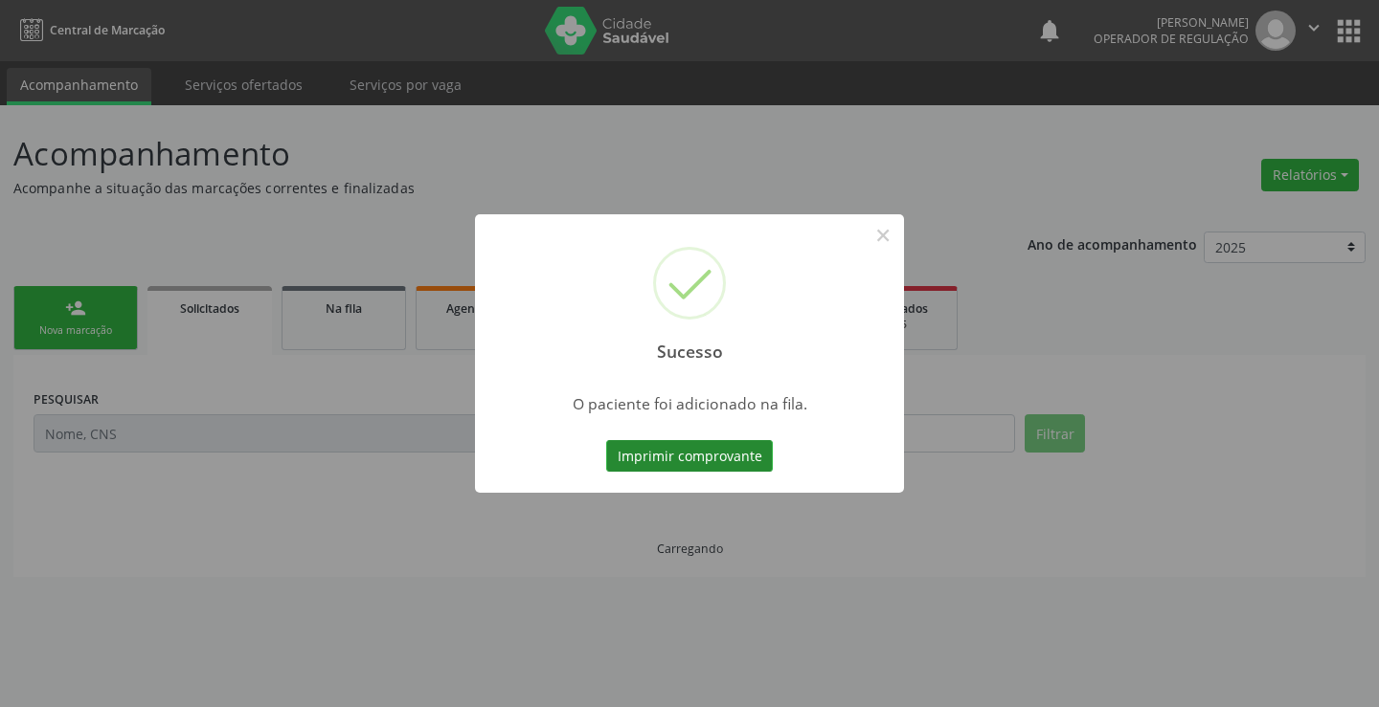
click at [692, 453] on button "Imprimir comprovante" at bounding box center [689, 456] width 167 height 33
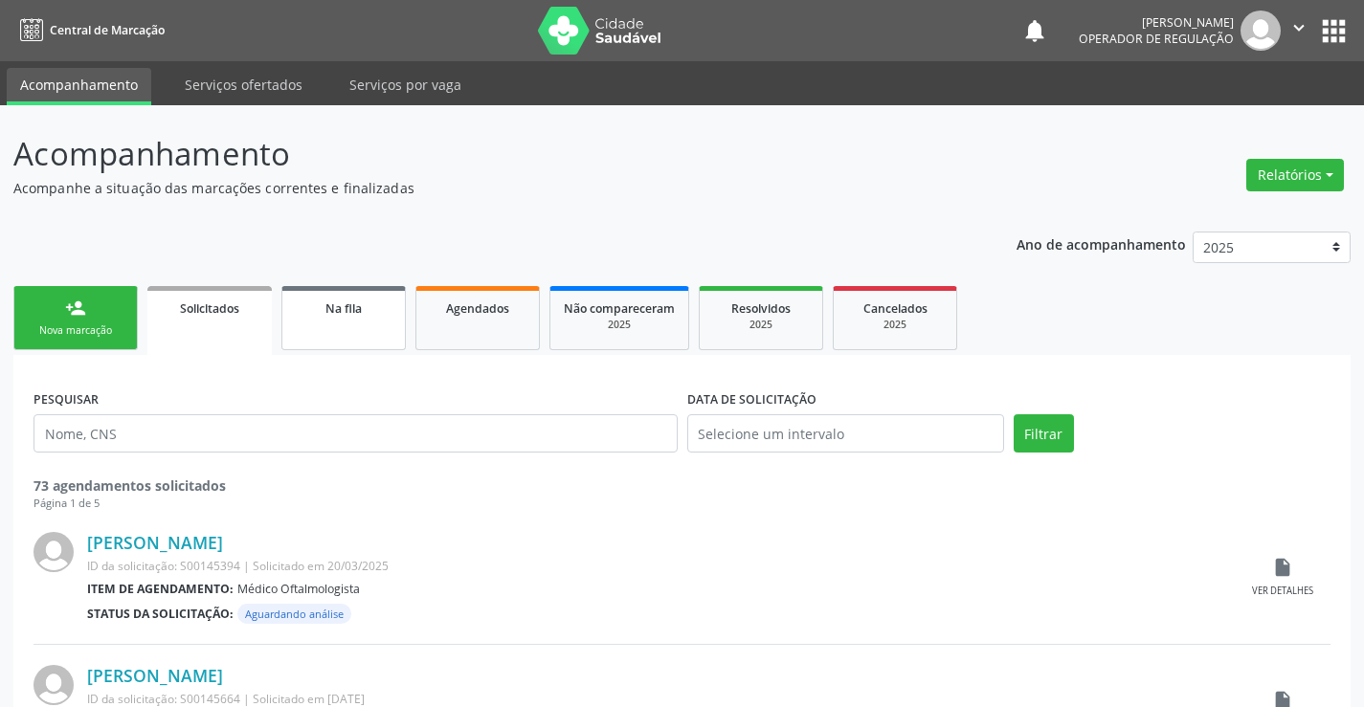
click at [366, 326] on link "Na fila" at bounding box center [343, 318] width 124 height 64
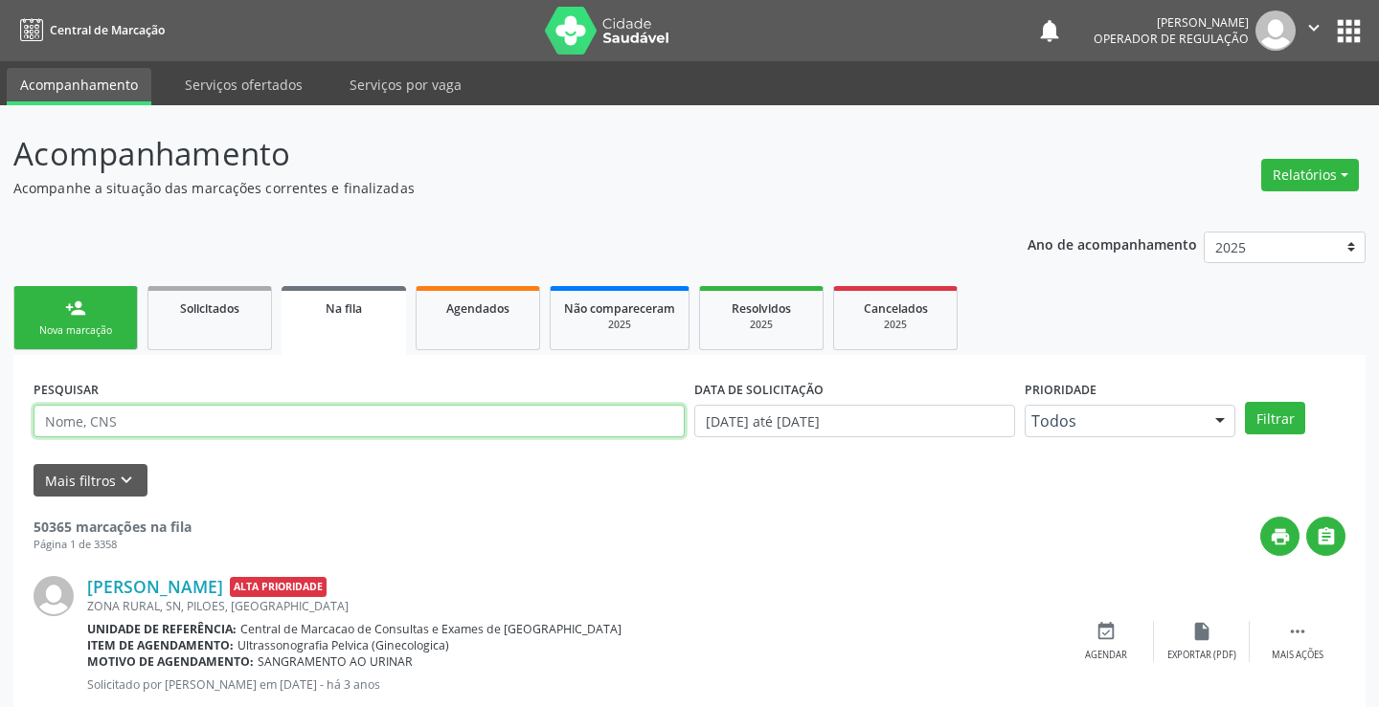
click at [131, 414] on input "text" at bounding box center [359, 421] width 651 height 33
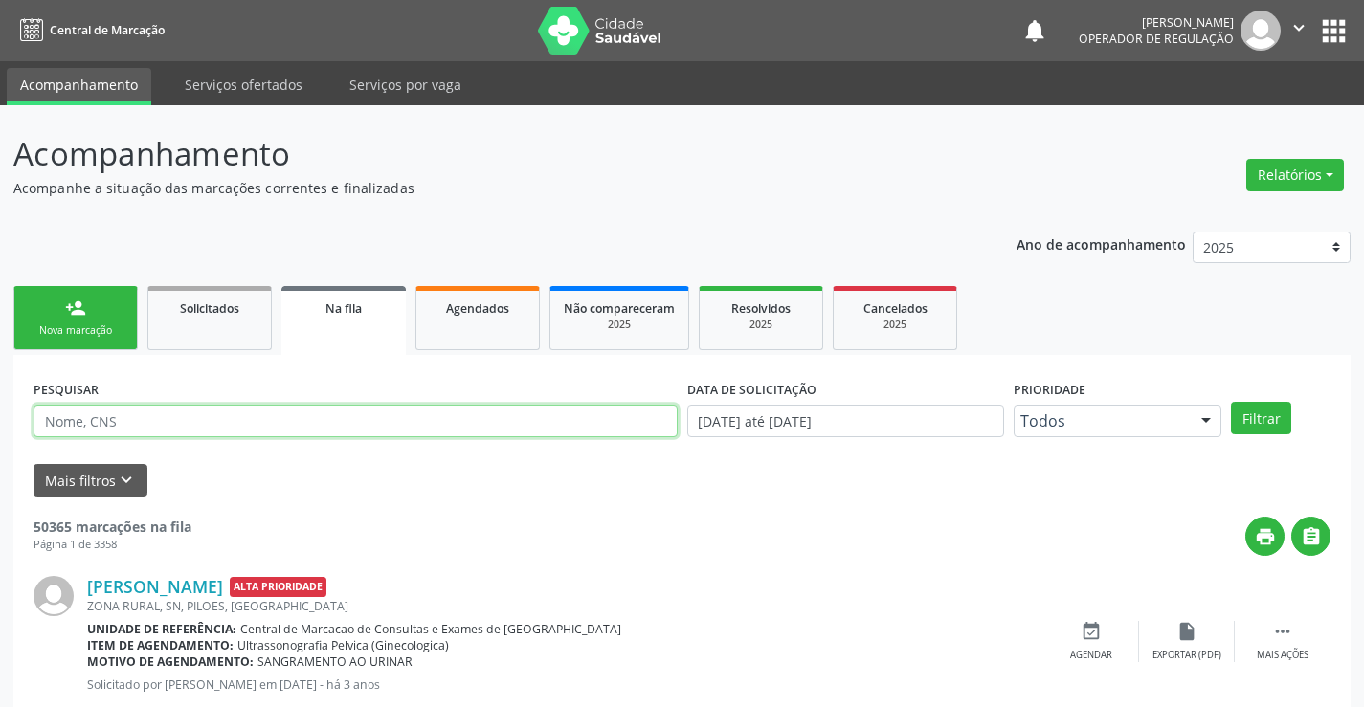
click at [131, 414] on input "text" at bounding box center [356, 421] width 644 height 33
click at [131, 413] on input "text" at bounding box center [356, 421] width 644 height 33
type input "706504337481094"
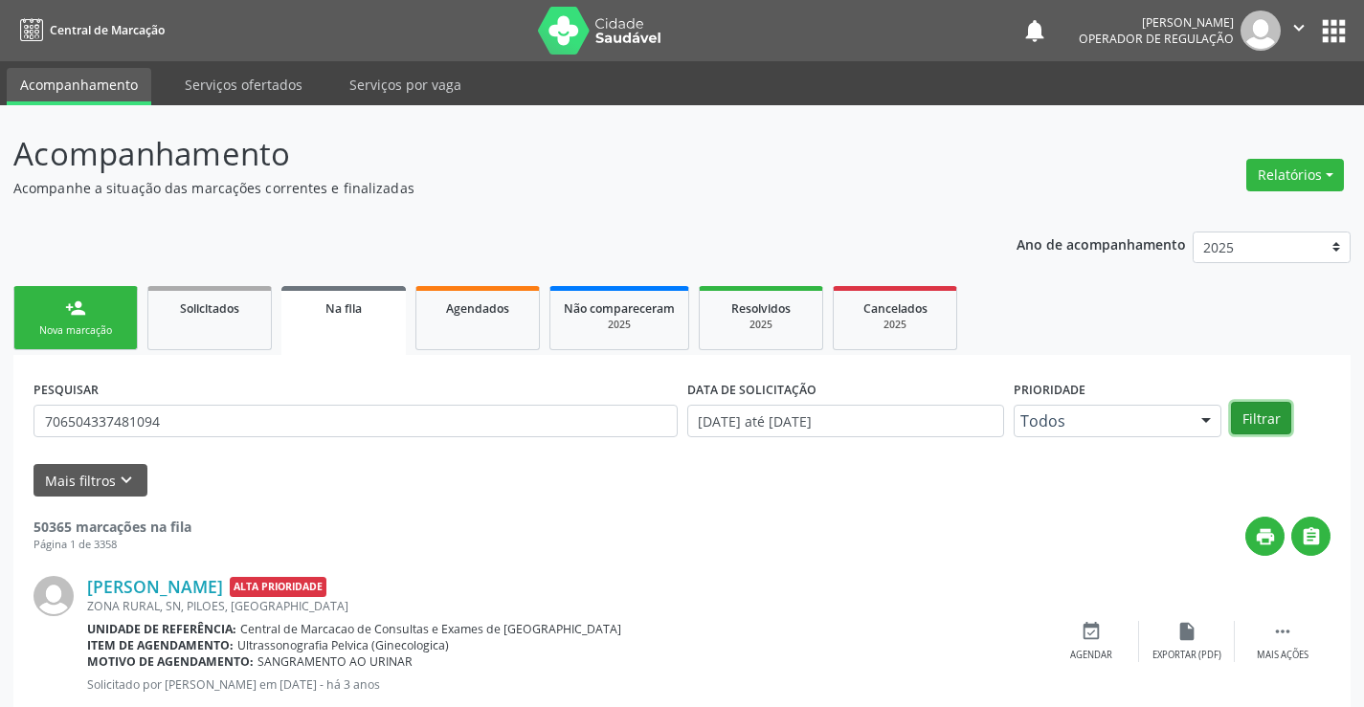
click at [1267, 409] on button "Filtrar" at bounding box center [1261, 418] width 60 height 33
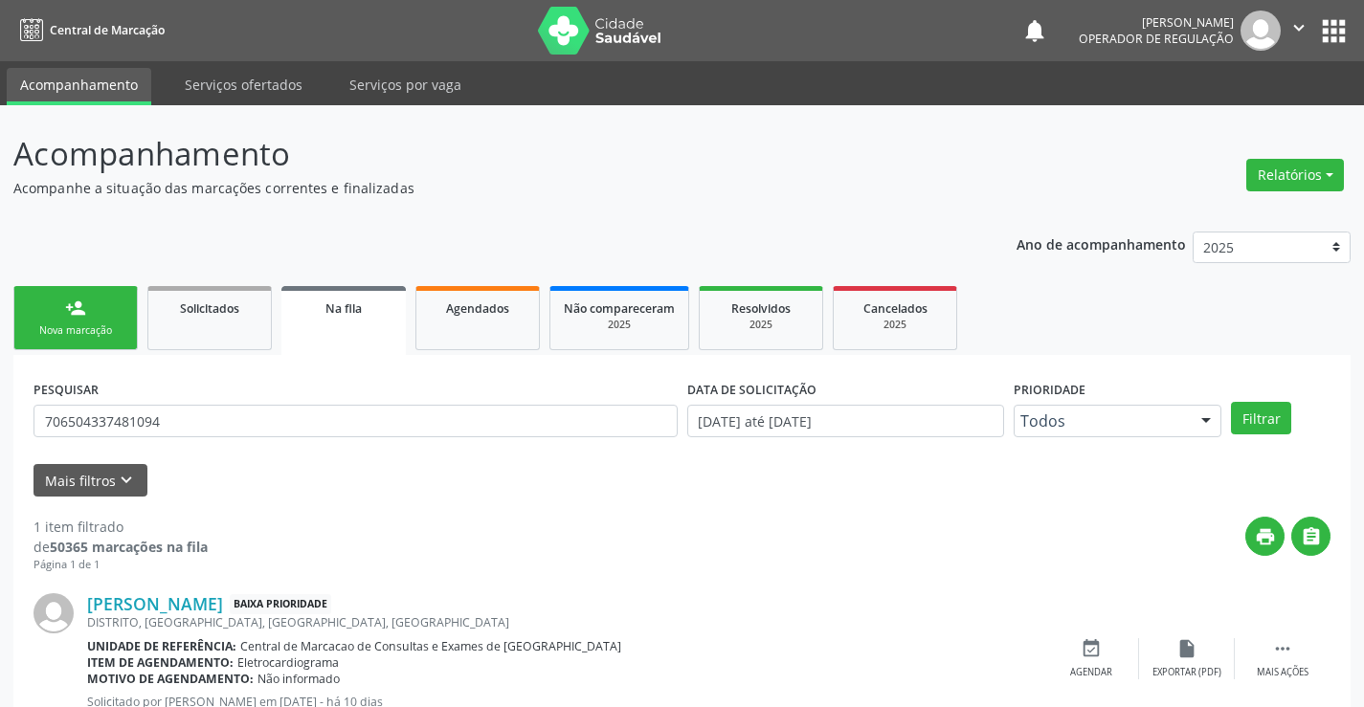
click at [1293, 25] on icon "" at bounding box center [1299, 27] width 21 height 21
click at [1204, 118] on link "Sair" at bounding box center [1250, 116] width 132 height 27
